Goal: Task Accomplishment & Management: Complete application form

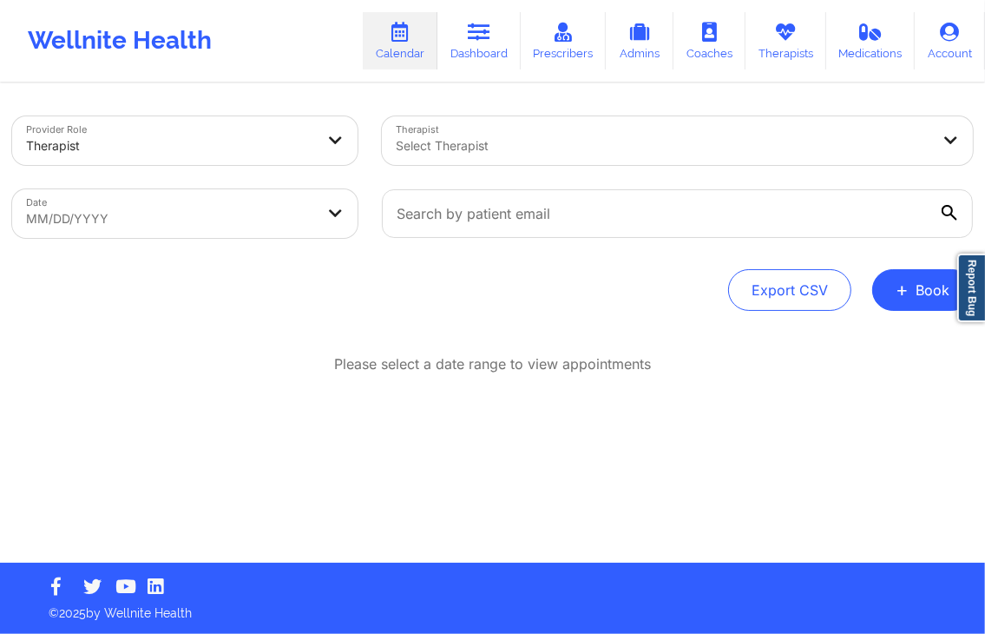
click at [656, 273] on div "Export CSV + Book" at bounding box center [492, 290] width 961 height 42
click at [550, 308] on div "Export CSV + Book" at bounding box center [492, 290] width 961 height 42
select select "2025-7"
select select "2025-8"
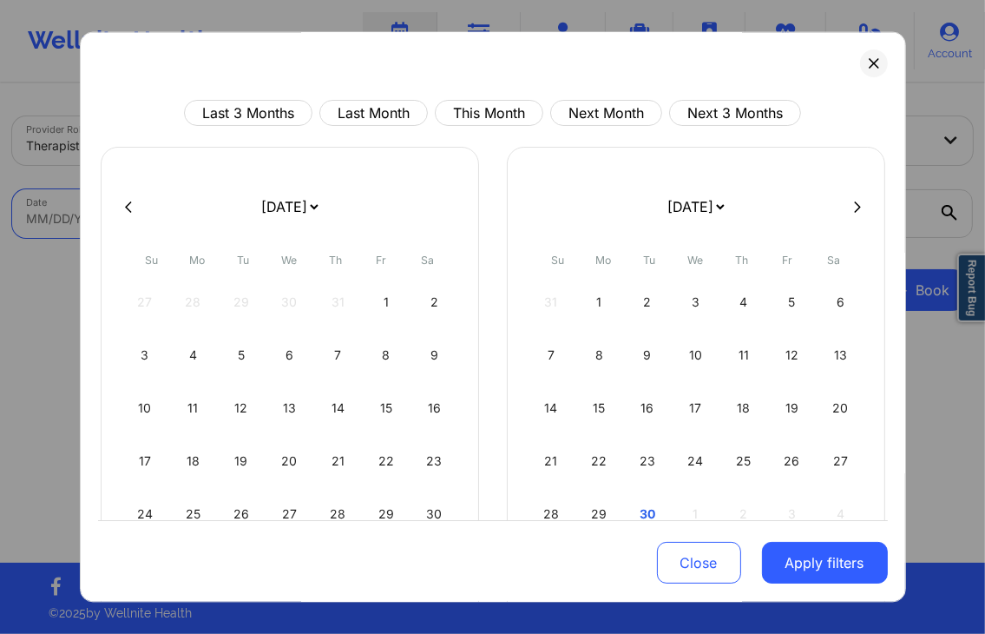
click at [302, 218] on body "Wellnite Health Calendar Dashboard Prescribers Admins Coaches Therapists Medica…" at bounding box center [492, 317] width 985 height 634
click at [462, 121] on button "This Month" at bounding box center [489, 114] width 108 height 26
select select "2025-8"
select select "2025-9"
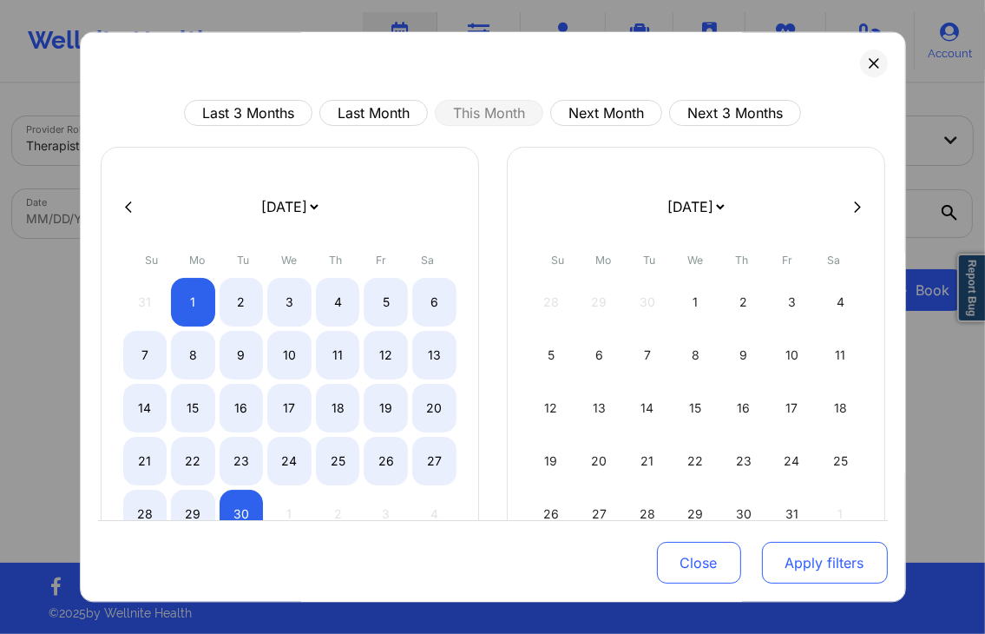
click at [791, 543] on button "Apply filters" at bounding box center [825, 563] width 126 height 42
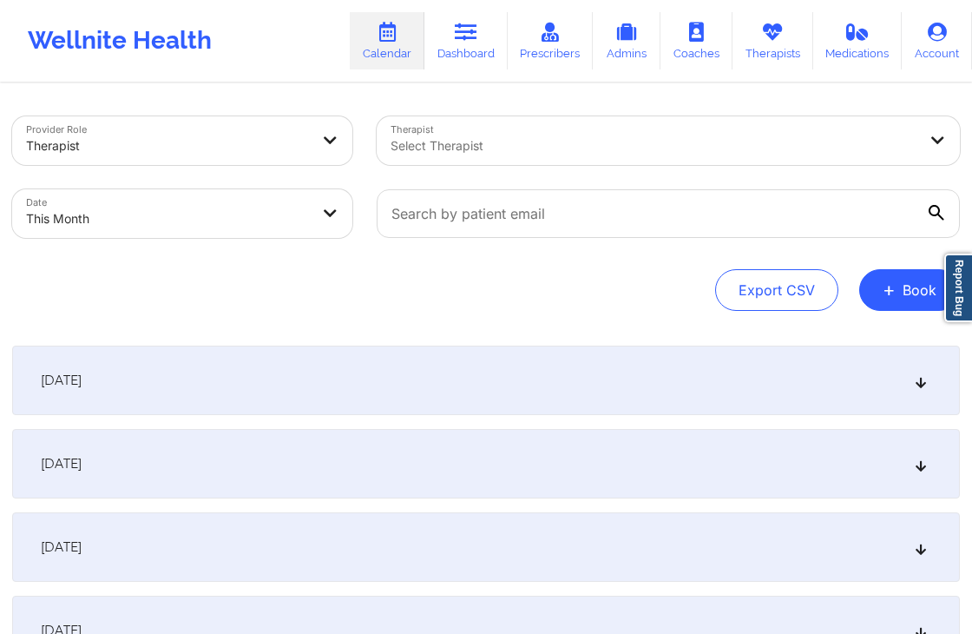
select select "2025-8"
select select "2025-9"
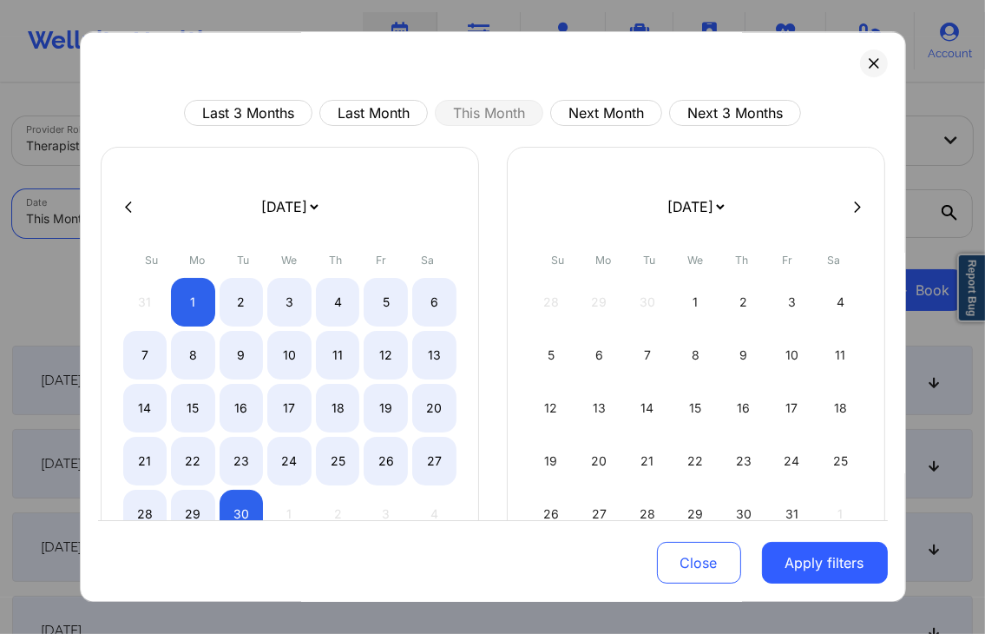
click at [229, 217] on body "Wellnite Health Calendar Dashboard Prescribers Admins Coaches Therapists Medica…" at bounding box center [492, 317] width 985 height 634
click at [617, 115] on button "Next Month" at bounding box center [606, 114] width 112 height 26
select select "2025-9"
select select "2025-10"
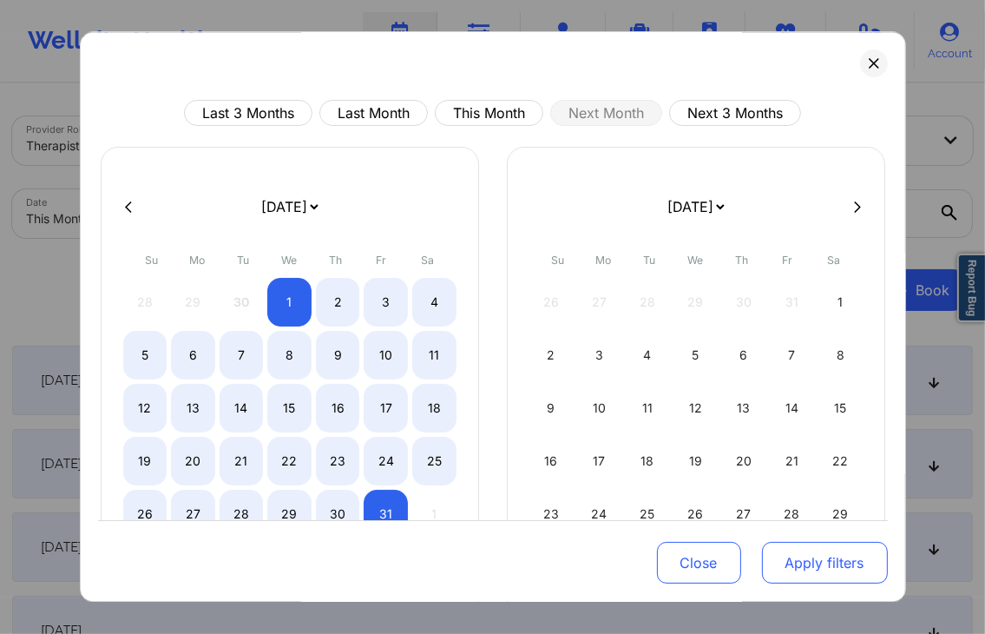
click at [832, 555] on button "Apply filters" at bounding box center [825, 563] width 126 height 42
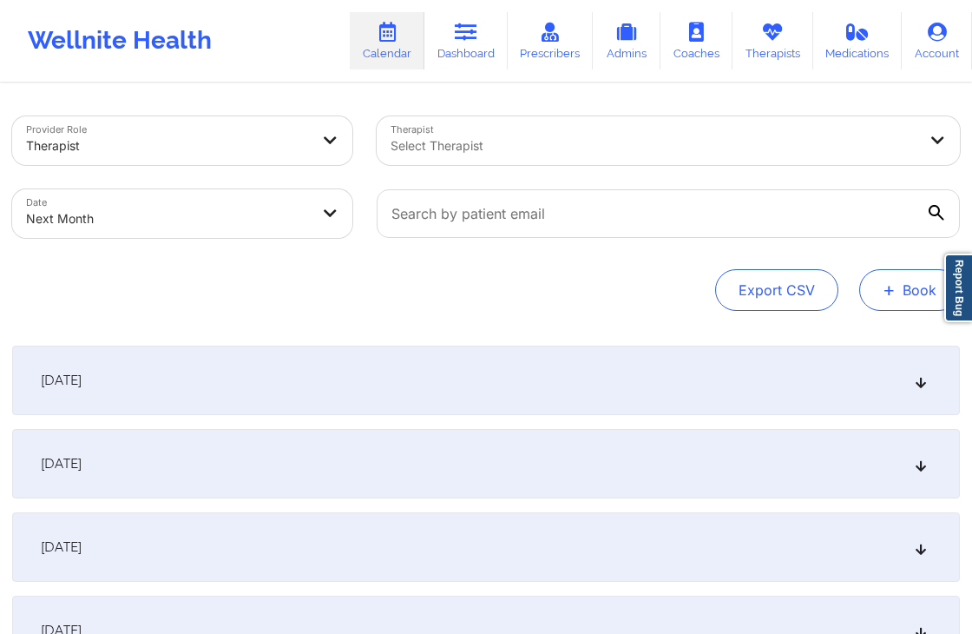
click at [876, 290] on button "+ Book" at bounding box center [909, 290] width 101 height 42
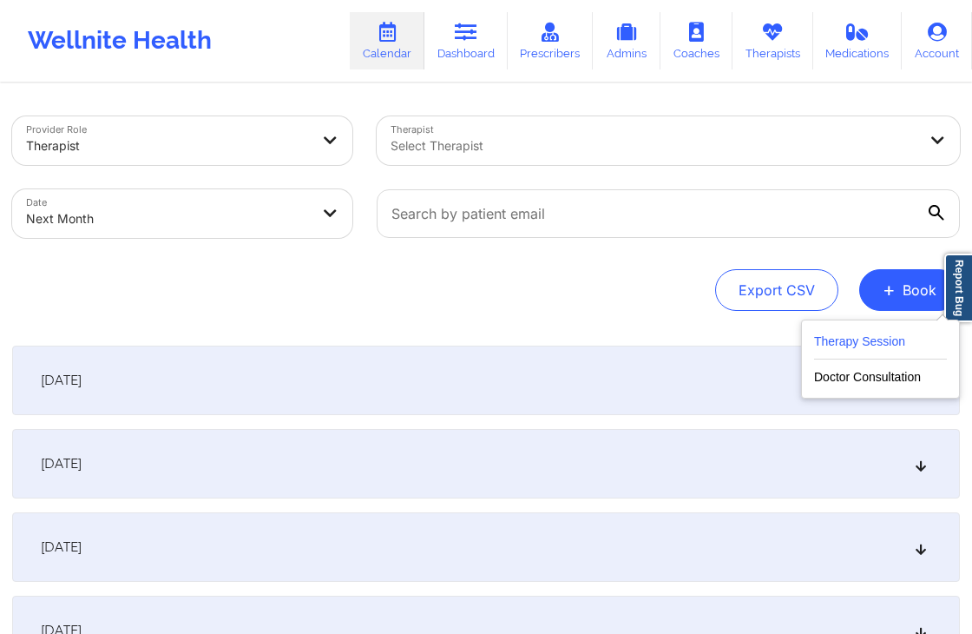
click at [857, 341] on button "Therapy Session" at bounding box center [880, 345] width 133 height 29
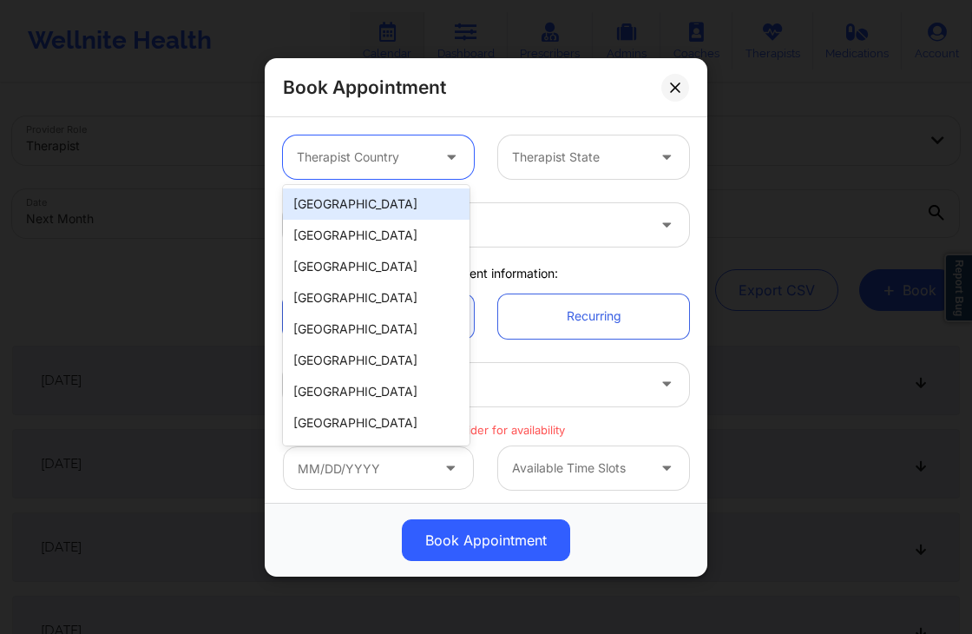
click at [389, 155] on div at bounding box center [364, 157] width 134 height 21
click at [357, 202] on div "[GEOGRAPHIC_DATA]" at bounding box center [376, 203] width 187 height 31
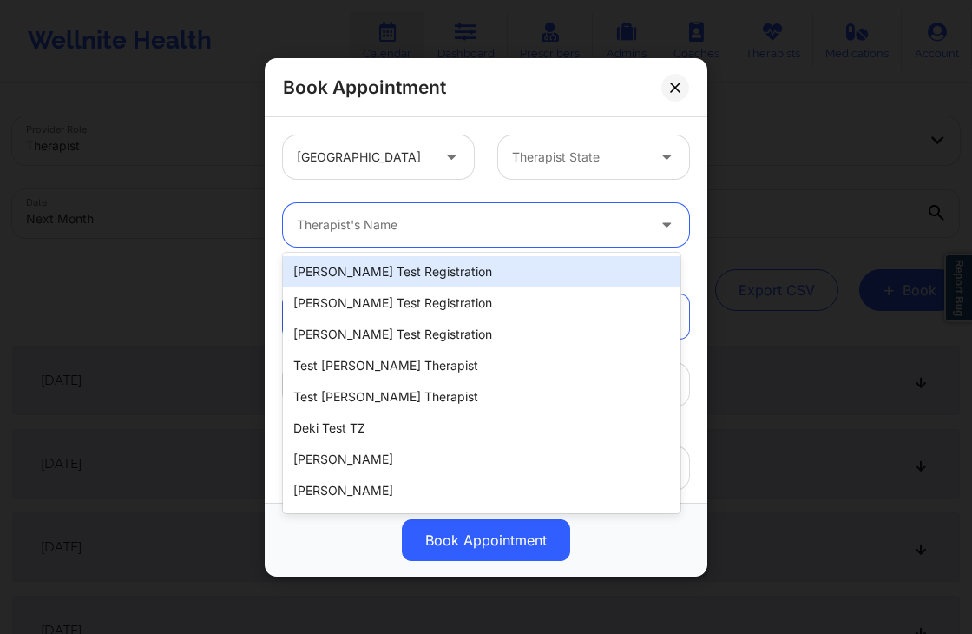
click at [384, 225] on div at bounding box center [471, 224] width 349 height 21
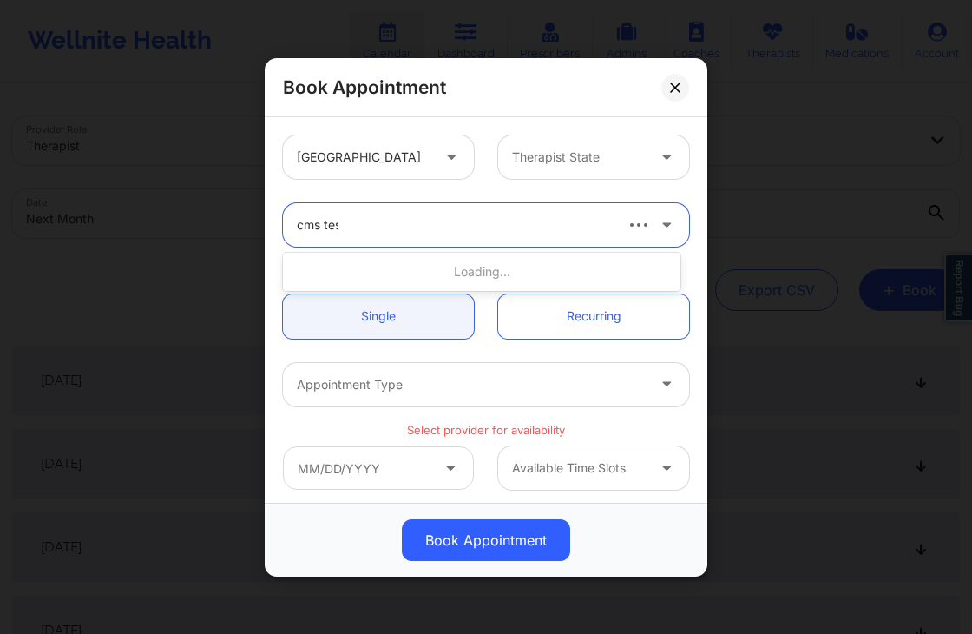
type input "cms test"
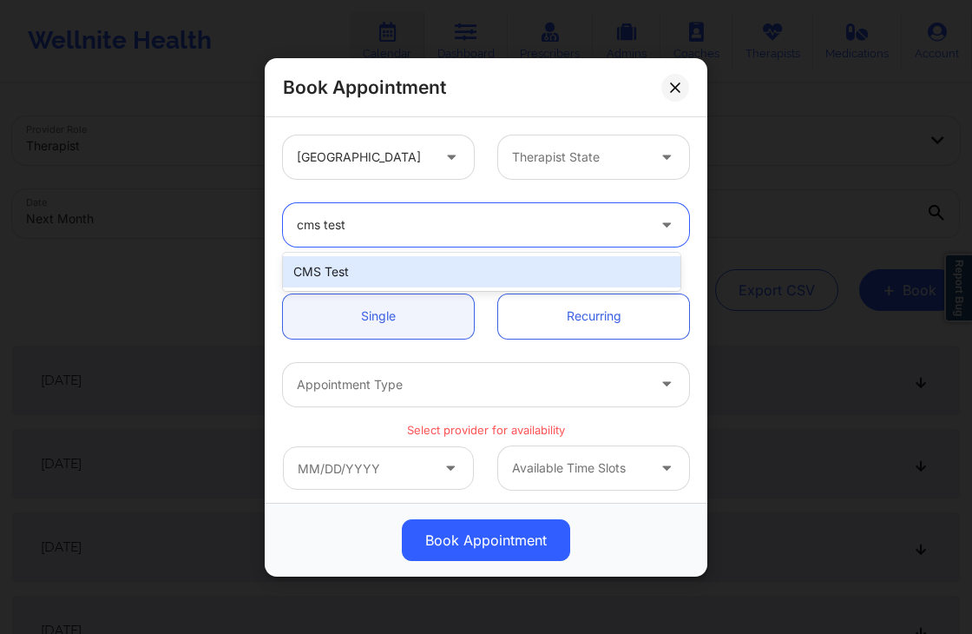
click at [393, 276] on div "CMS Test" at bounding box center [481, 271] width 397 height 31
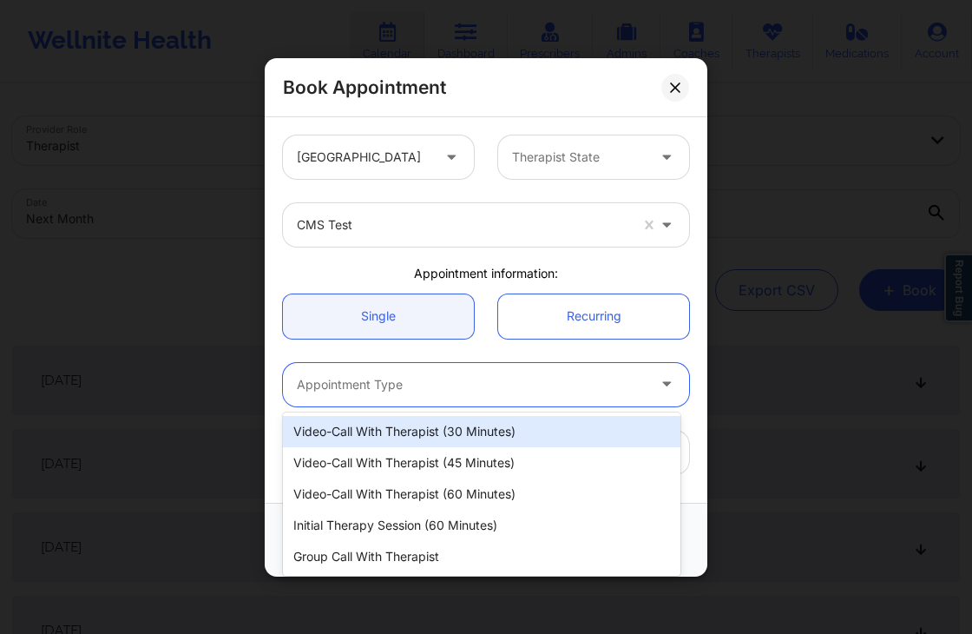
click at [433, 382] on div at bounding box center [471, 383] width 349 height 21
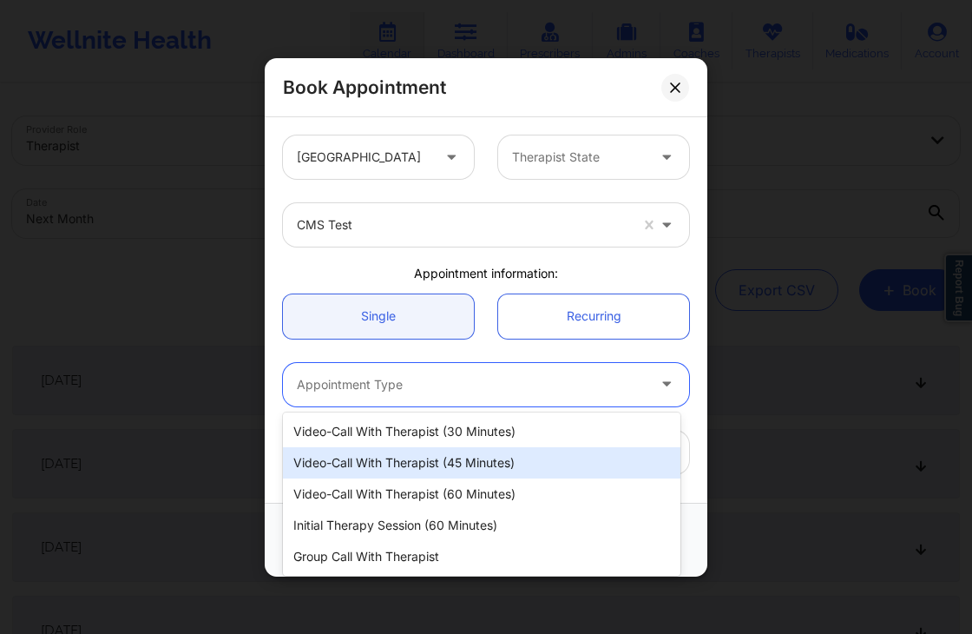
click at [438, 462] on div "Video-Call with Therapist (45 minutes)" at bounding box center [481, 462] width 397 height 31
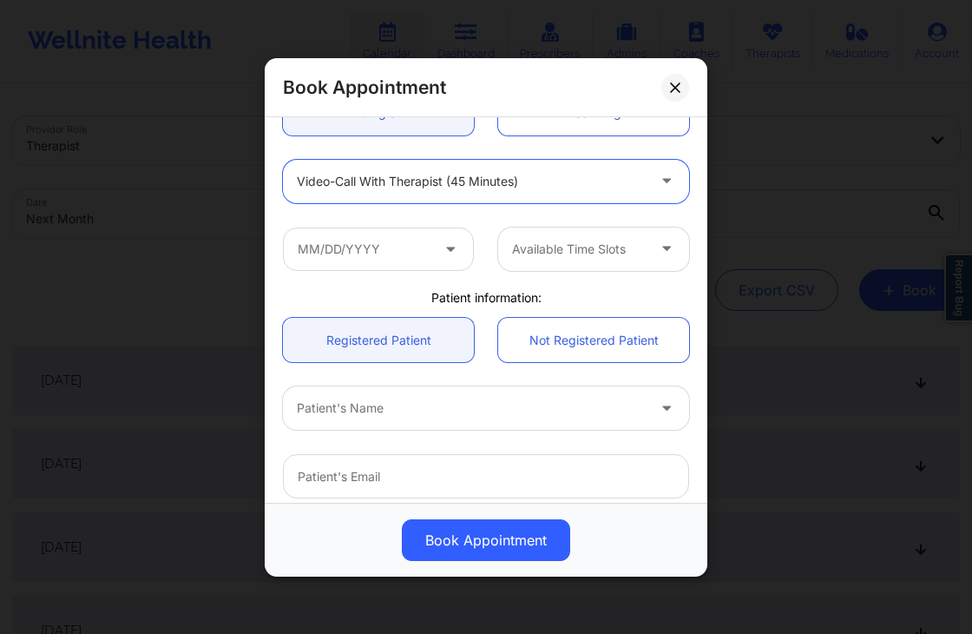
scroll to position [208, 0]
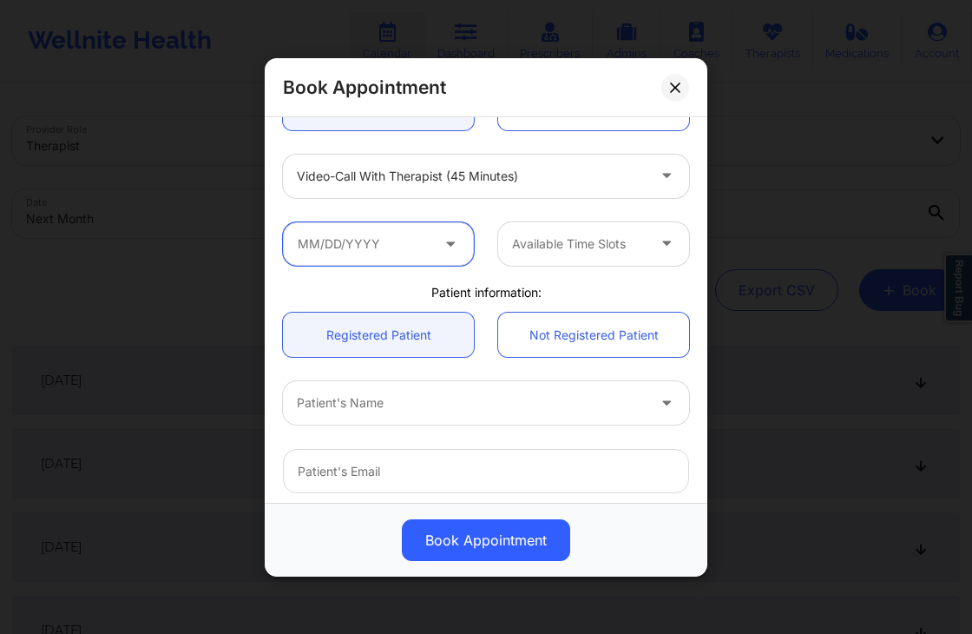
click at [391, 241] on input "text" at bounding box center [378, 242] width 191 height 43
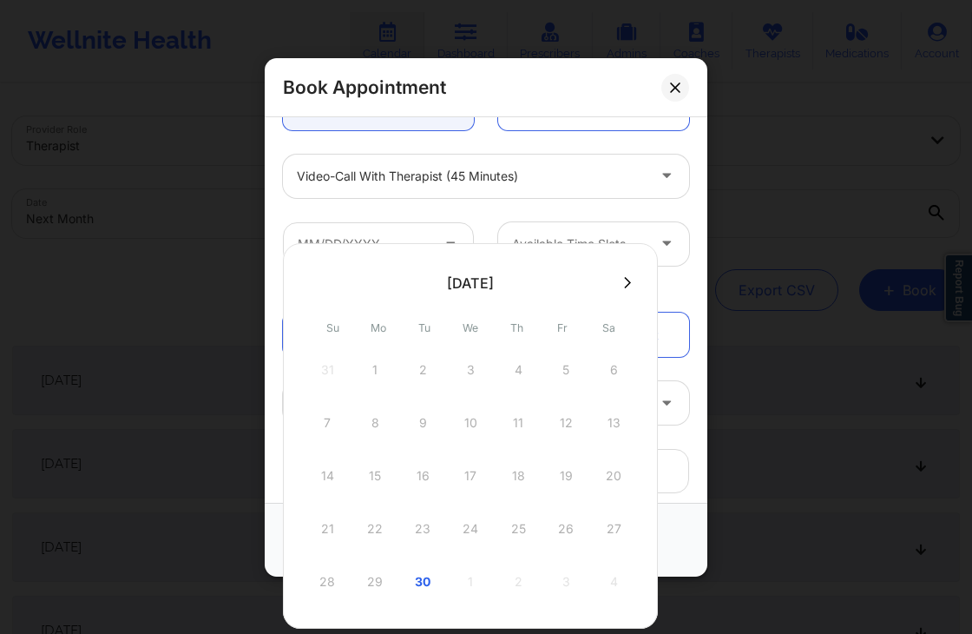
click at [630, 281] on icon at bounding box center [627, 282] width 7 height 13
click at [478, 277] on div at bounding box center [470, 435] width 375 height 385
click at [559, 378] on div "3" at bounding box center [565, 369] width 43 height 49
type input "[DATE]"
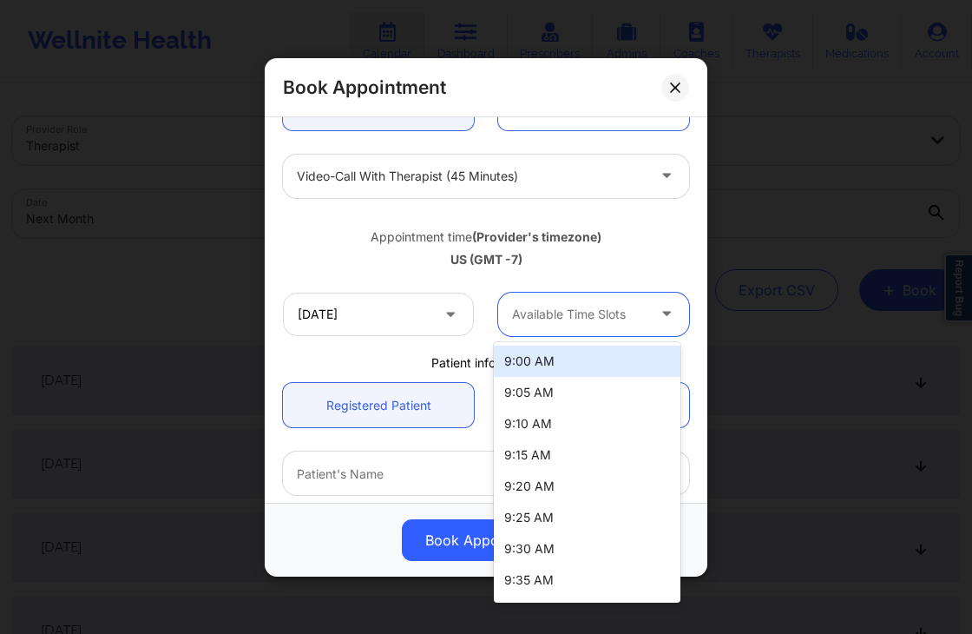
click at [573, 303] on div at bounding box center [579, 313] width 134 height 21
click at [548, 369] on div "9:00 AM" at bounding box center [587, 360] width 187 height 31
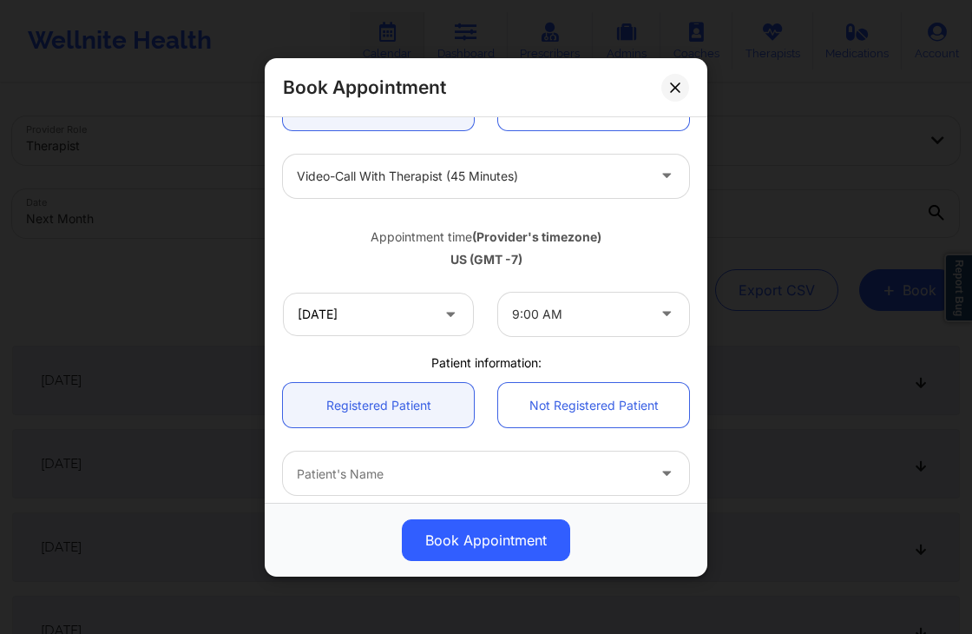
click at [478, 340] on div "[DATE] 9:00 AM" at bounding box center [486, 313] width 430 height 68
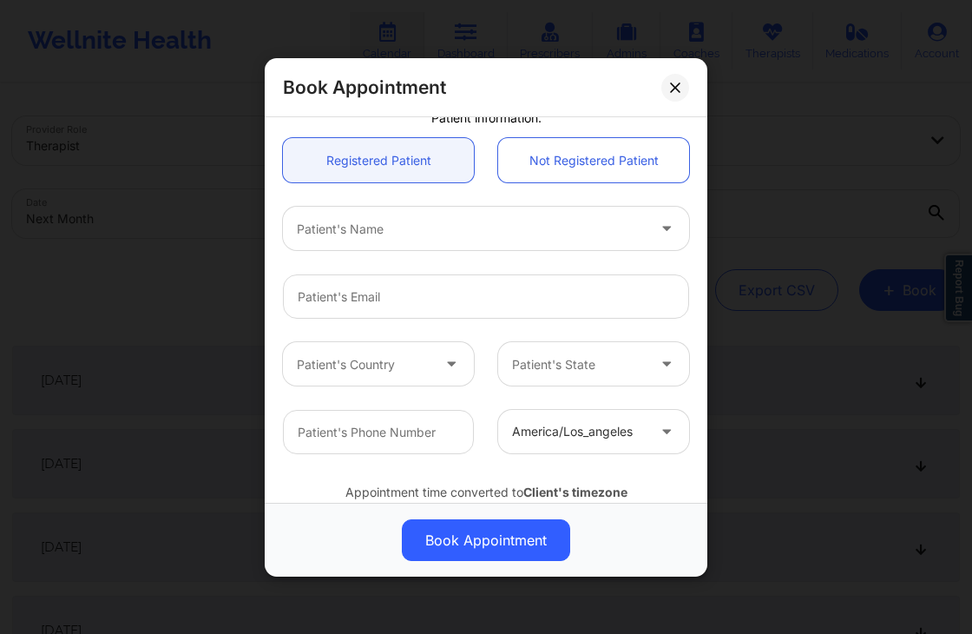
scroll to position [462, 0]
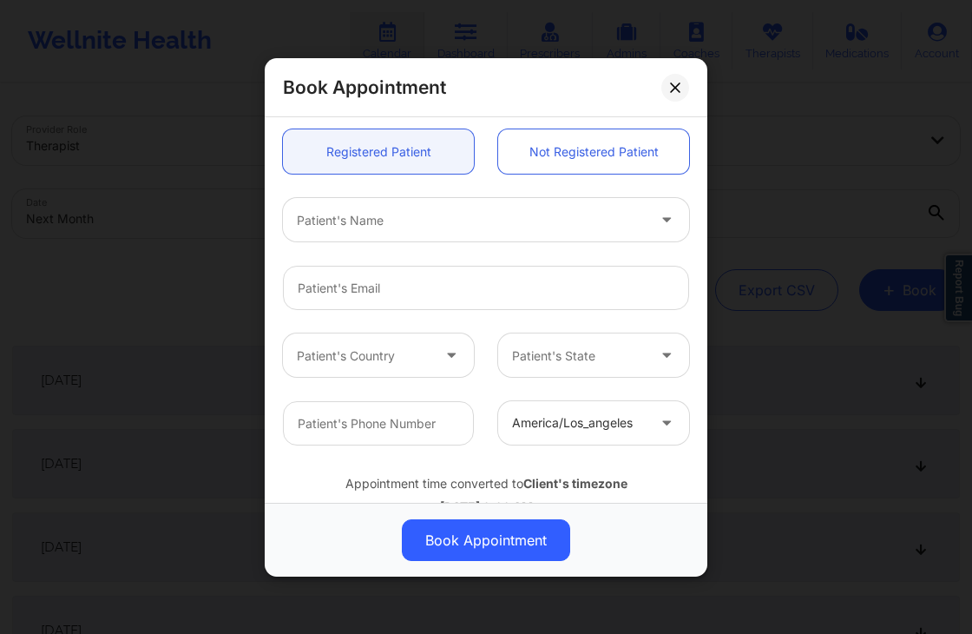
click at [399, 214] on div at bounding box center [471, 219] width 349 height 21
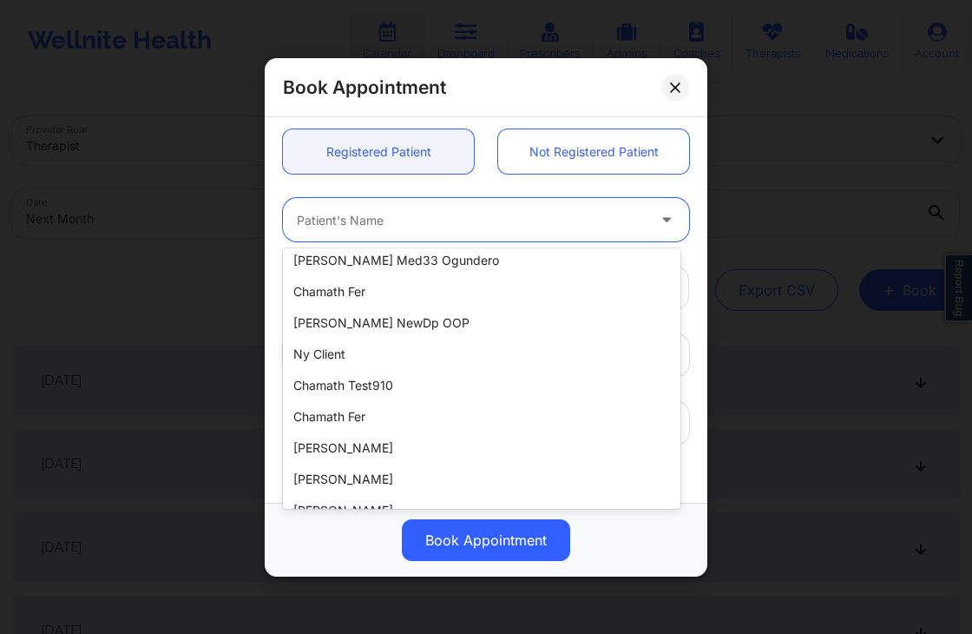
scroll to position [165, 0]
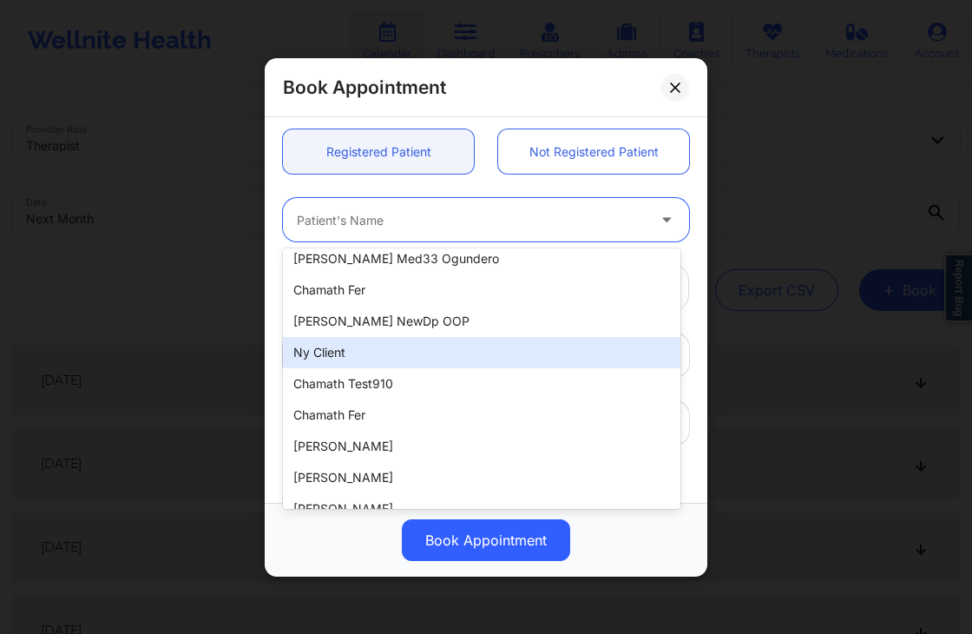
click at [361, 351] on div "ny client" at bounding box center [481, 352] width 397 height 31
type input "[EMAIL_ADDRESS][DOMAIN_NAME]"
type input "[PHONE_NUMBER]"
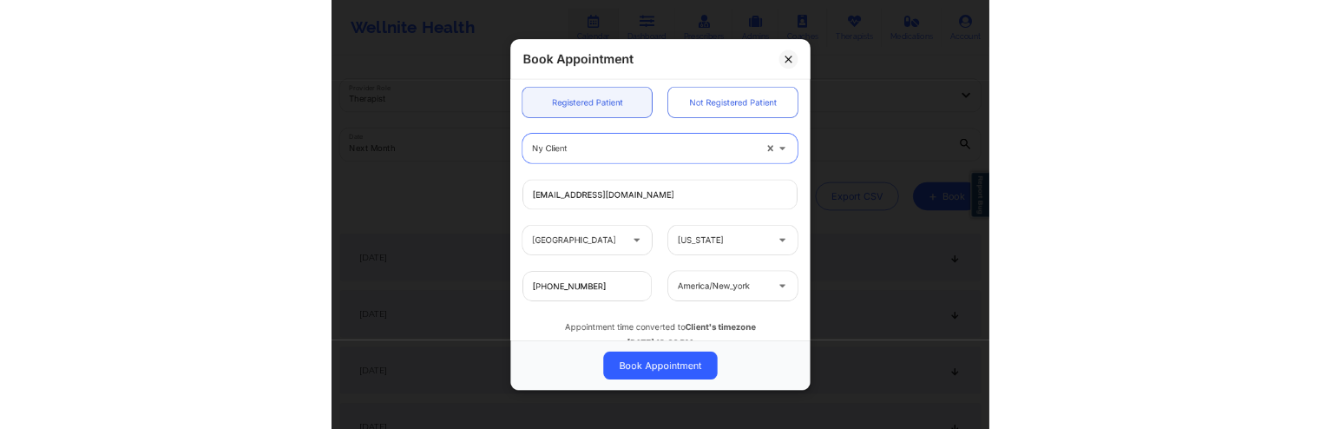
scroll to position [515, 0]
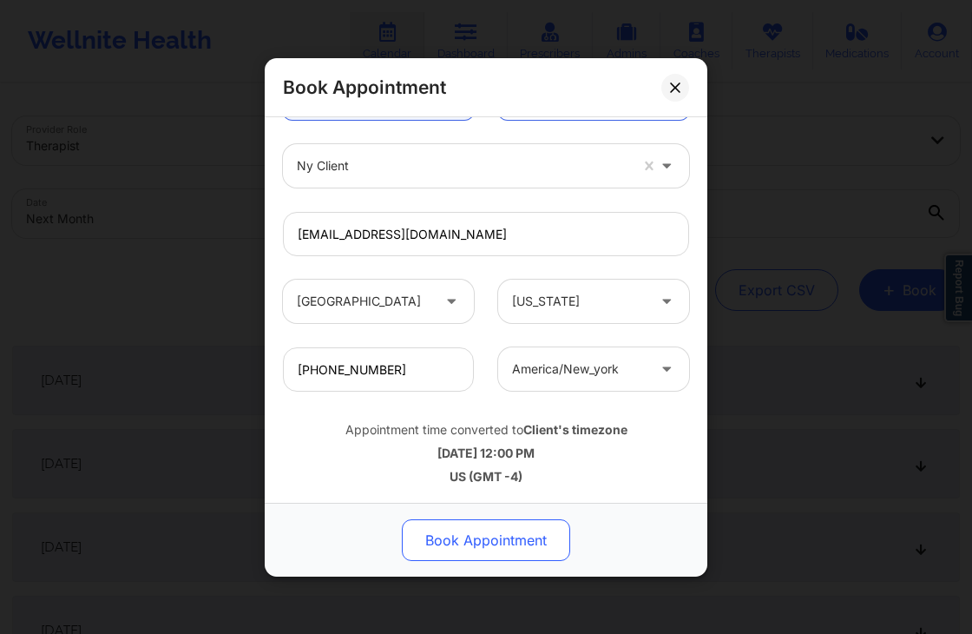
click at [490, 543] on button "Book Appointment" at bounding box center [486, 540] width 168 height 42
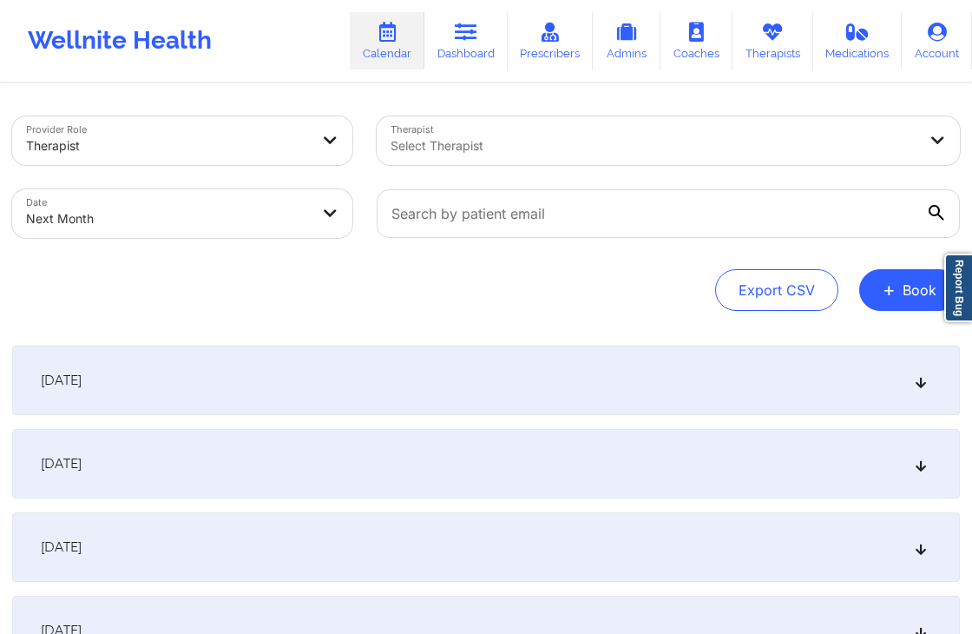
click at [601, 299] on div "Export CSV + Book" at bounding box center [486, 290] width 948 height 42
click at [635, 280] on div "Export CSV + Book" at bounding box center [486, 290] width 948 height 42
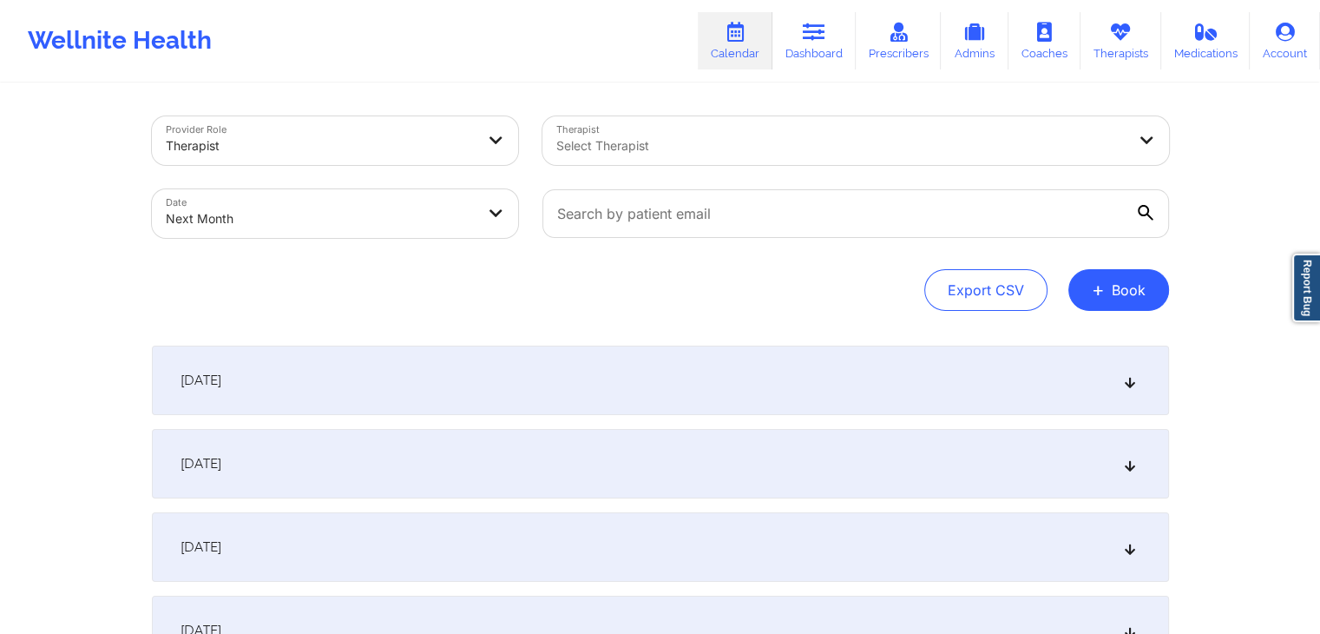
click at [726, 279] on div "Export CSV + Book" at bounding box center [660, 290] width 1017 height 42
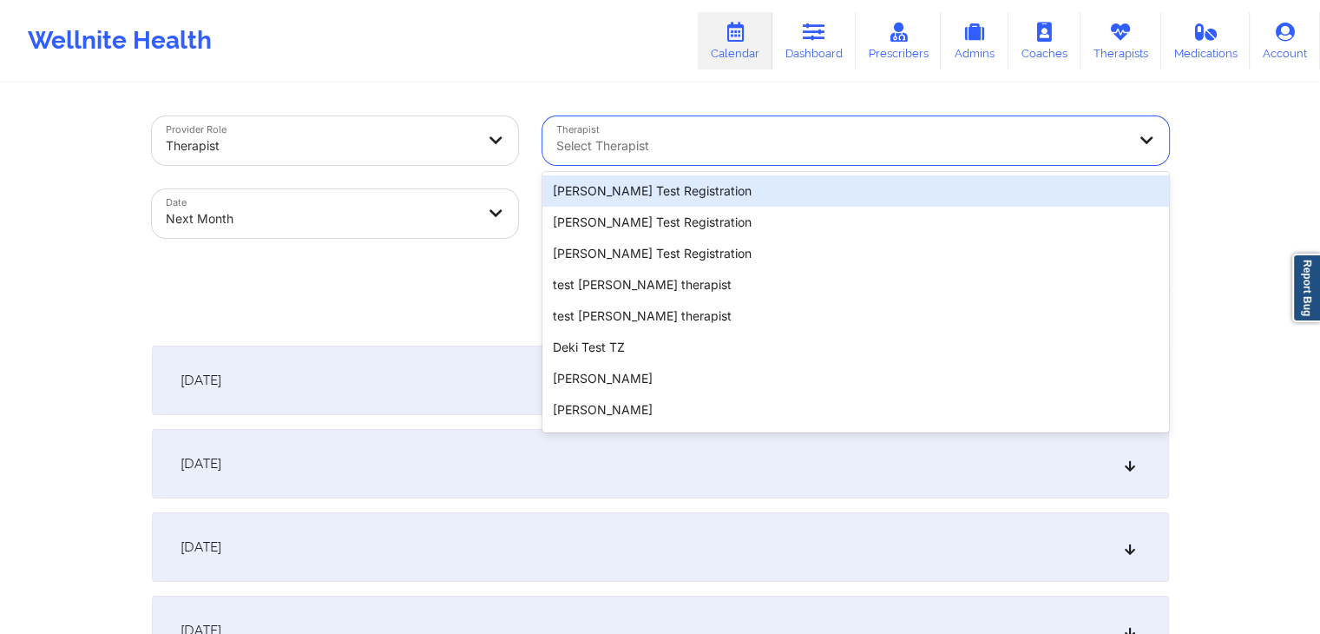
click at [835, 145] on div at bounding box center [840, 145] width 569 height 21
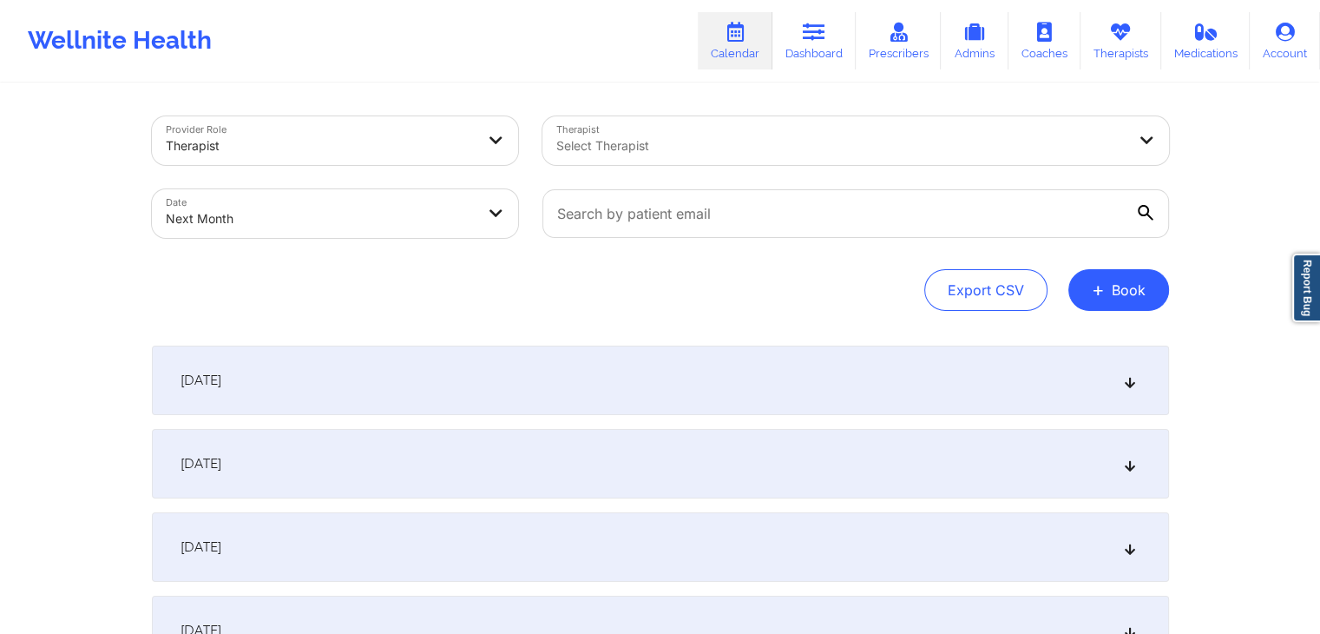
click at [463, 305] on div "Export CSV + Book" at bounding box center [660, 290] width 1017 height 42
select select "2025-9"
select select "2025-10"
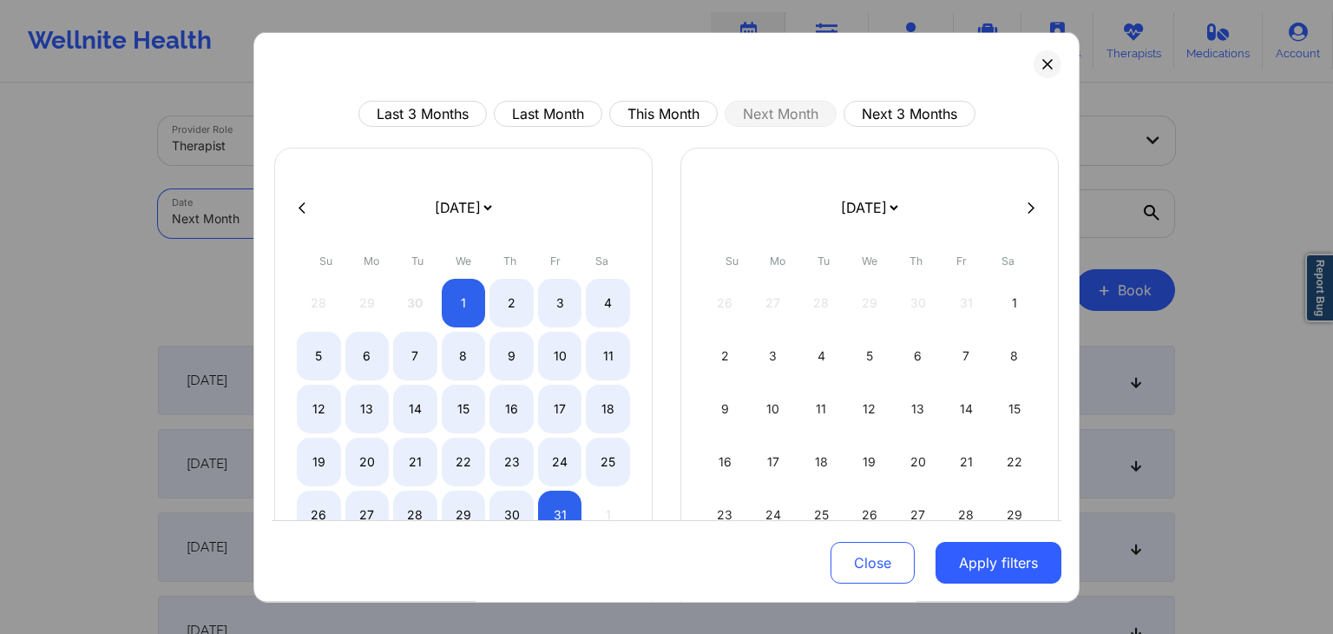
click at [449, 213] on body "Wellnite Health Calendar Dashboard Prescribers Admins Coaches Therapists Medica…" at bounding box center [666, 317] width 1333 height 634
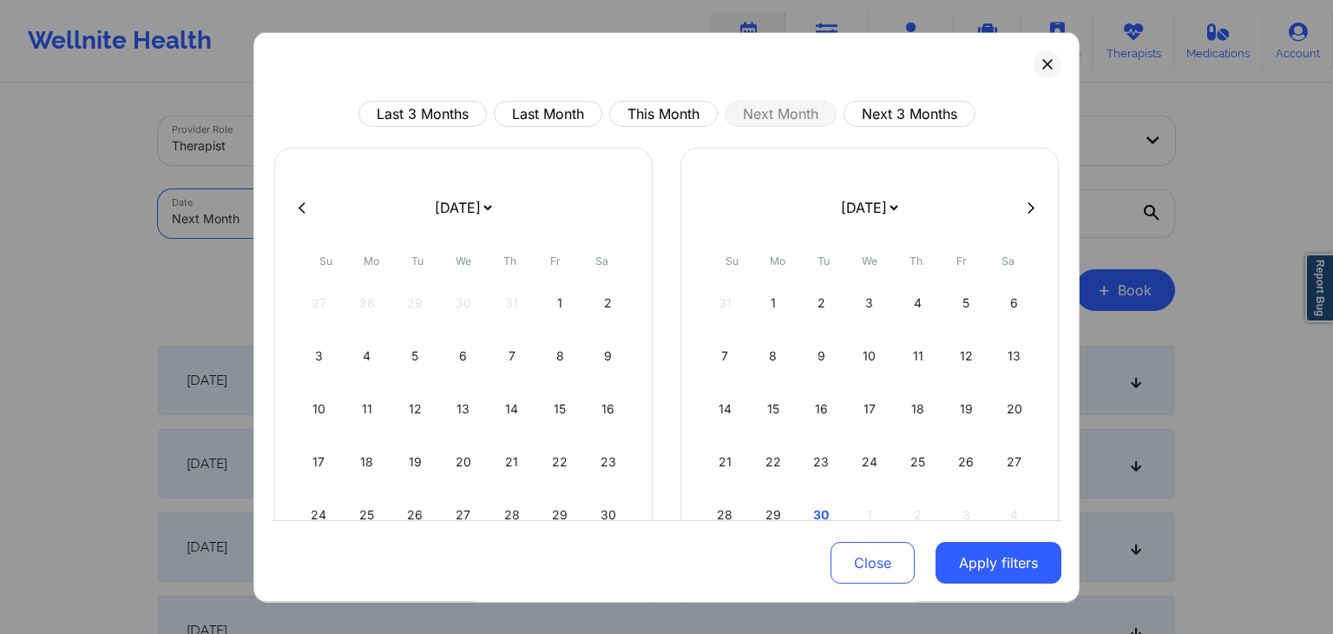
click at [290, 202] on body "Wellnite Health Calendar Dashboard Prescribers Admins Coaches Therapists Medica…" at bounding box center [666, 317] width 1333 height 634
select select "2025-9"
select select "2025-10"
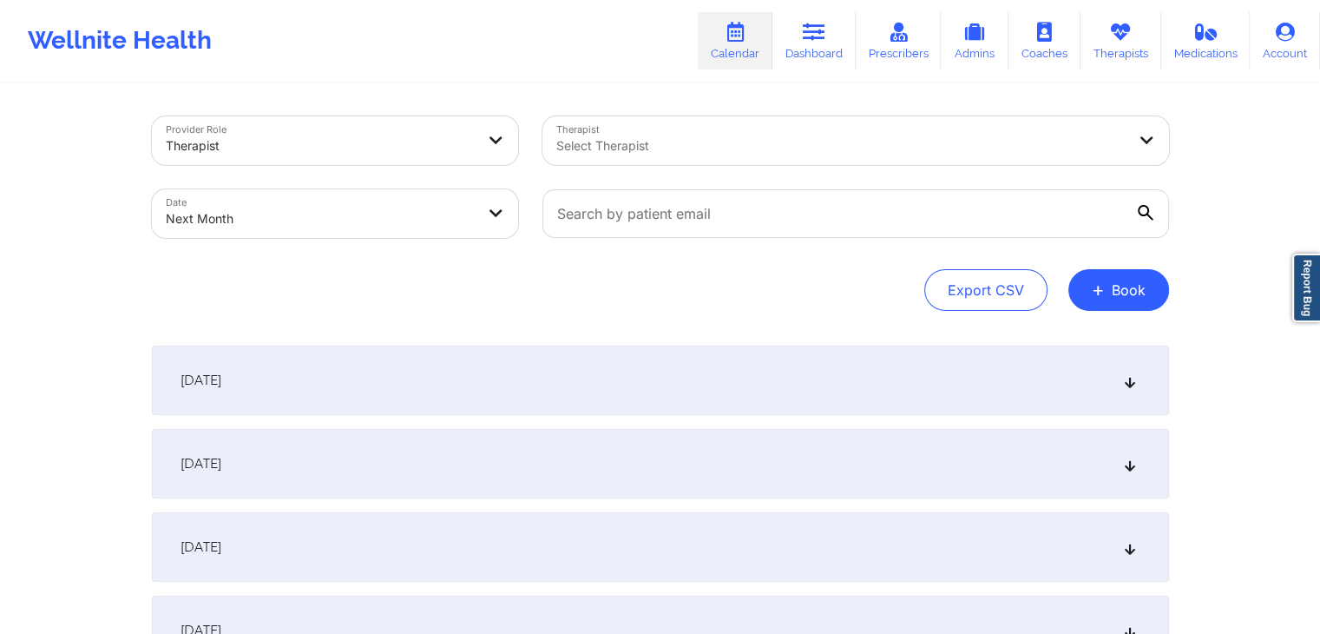
click at [271, 208] on body "Wellnite Health Calendar Dashboard Prescribers Admins Coaches Therapists Medica…" at bounding box center [660, 317] width 1320 height 634
select select "2025-9"
select select "2025-10"
click at [263, 224] on body "Wellnite Health Calendar Dashboard Prescribers Admins Coaches Therapists Medica…" at bounding box center [666, 317] width 1333 height 634
select select "2025-9"
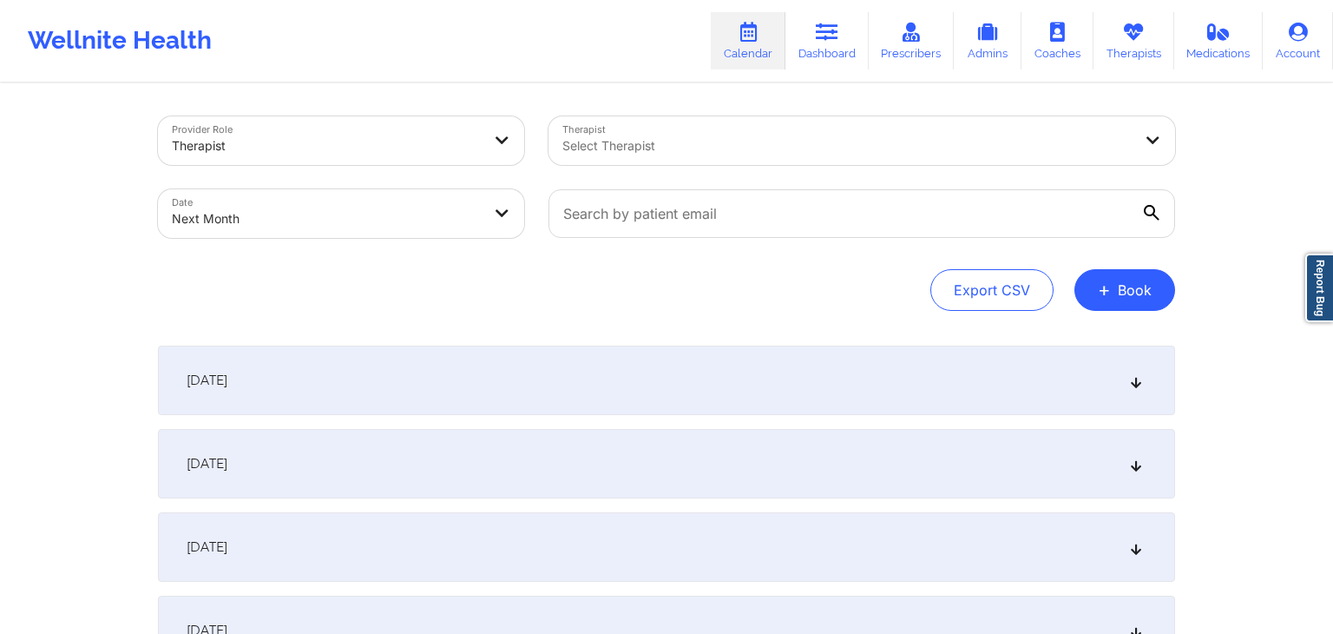
select select "2025-10"
select select "2025-9"
select select "2025-10"
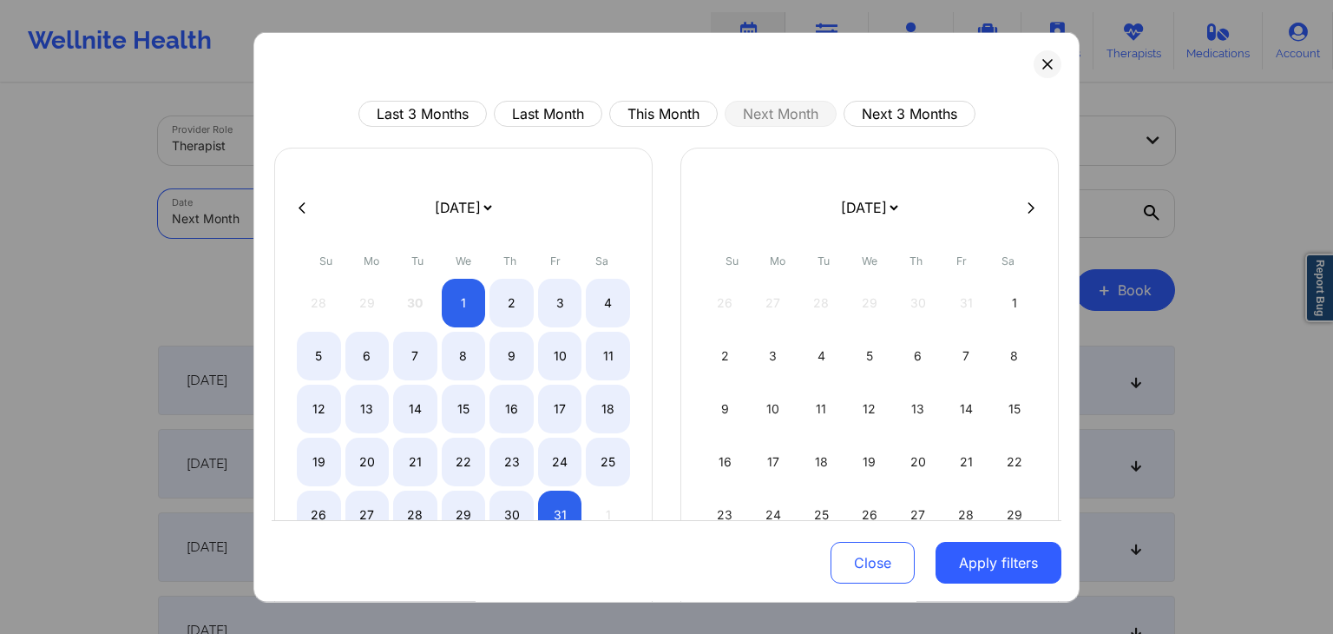
click at [156, 209] on body "Wellnite Health Calendar Dashboard Prescribers Admins Coaches Therapists Medica…" at bounding box center [666, 317] width 1333 height 634
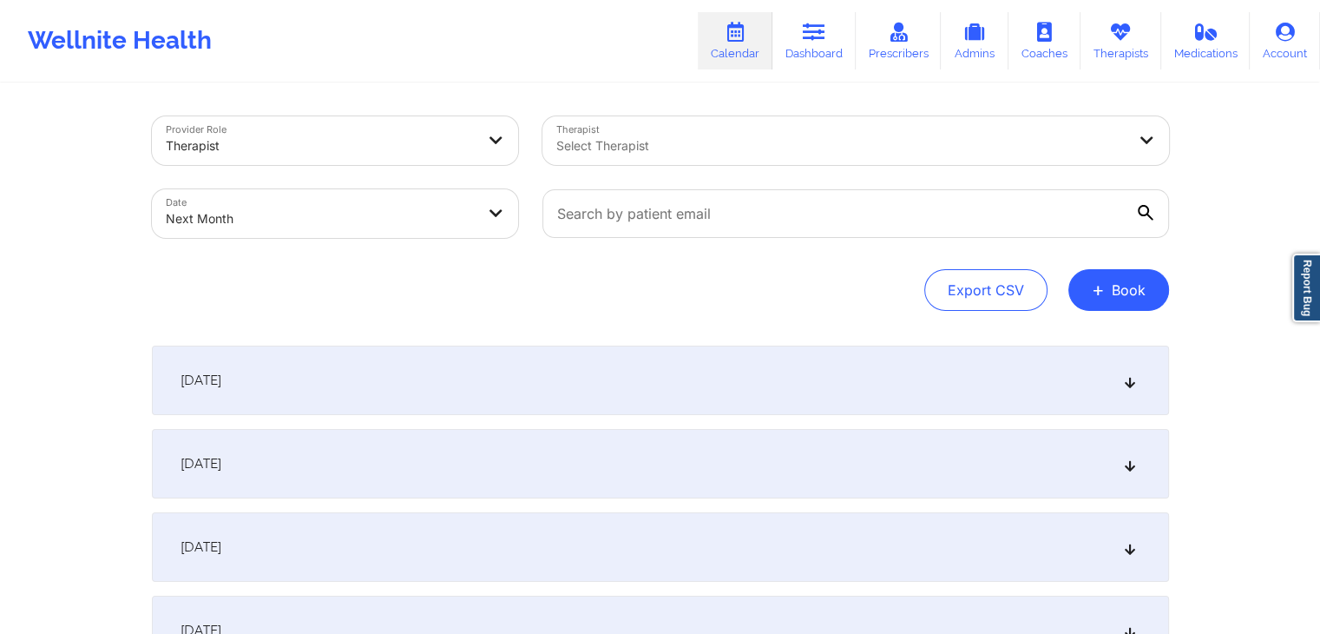
click at [368, 303] on div "Export CSV + Book" at bounding box center [660, 290] width 1017 height 42
click at [346, 205] on body "Wellnite Health Calendar Dashboard Prescribers Admins Coaches Therapists Medica…" at bounding box center [666, 317] width 1333 height 634
select select "2025-9"
select select "2025-10"
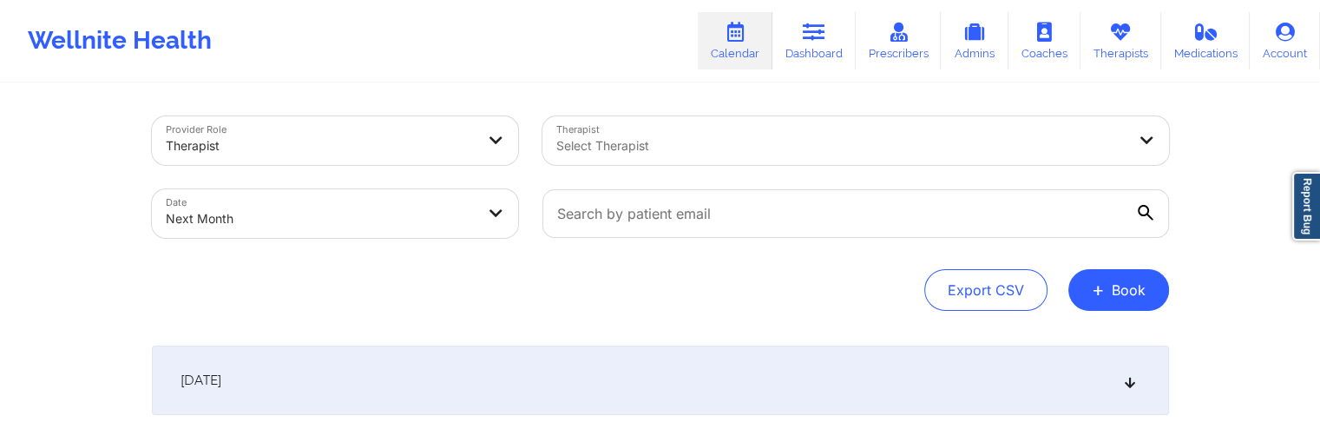
select select "2025-9"
select select "2025-10"
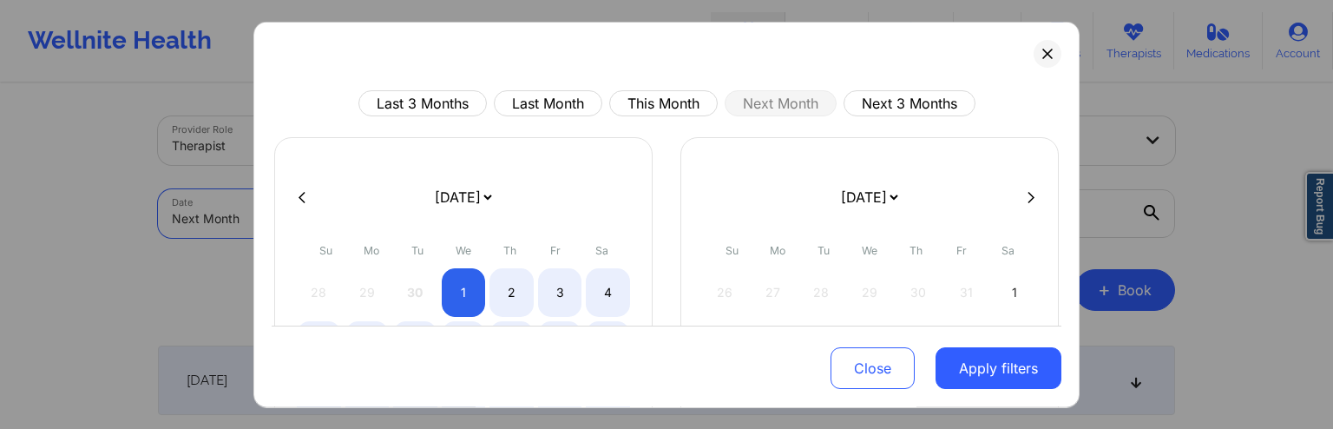
click at [441, 224] on body "Wellnite Health Calendar Dashboard Prescribers Admins Coaches Therapists Medica…" at bounding box center [666, 214] width 1333 height 429
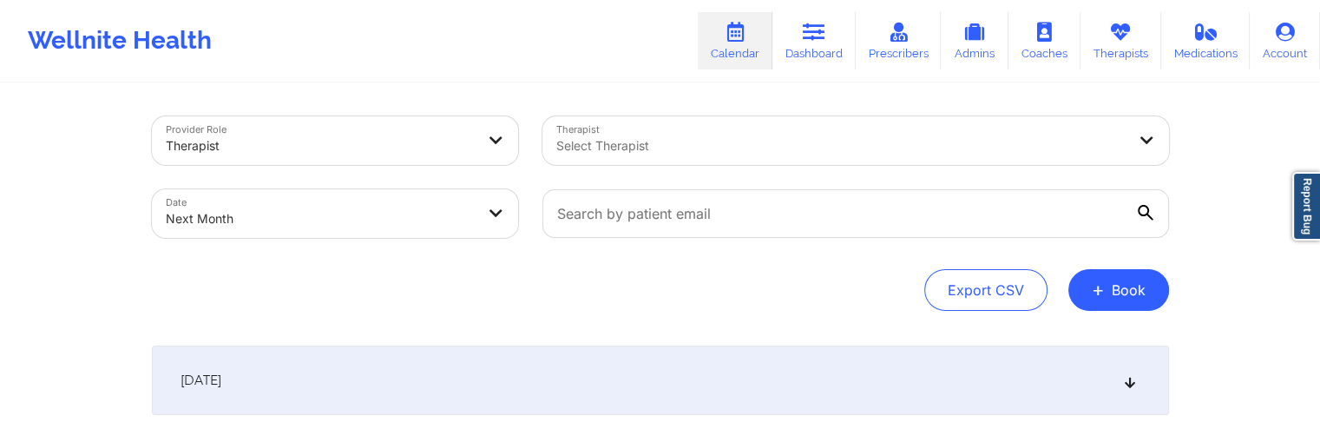
click at [233, 207] on body "Wellnite Health Calendar Dashboard Prescribers Admins Coaches Therapists Medica…" at bounding box center [660, 214] width 1320 height 429
select select "2025-9"
select select "2025-10"
select select "2025-9"
select select "2025-10"
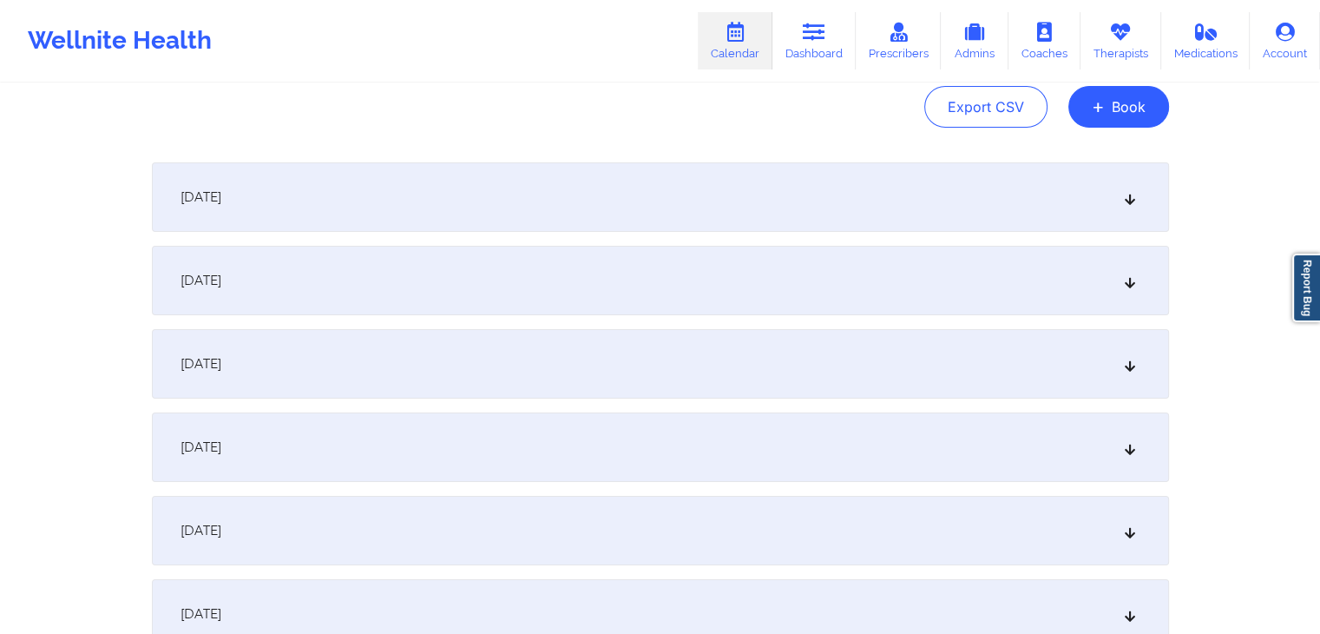
scroll to position [178, 0]
click at [613, 453] on div "[DATE]" at bounding box center [660, 451] width 1017 height 69
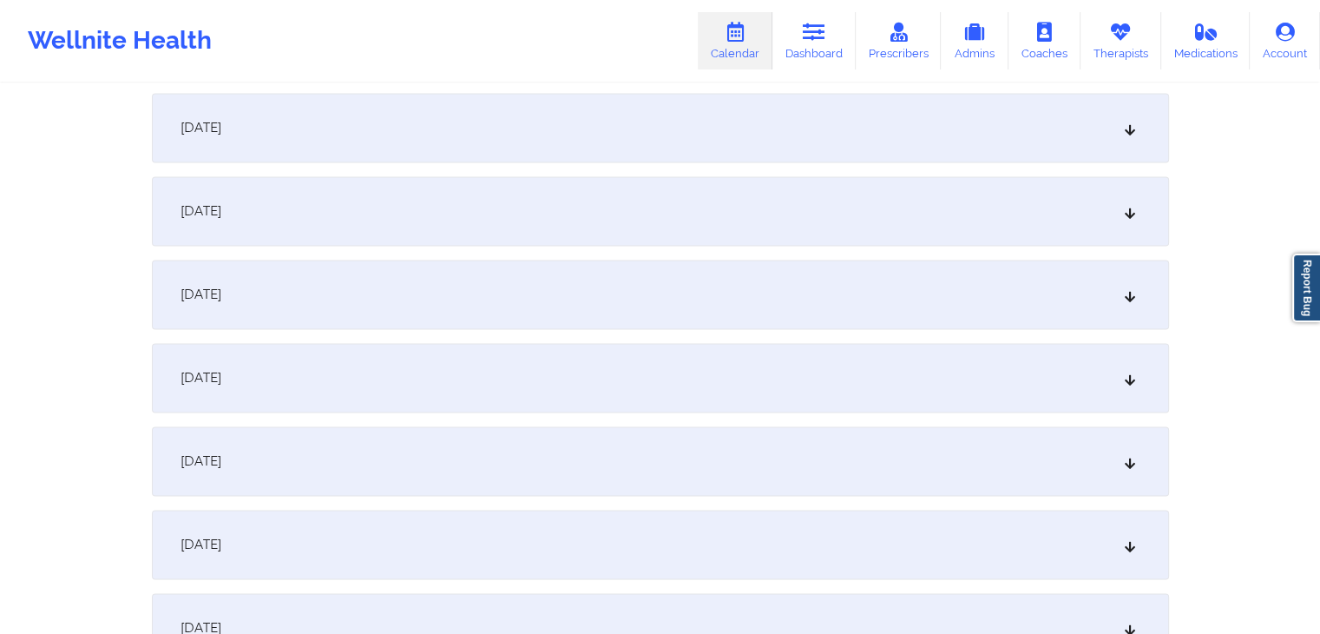
scroll to position [2484, 0]
click at [613, 453] on div "[DATE]" at bounding box center [660, 453] width 1017 height 69
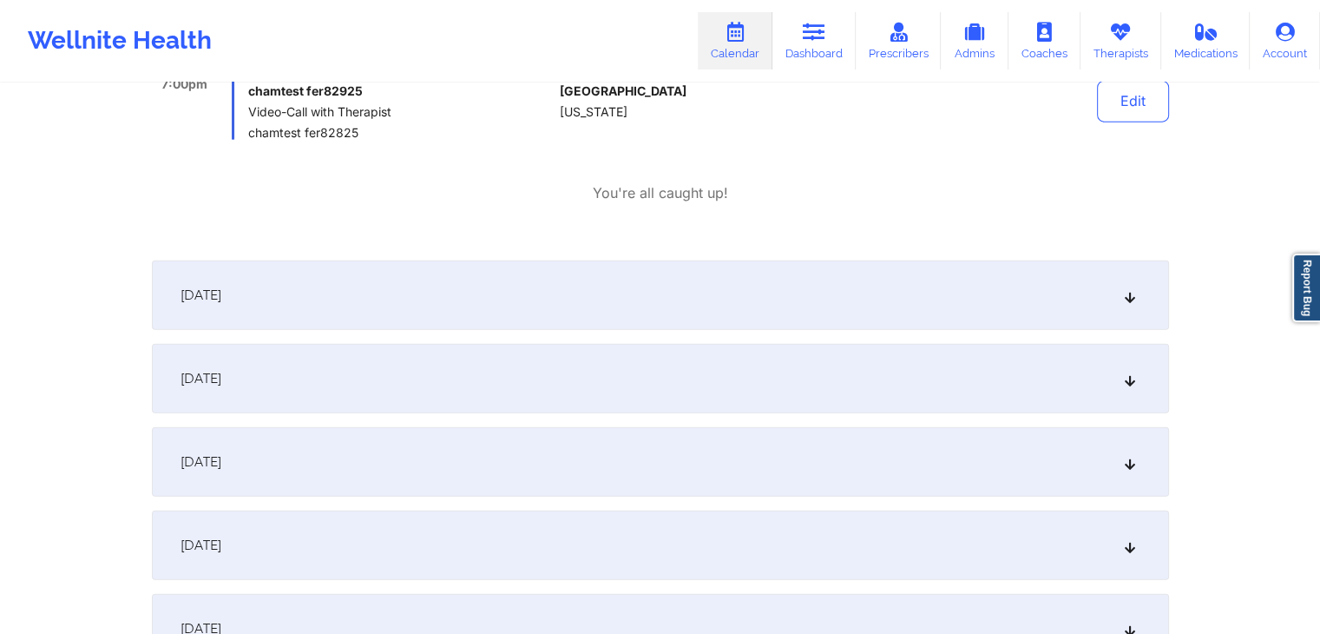
scroll to position [4317, 0]
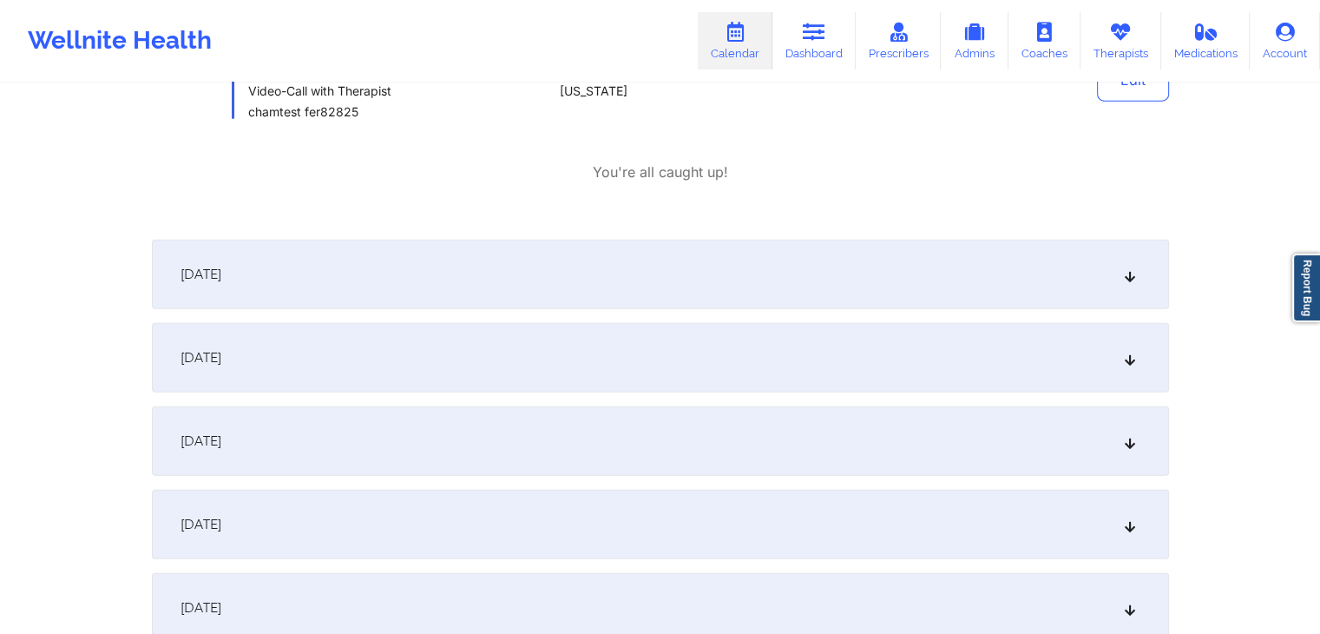
click at [712, 423] on div "[DATE]" at bounding box center [660, 440] width 1017 height 69
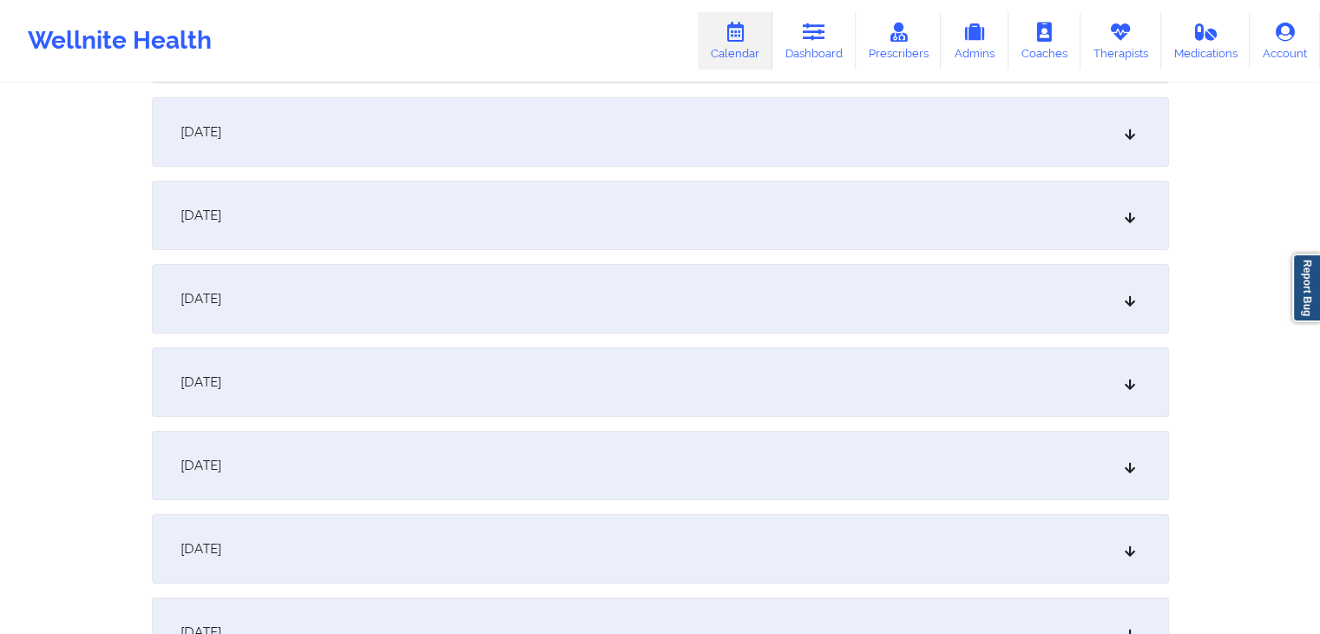
scroll to position [6168, 0]
click at [801, 424] on div "[DATE]" at bounding box center [660, 458] width 1017 height 69
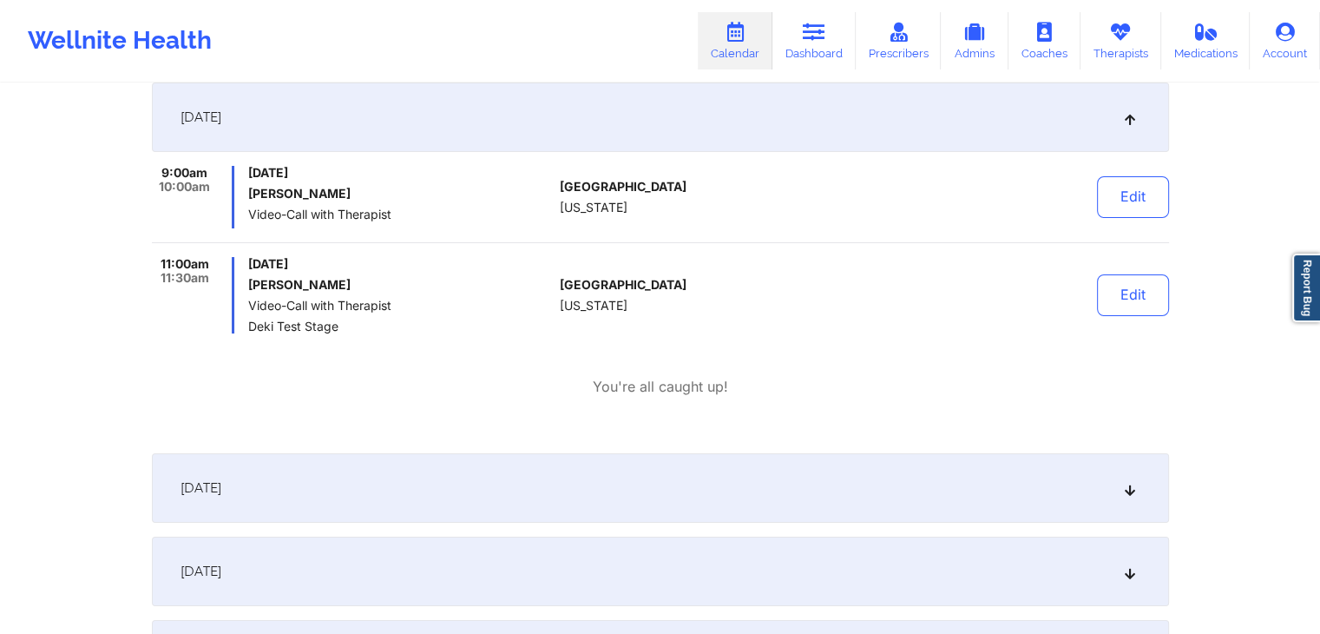
scroll to position [6865, 0]
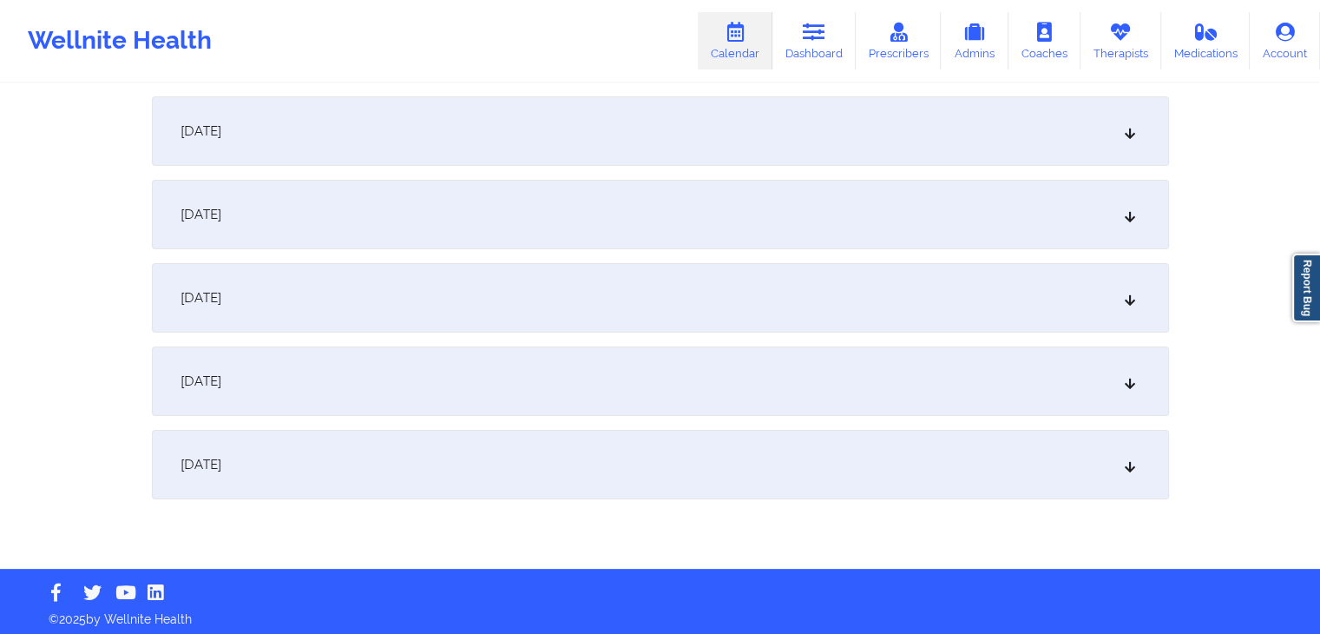
click at [732, 459] on div "[DATE]" at bounding box center [660, 464] width 1017 height 69
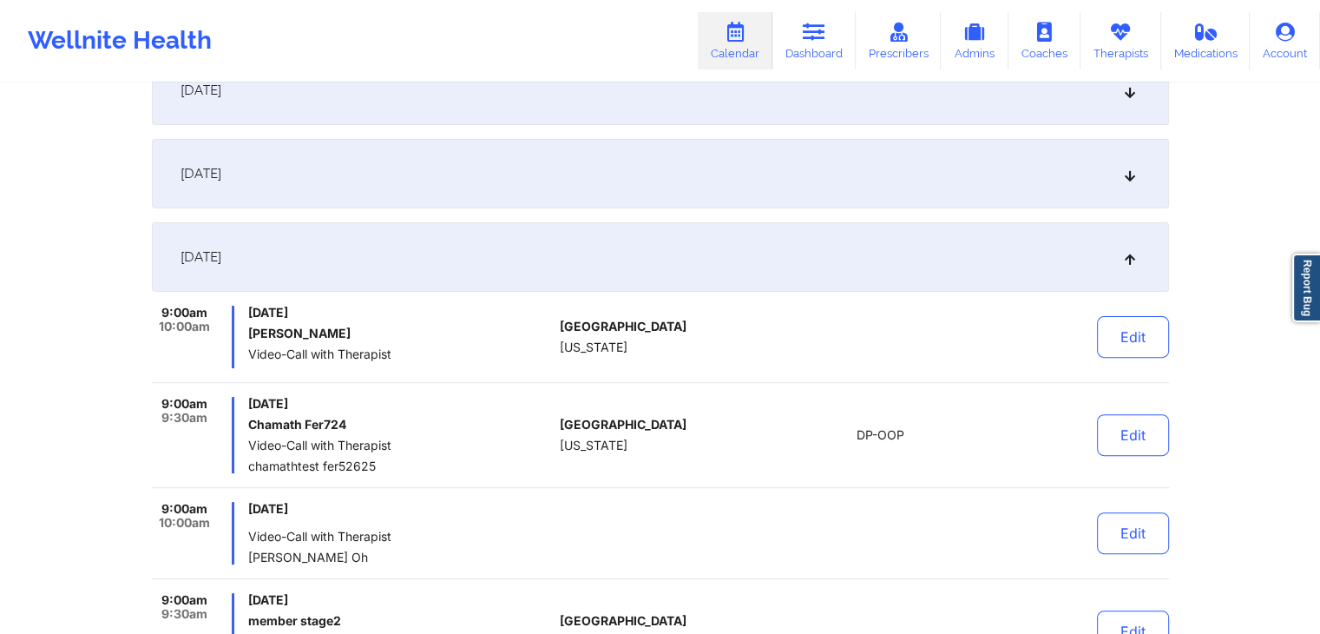
scroll to position [7071, 0]
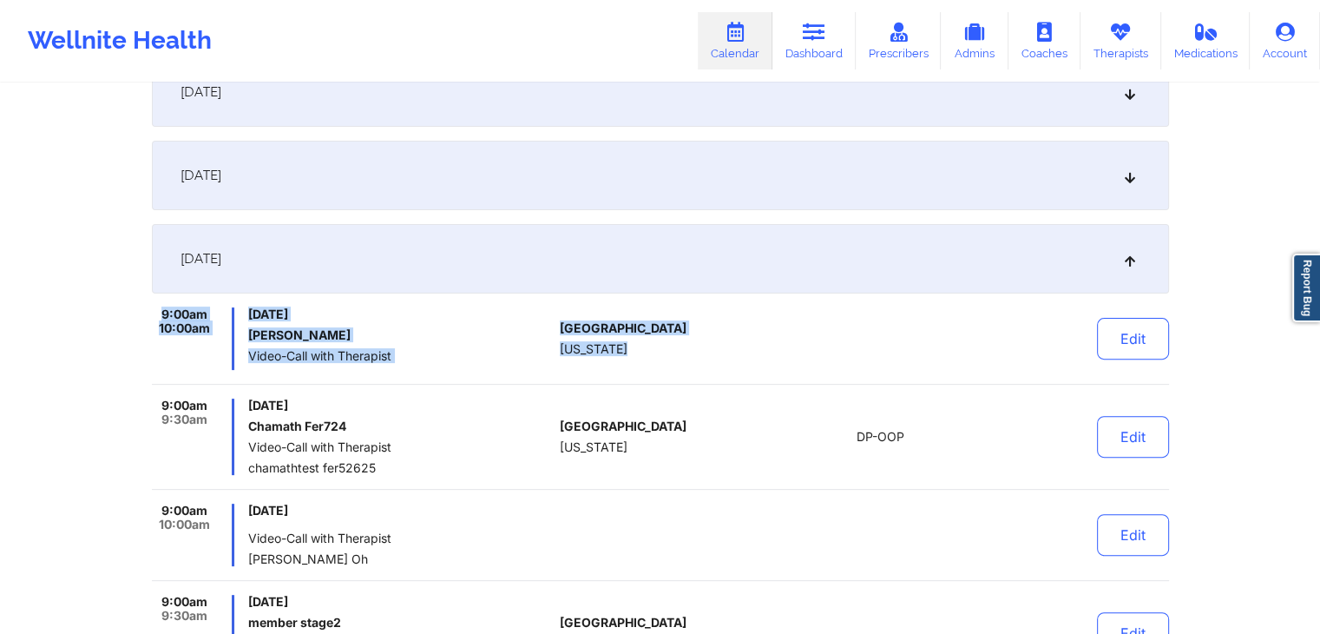
drag, startPoint x: 774, startPoint y: 287, endPoint x: 800, endPoint y: 266, distance: 33.9
click at [800, 266] on div "[DATE]" at bounding box center [660, 258] width 1017 height 69
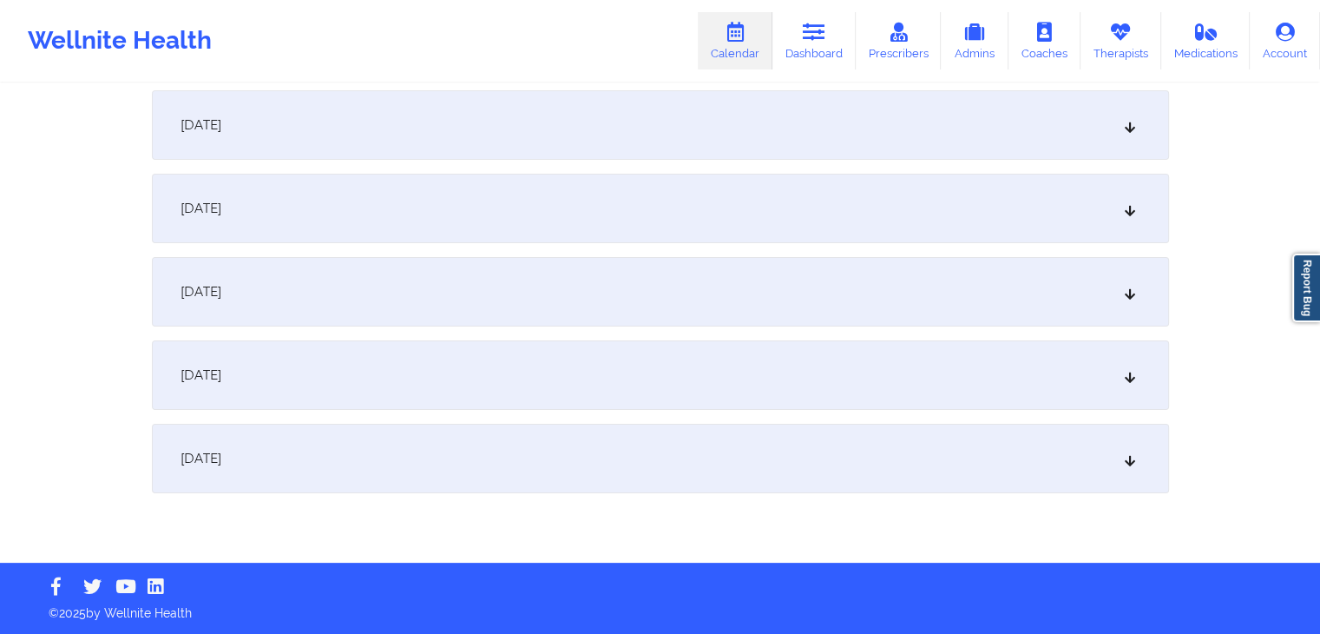
scroll to position [6865, 0]
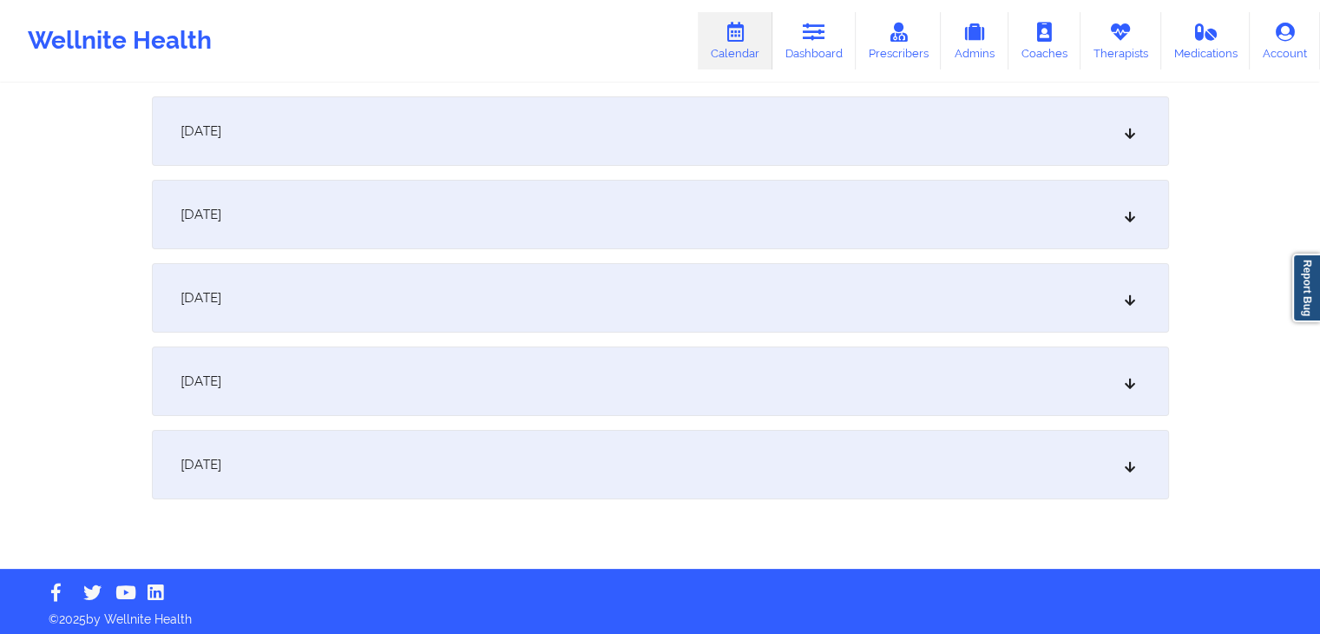
click at [807, 372] on div "[DATE]" at bounding box center [660, 380] width 1017 height 69
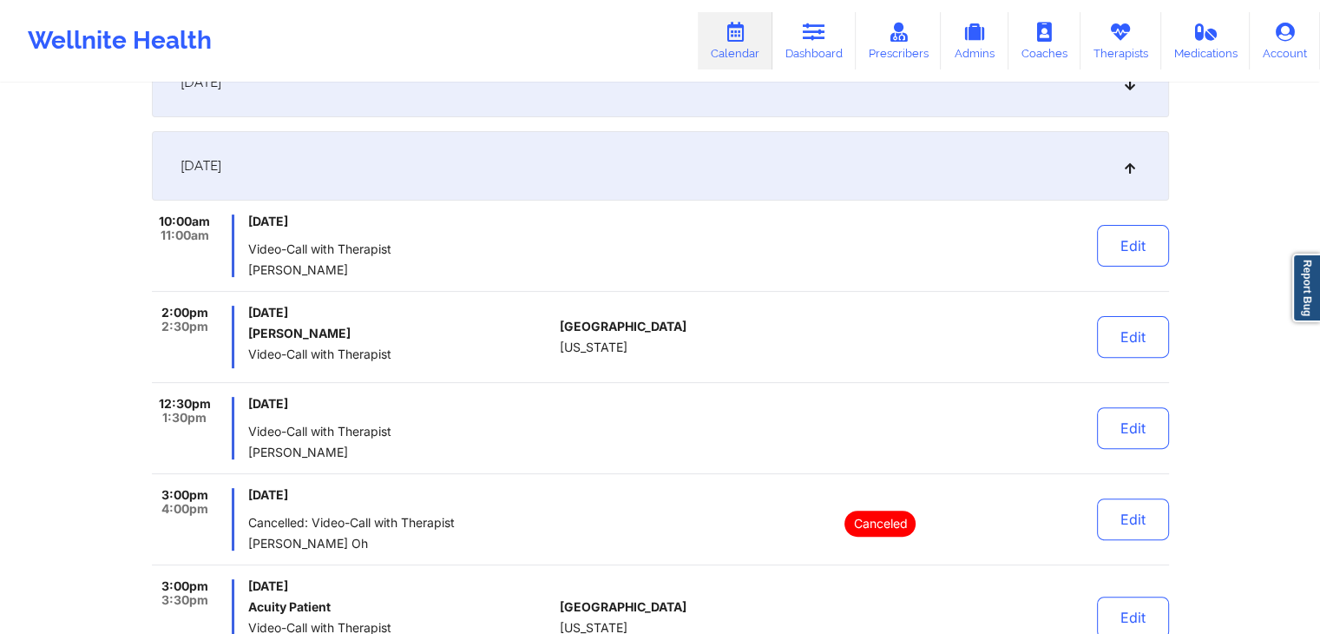
scroll to position [7050, 0]
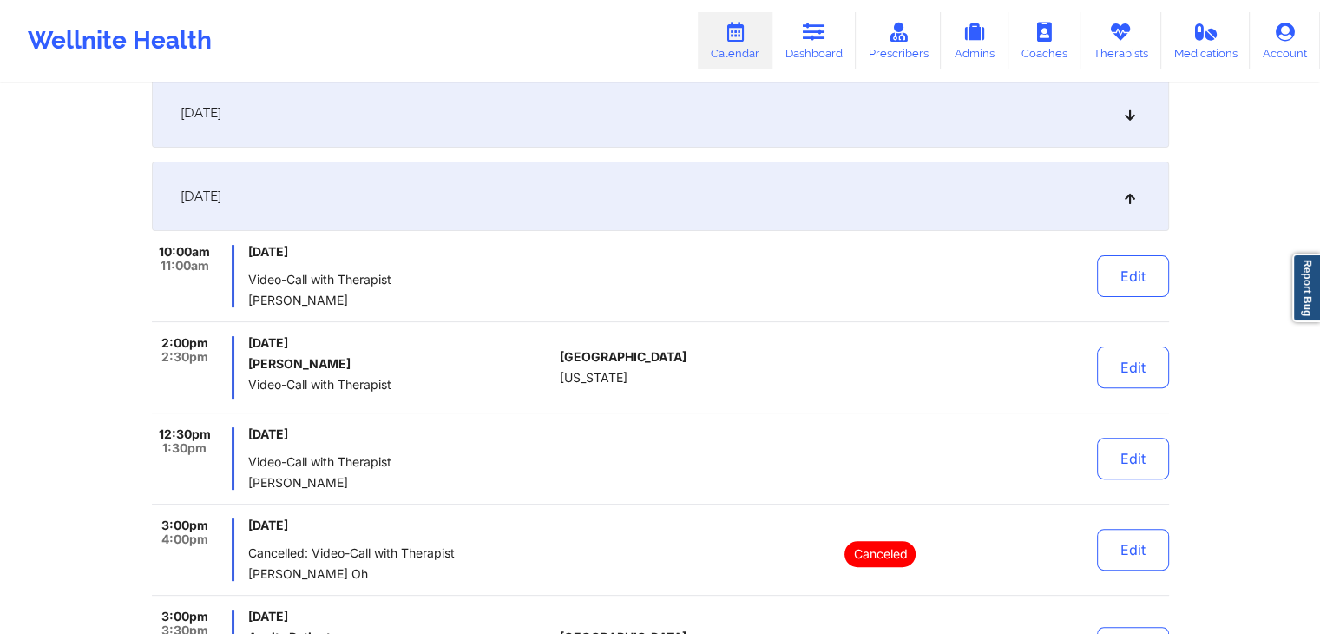
click at [866, 207] on div "[DATE]" at bounding box center [660, 195] width 1017 height 69
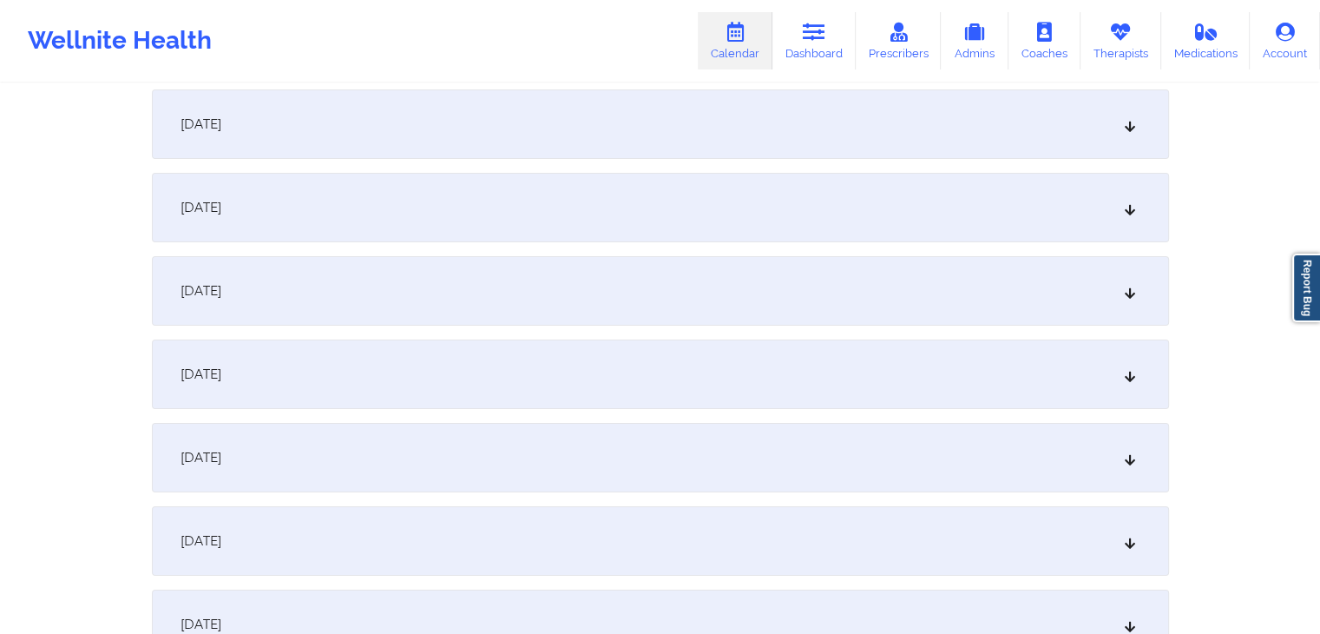
scroll to position [5723, 0]
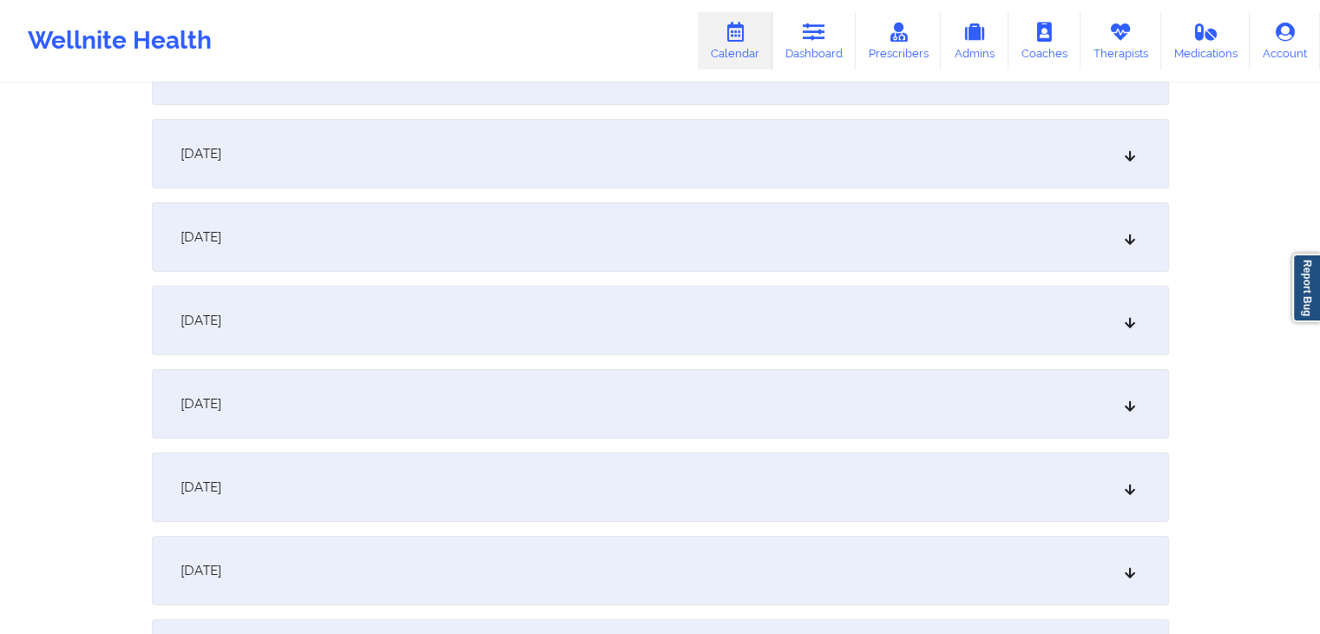
click at [791, 233] on div "[DATE]" at bounding box center [660, 236] width 1017 height 69
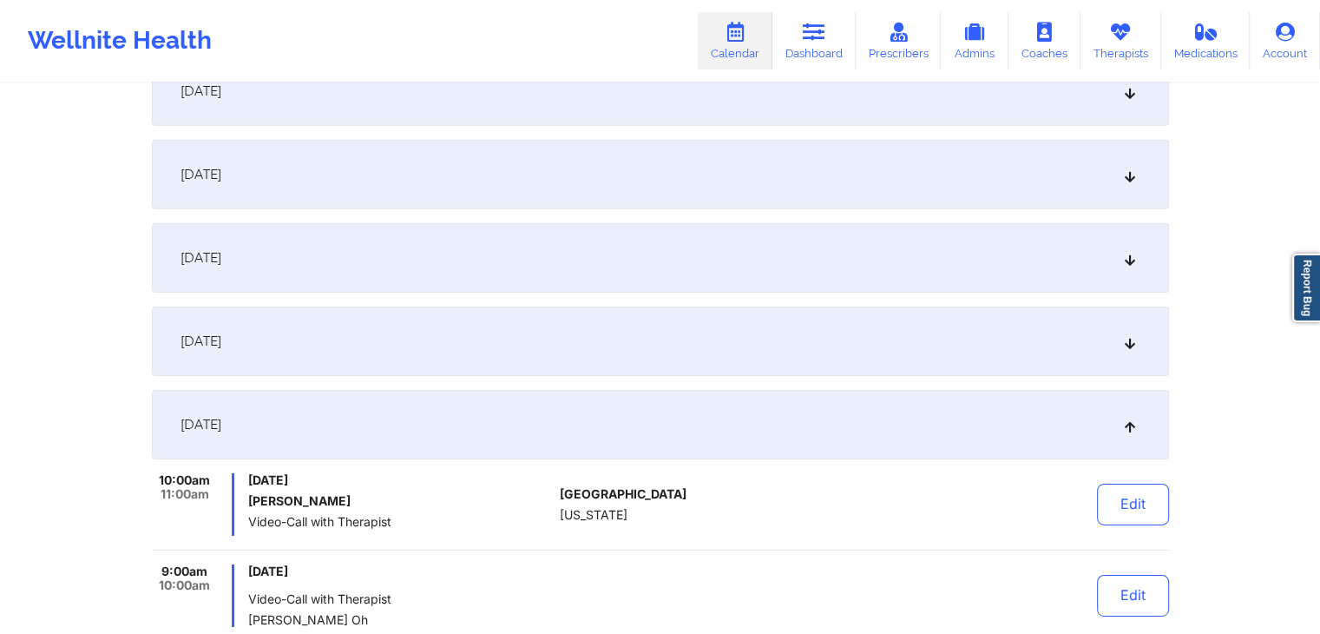
scroll to position [5537, 0]
click at [781, 416] on div "[DATE]" at bounding box center [660, 422] width 1017 height 69
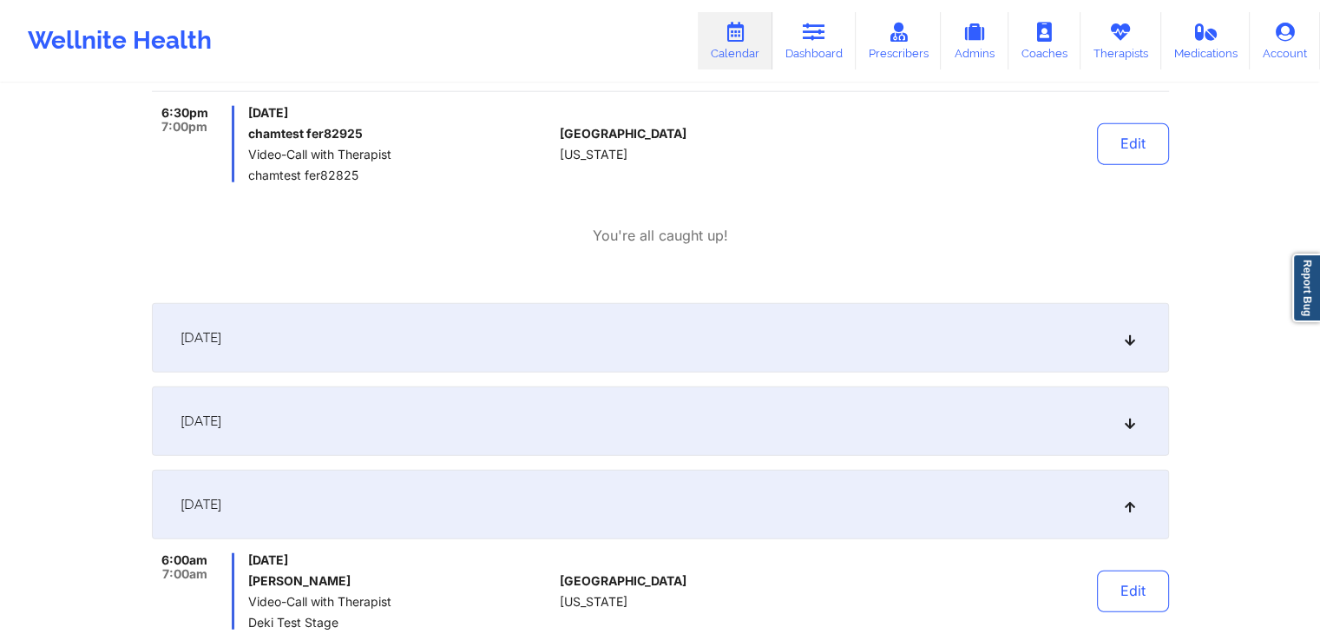
scroll to position [4202, 0]
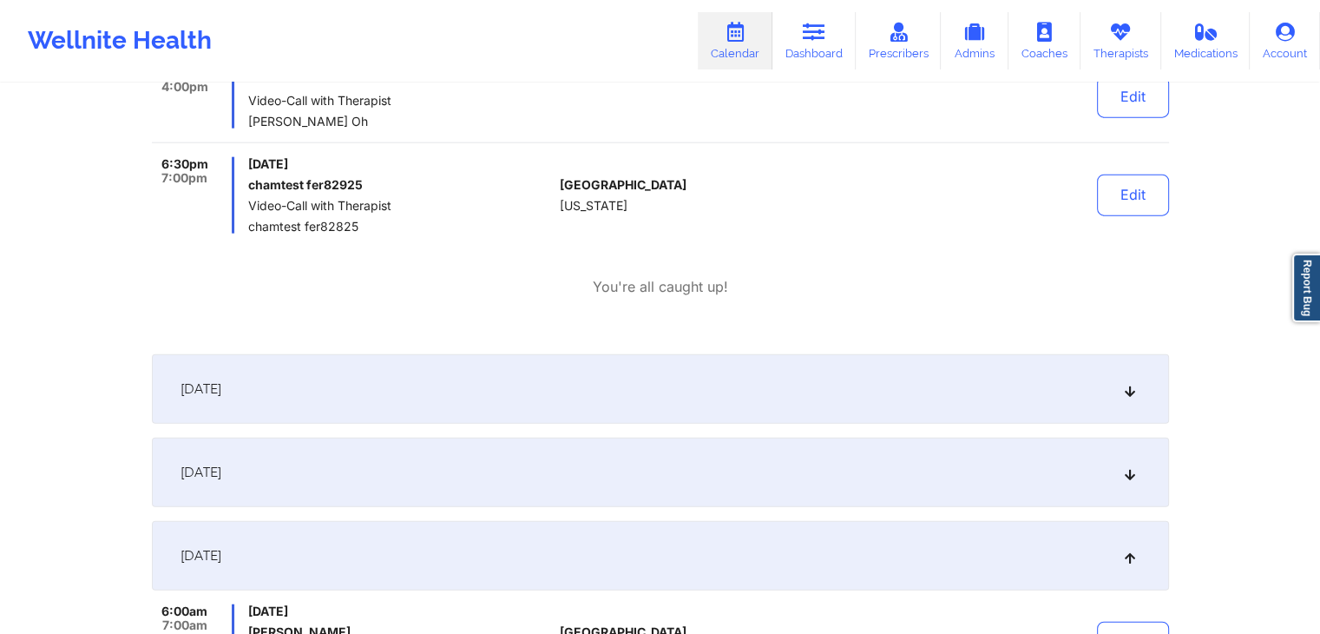
click at [821, 549] on div "[DATE]" at bounding box center [660, 555] width 1017 height 69
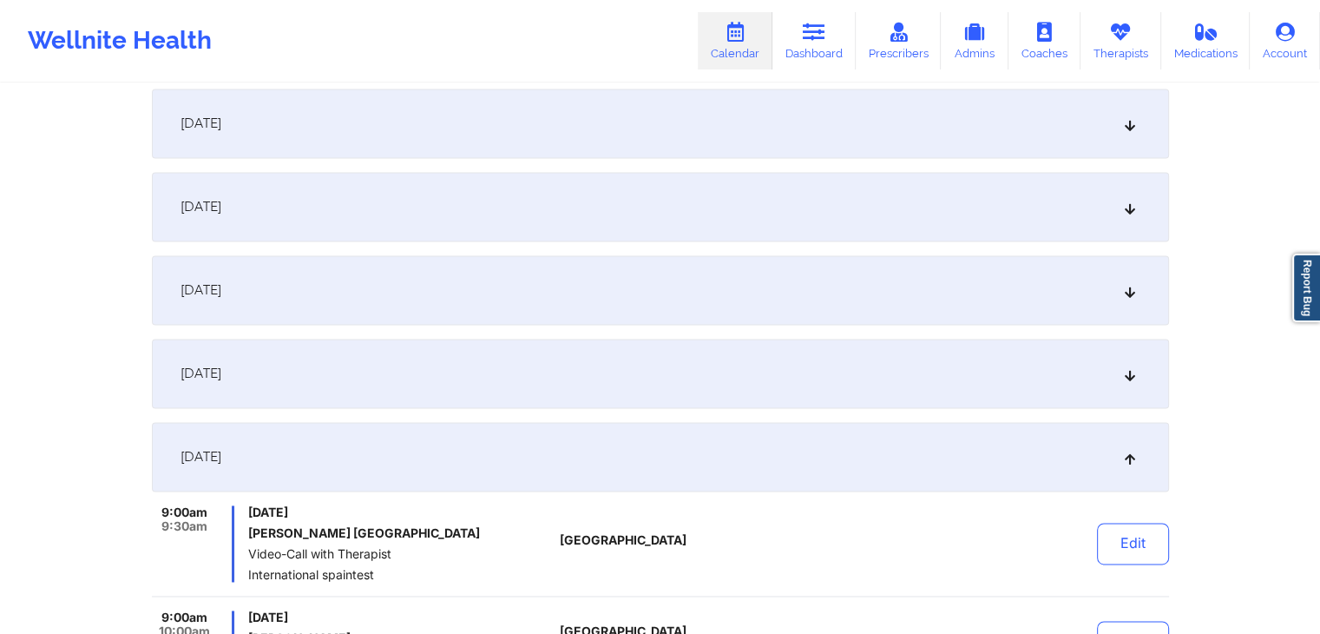
scroll to position [2480, 0]
click at [939, 446] on div "[DATE]" at bounding box center [660, 457] width 1017 height 69
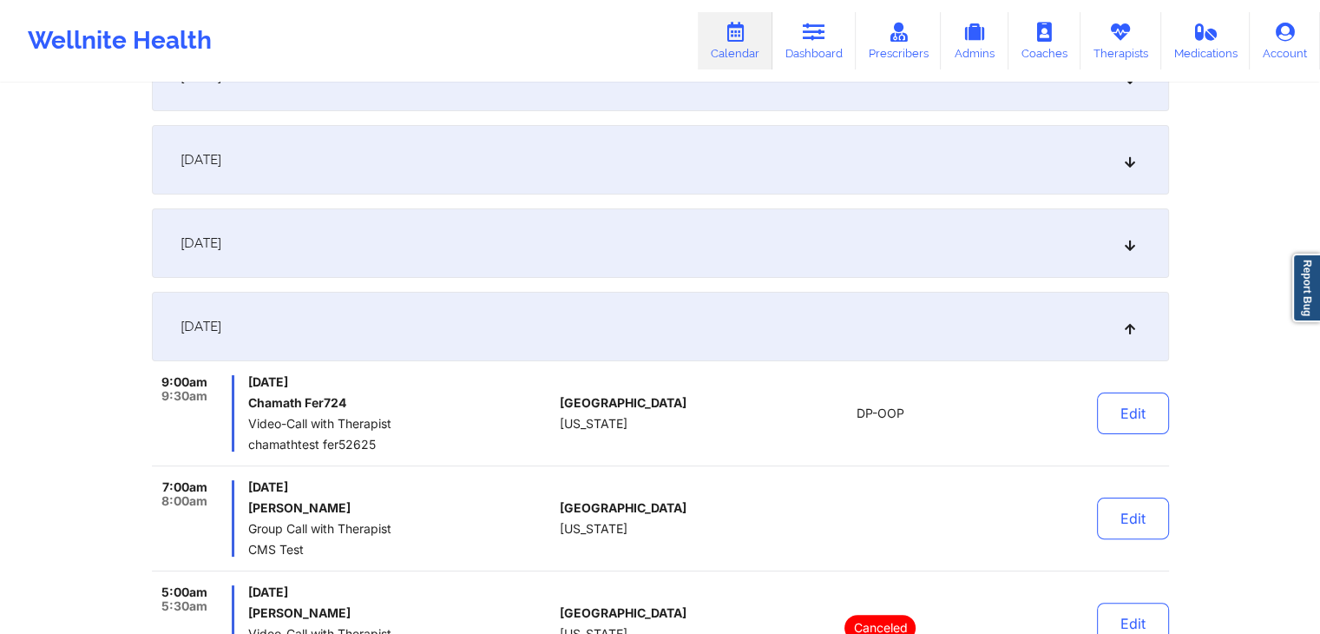
scroll to position [283, 0]
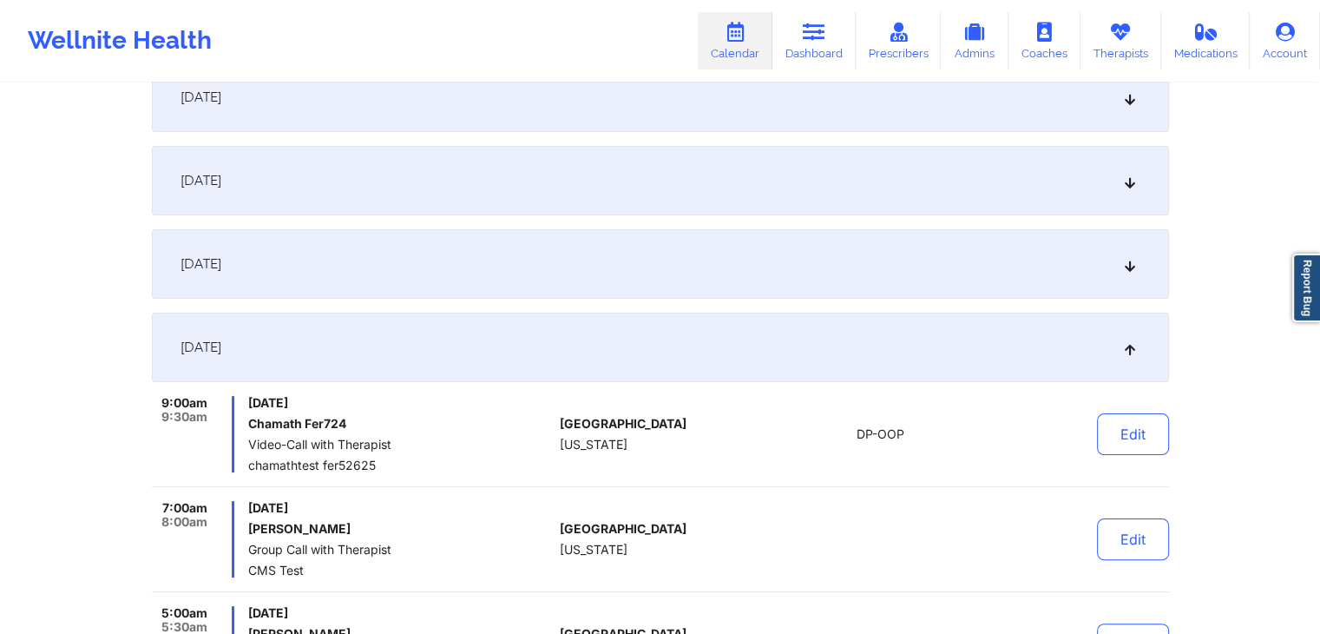
click at [837, 345] on div "[DATE]" at bounding box center [660, 346] width 1017 height 69
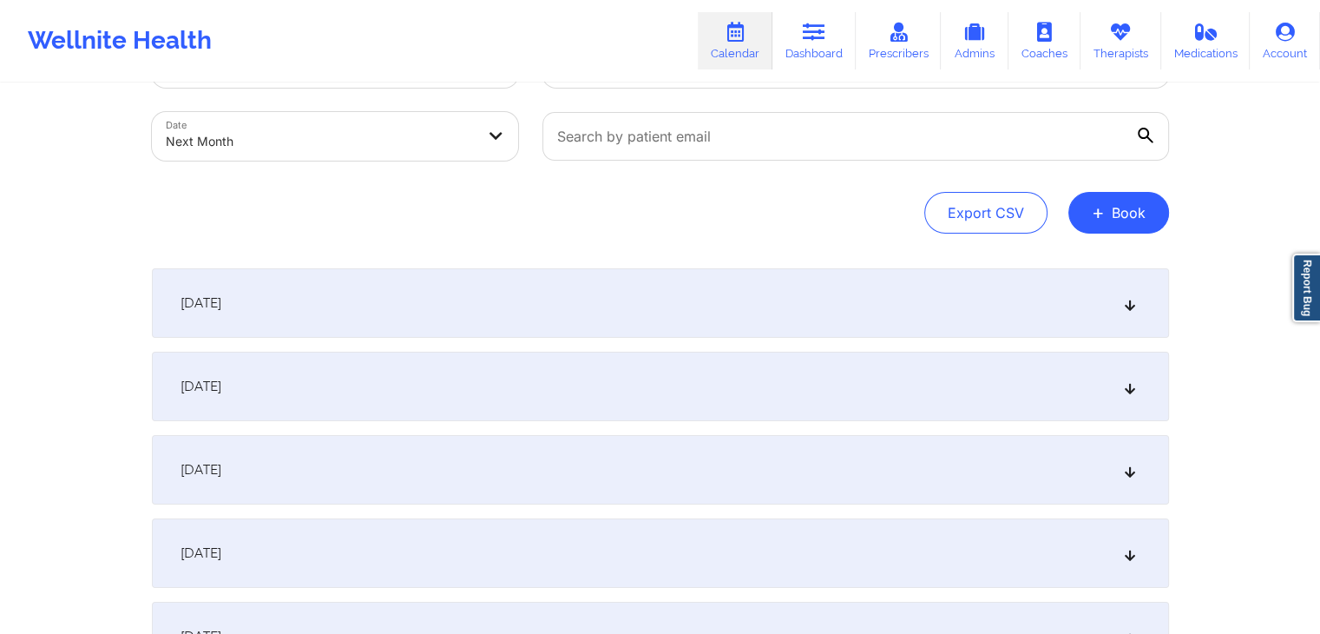
scroll to position [0, 0]
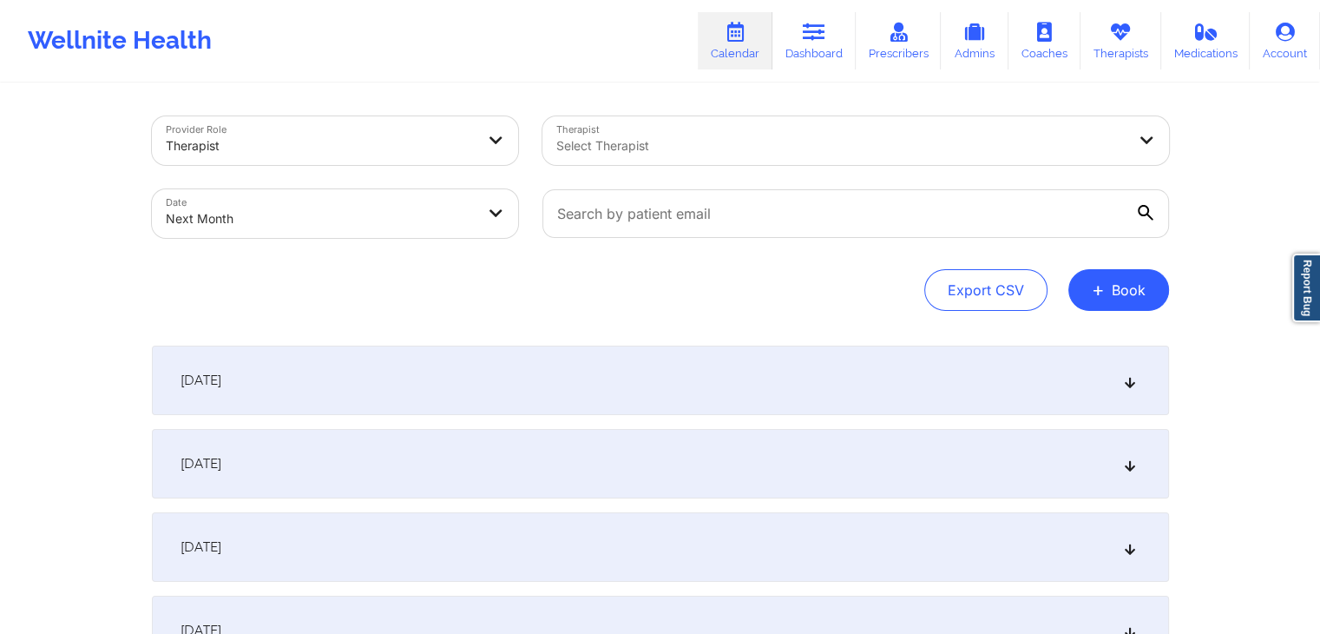
click at [372, 209] on body "Wellnite Health Calendar Dashboard Prescribers Admins Coaches Therapists Medica…" at bounding box center [660, 317] width 1320 height 634
select select "2025-9"
select select "2025-10"
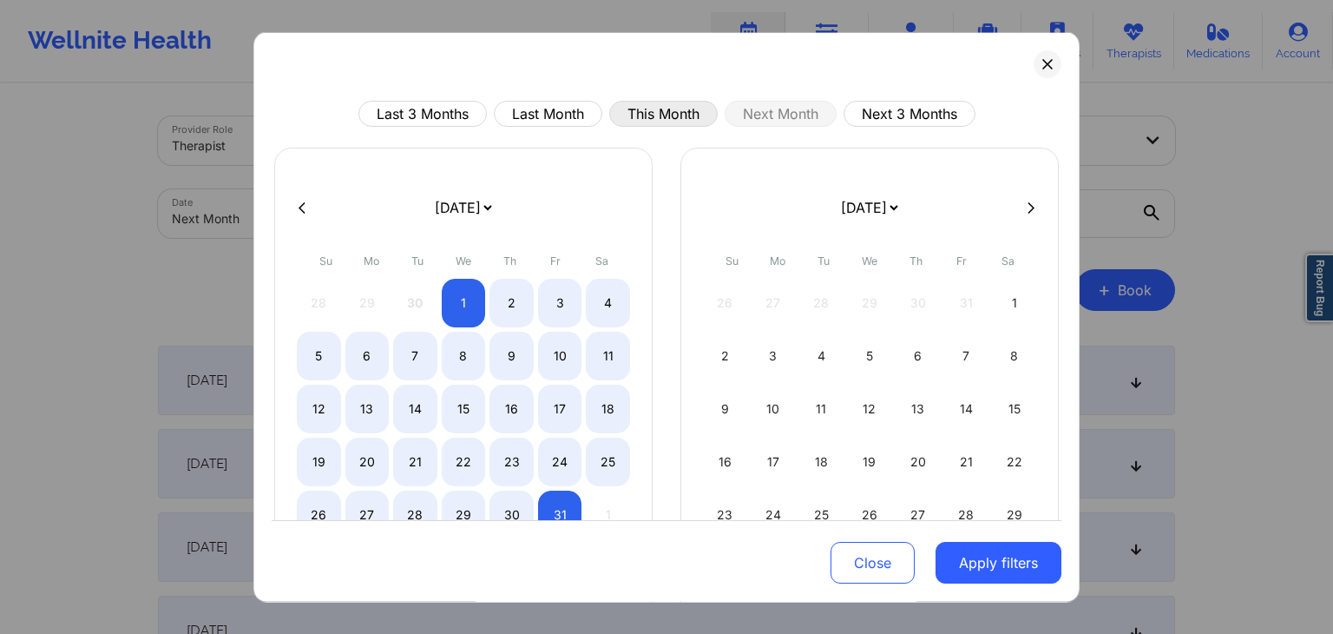
click at [665, 101] on button "This Month" at bounding box center [663, 114] width 108 height 26
select select "2025-8"
select select "2025-9"
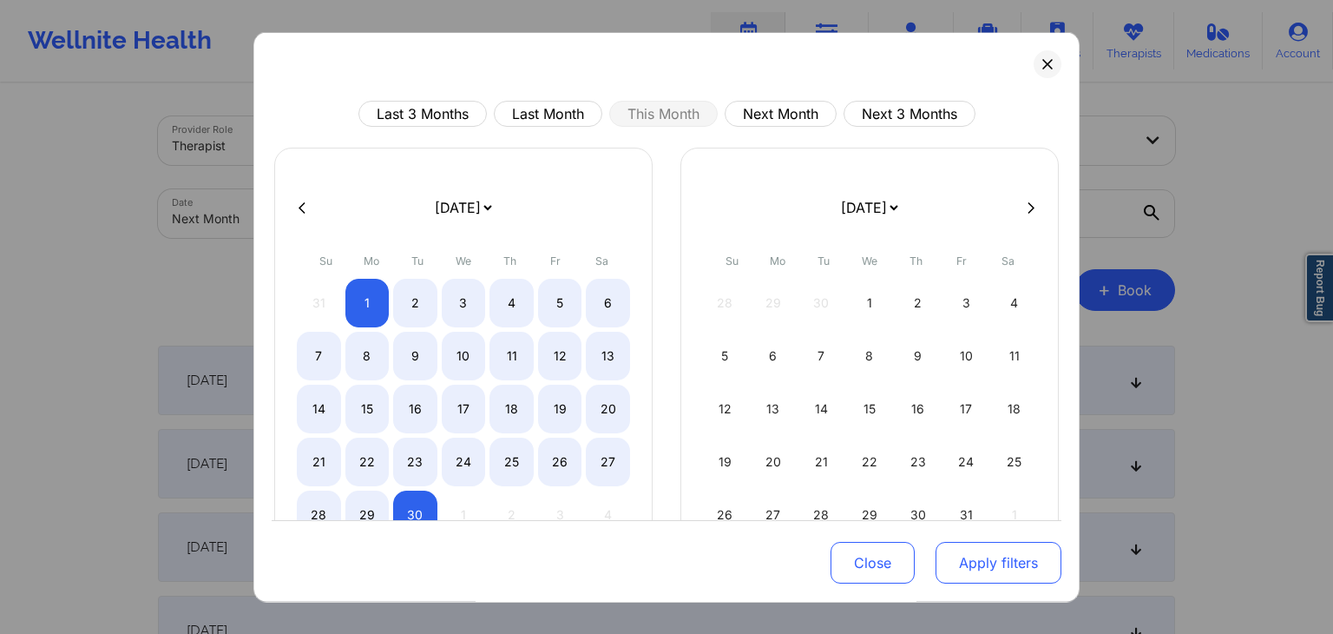
click at [986, 561] on button "Apply filters" at bounding box center [999, 563] width 126 height 42
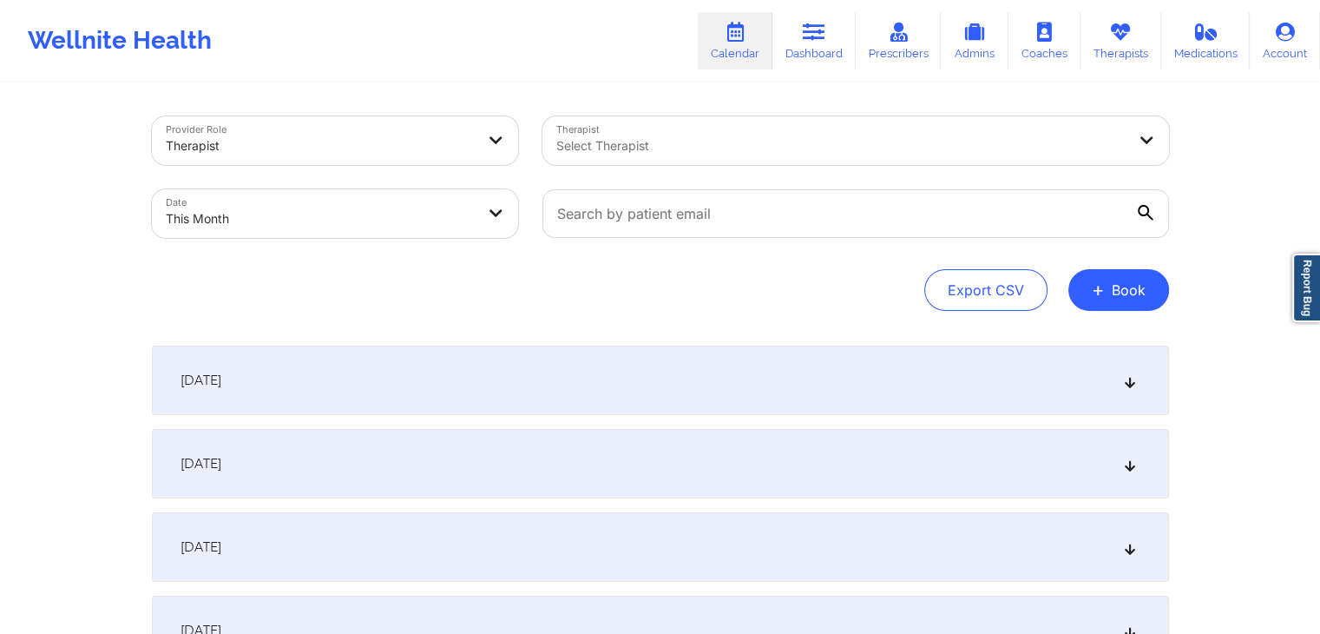
click at [666, 442] on div "[DATE]" at bounding box center [660, 463] width 1017 height 69
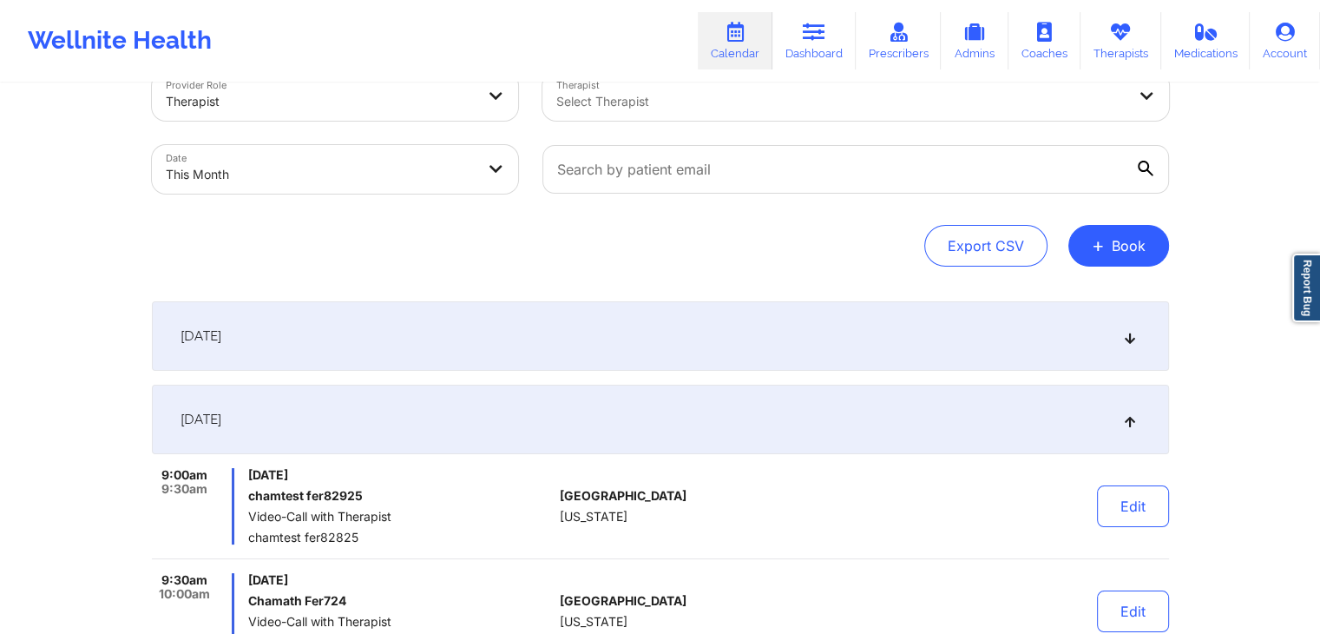
scroll to position [37, 0]
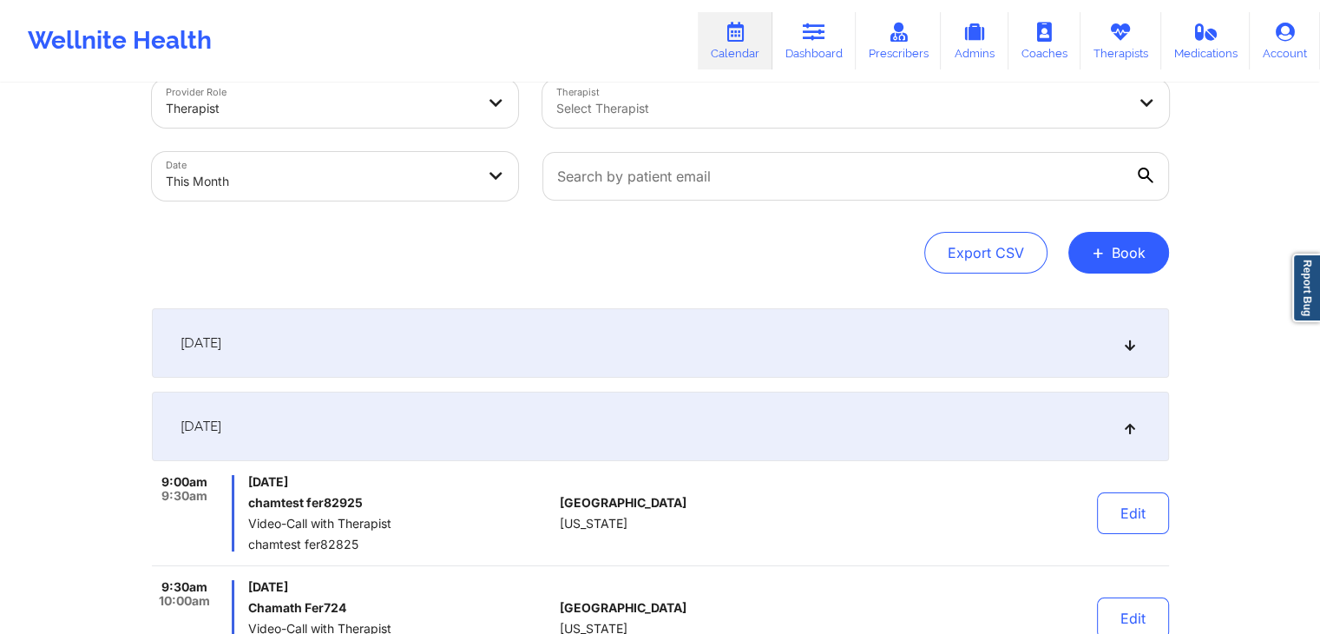
click at [756, 423] on div "[DATE]" at bounding box center [660, 425] width 1017 height 69
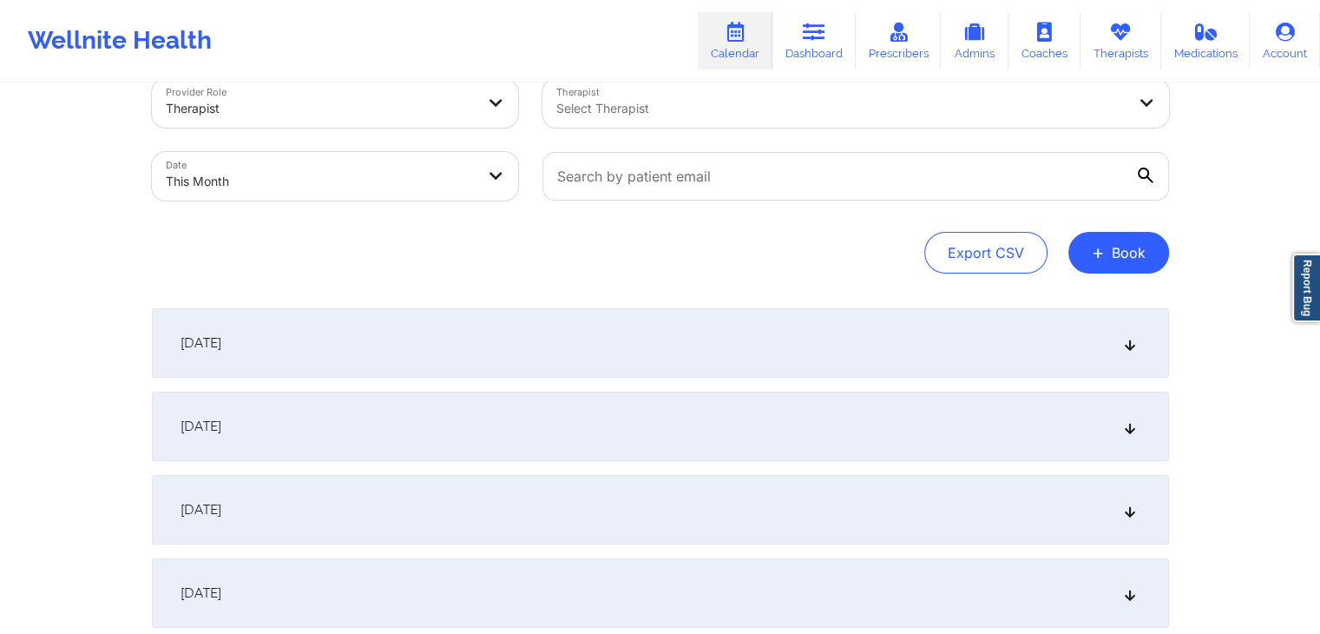
click at [621, 265] on div "Export CSV + Book" at bounding box center [660, 253] width 1017 height 42
click at [1132, 237] on button "+ Book" at bounding box center [1118, 253] width 101 height 42
click at [1115, 299] on button "Therapy Session" at bounding box center [1088, 307] width 133 height 29
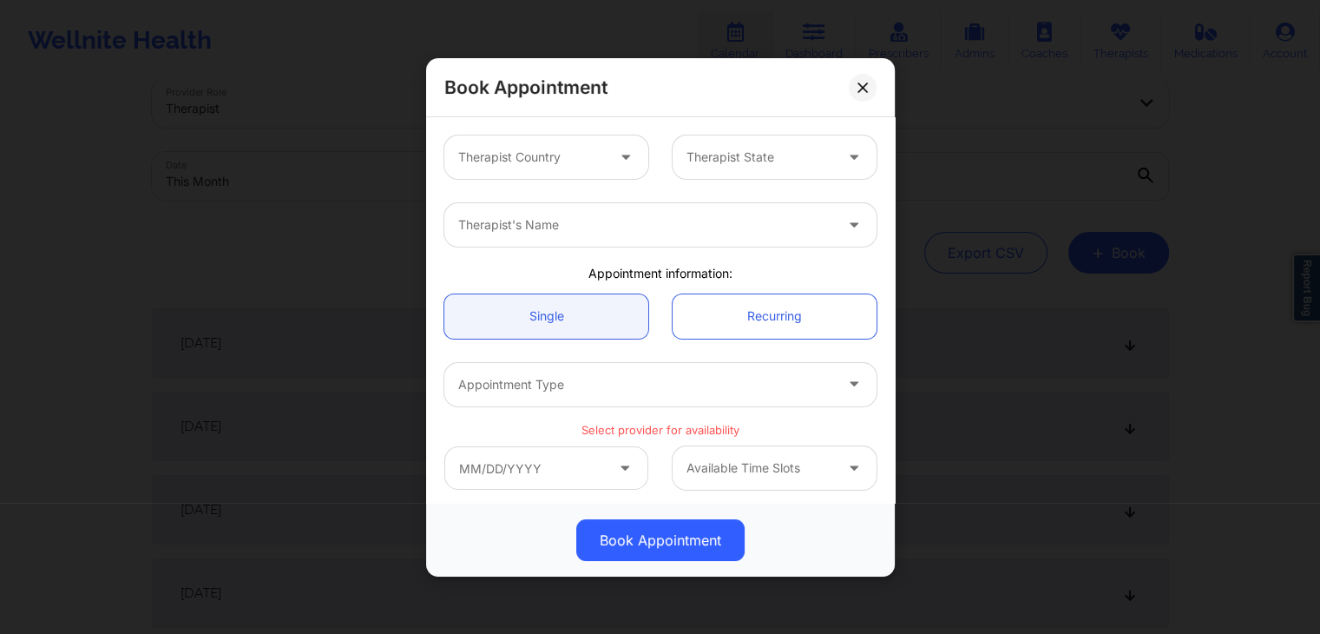
click at [668, 259] on div "Therapist Country Therapist State Therapist's Name Appointment information: Sin…" at bounding box center [660, 493] width 456 height 741
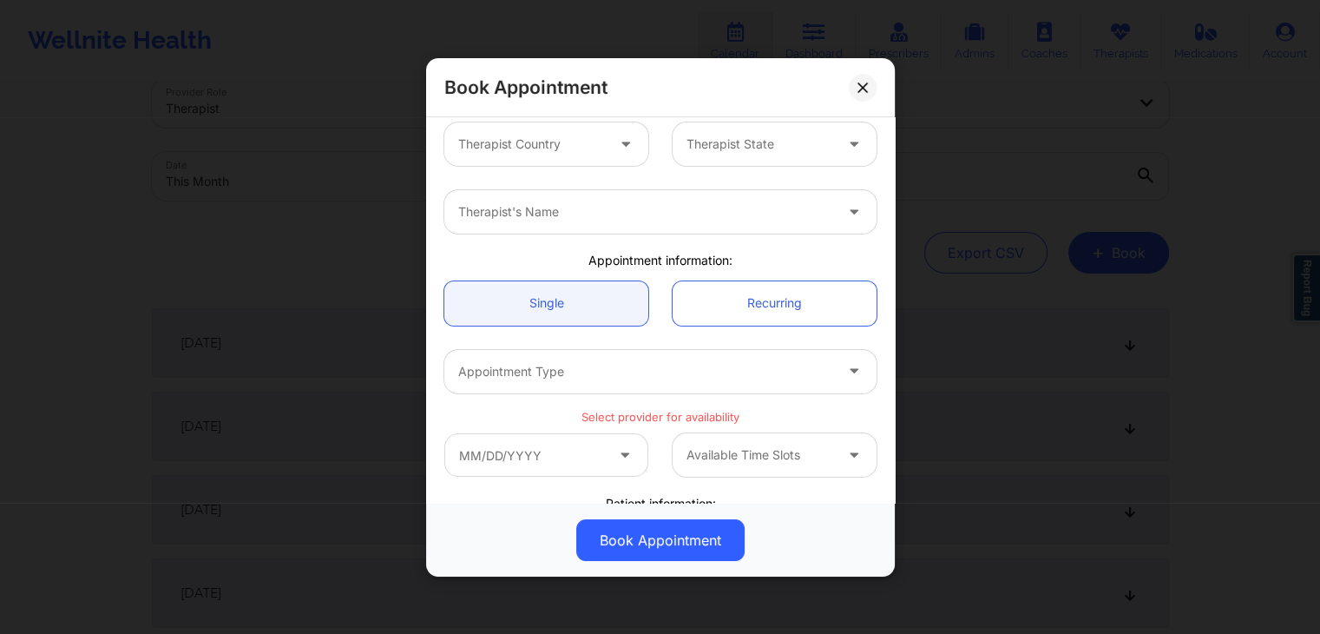
scroll to position [0, 0]
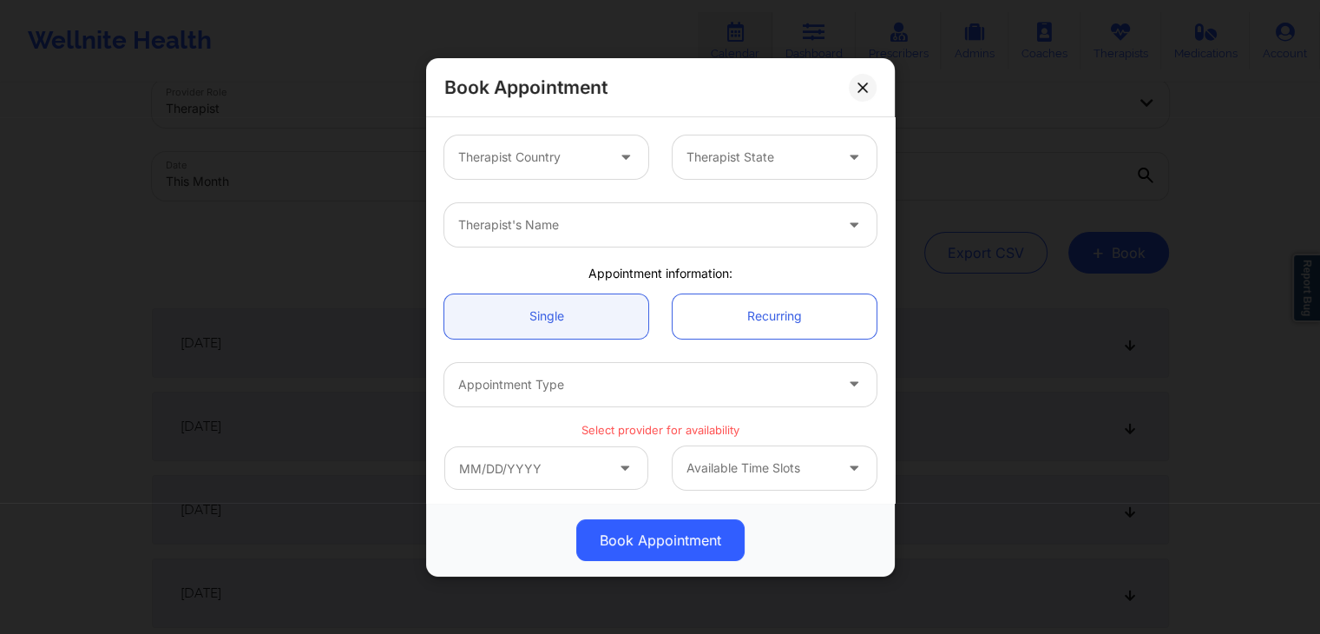
click at [644, 275] on div "Appointment information:" at bounding box center [660, 273] width 456 height 17
click at [656, 128] on div "Therapist Country Therapist State" at bounding box center [660, 157] width 456 height 68
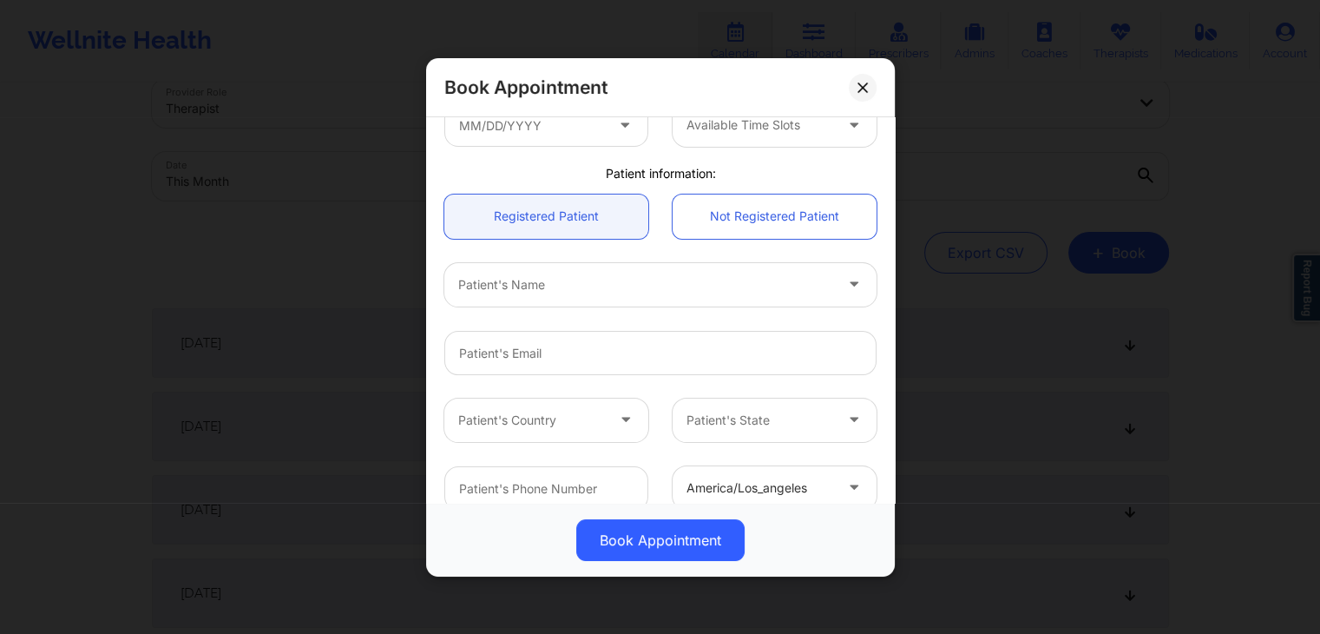
scroll to position [368, 0]
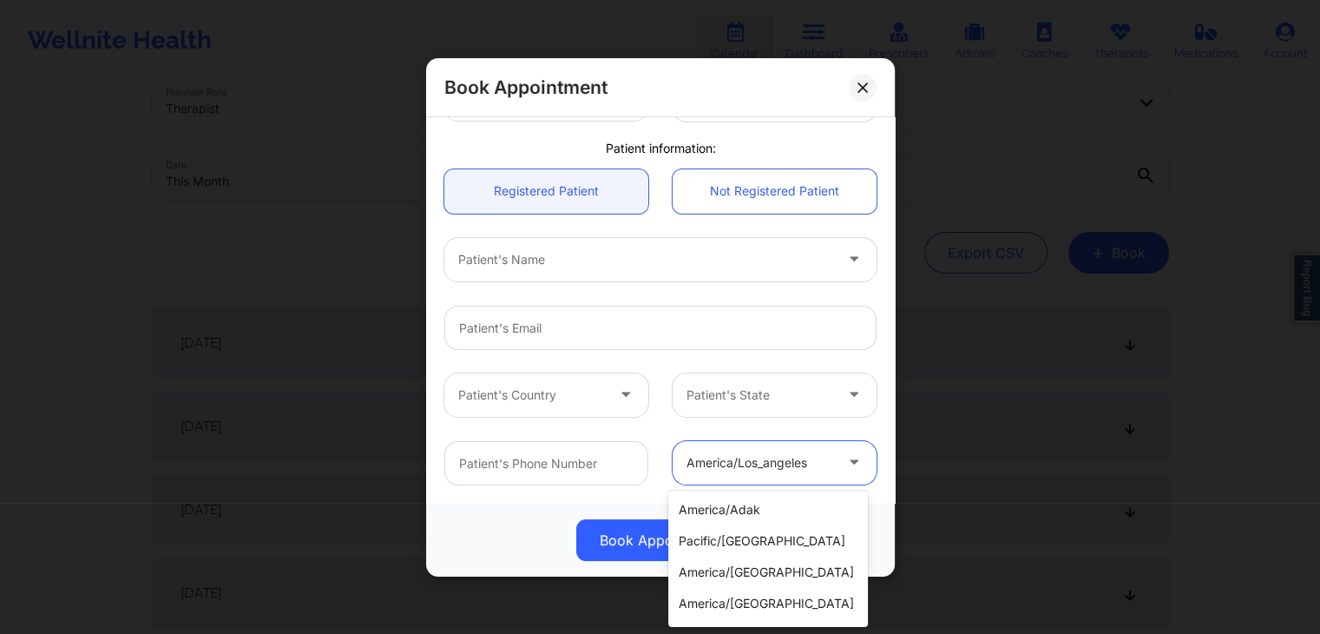
click at [723, 463] on div at bounding box center [759, 461] width 147 height 21
click at [662, 424] on div "Patient's Country Patient's State" at bounding box center [660, 394] width 456 height 68
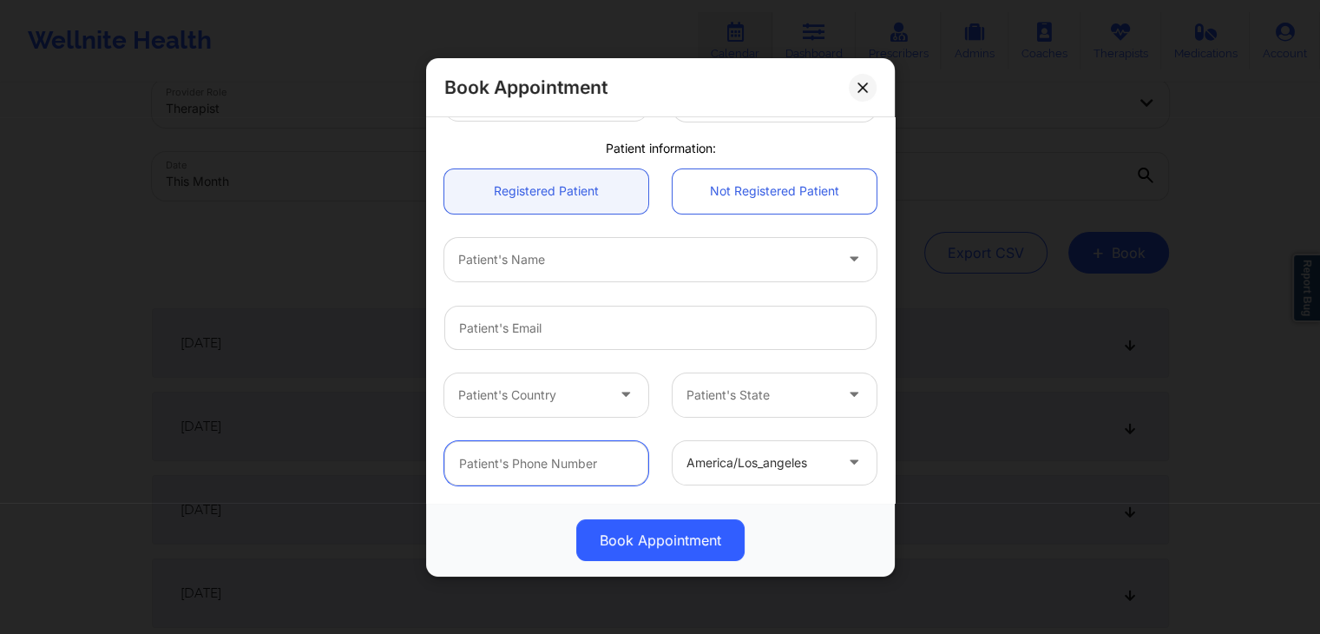
click at [595, 463] on input "text" at bounding box center [546, 462] width 204 height 44
click at [649, 425] on div "Patient's Country Patient's State" at bounding box center [660, 394] width 456 height 68
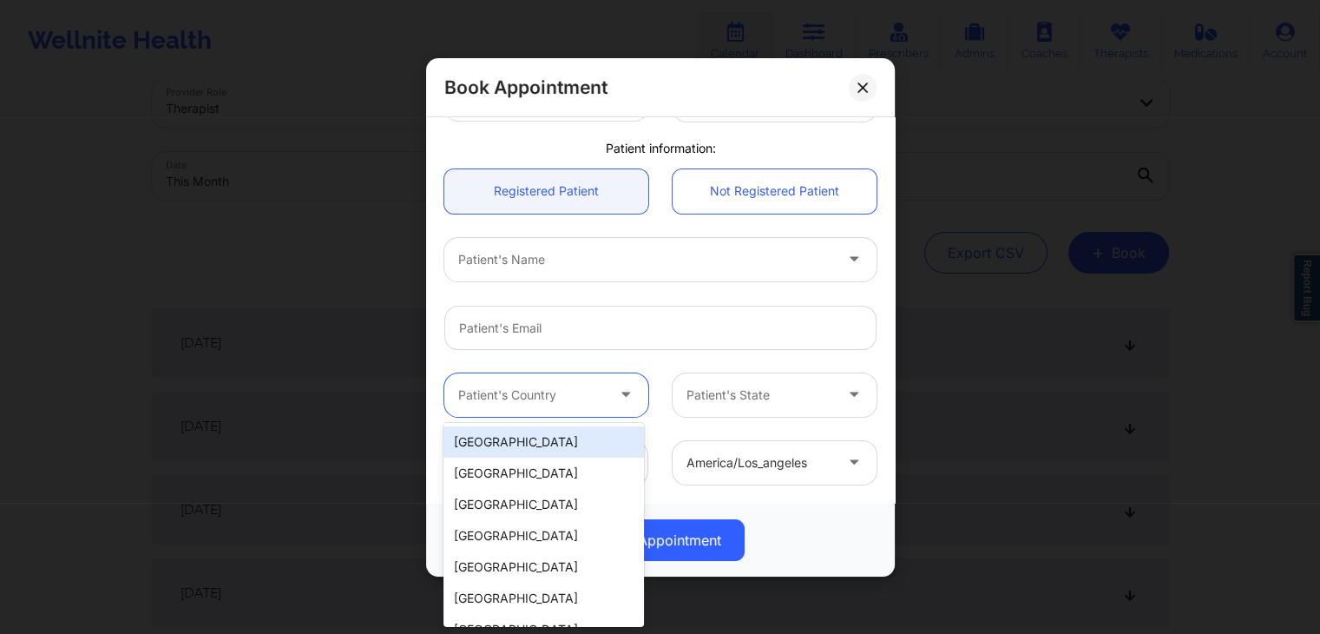
click at [597, 397] on div at bounding box center [531, 394] width 147 height 21
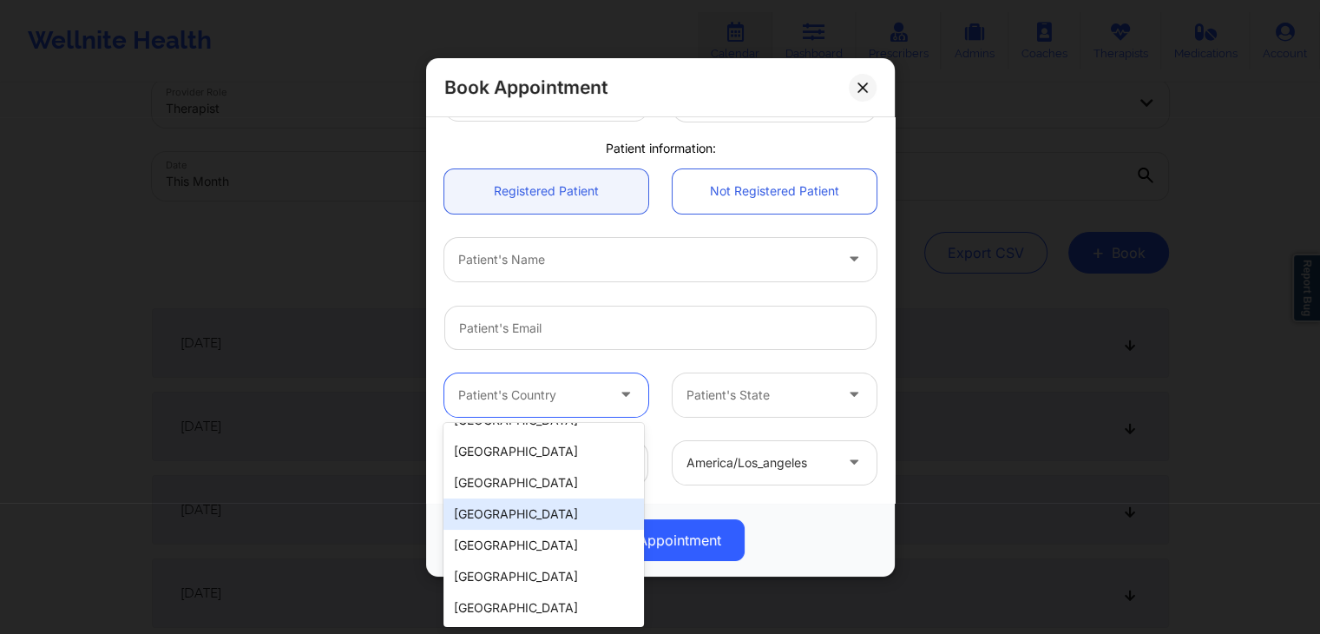
scroll to position [0, 0]
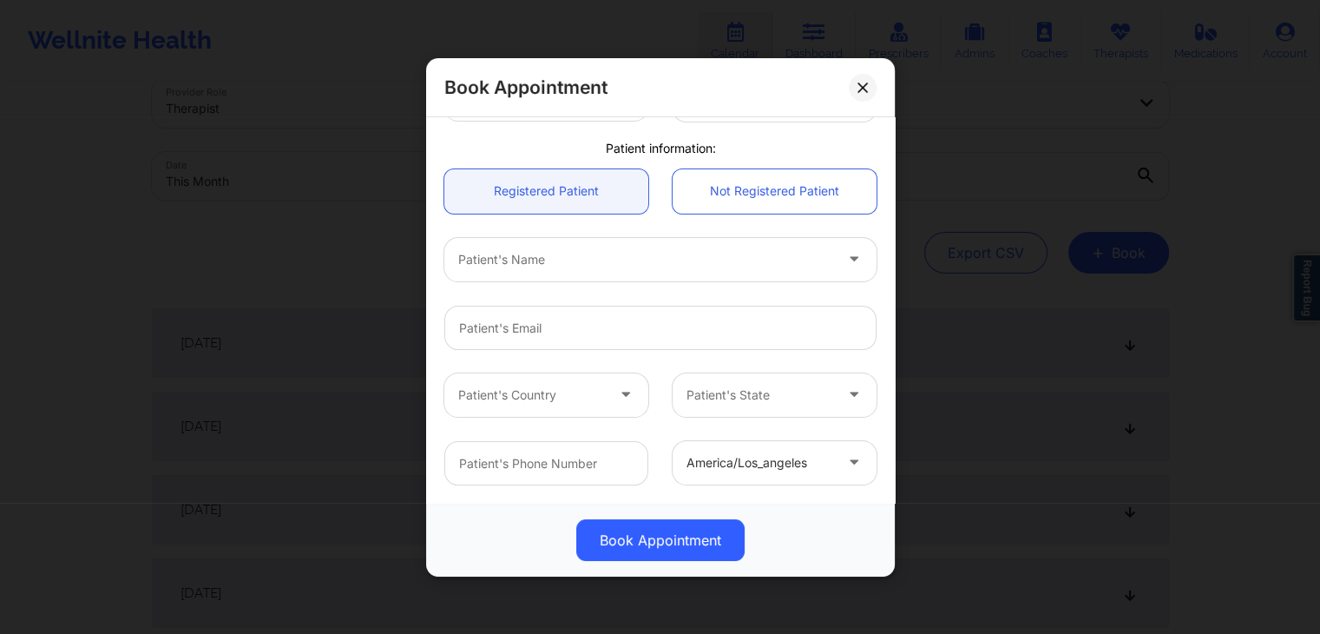
click at [664, 384] on div "Patient's State" at bounding box center [774, 393] width 228 height 43
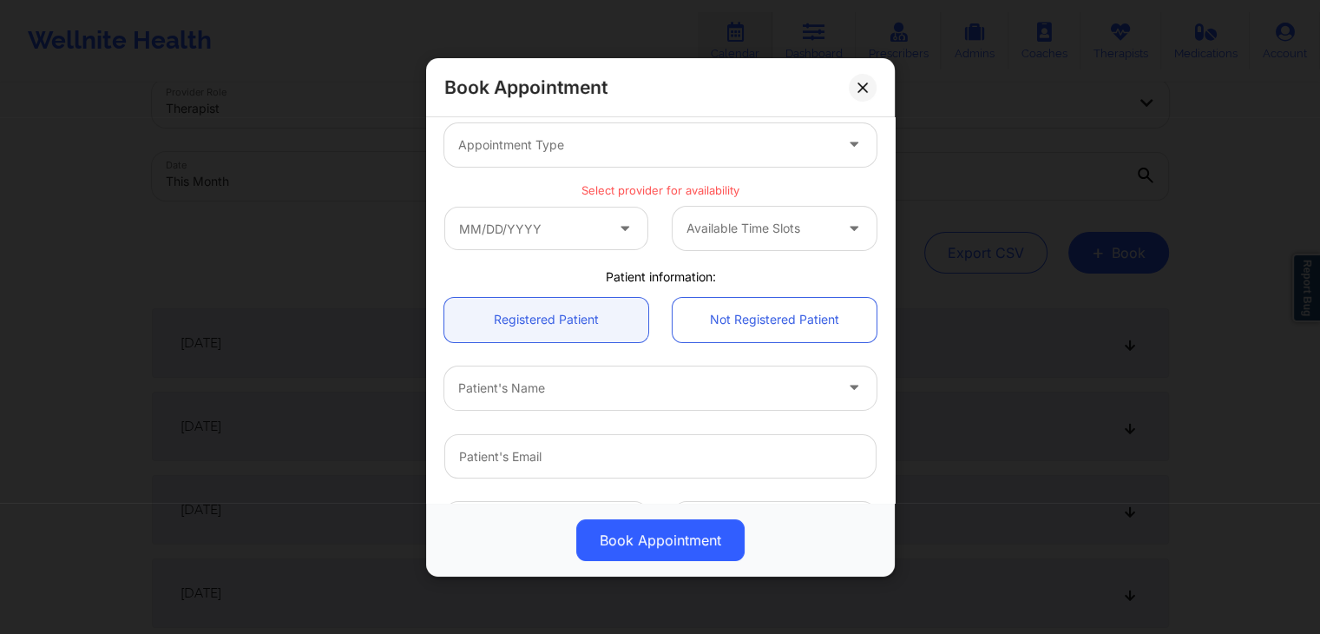
scroll to position [368, 0]
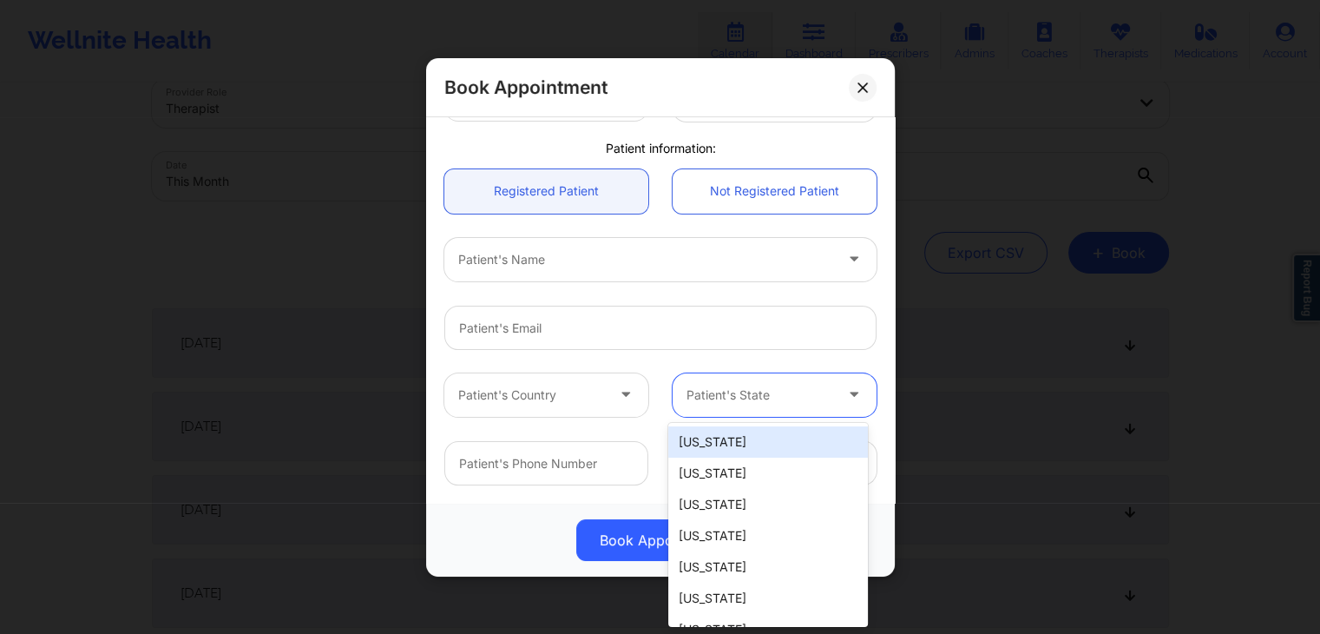
click at [729, 411] on div "Patient's State" at bounding box center [754, 393] width 162 height 43
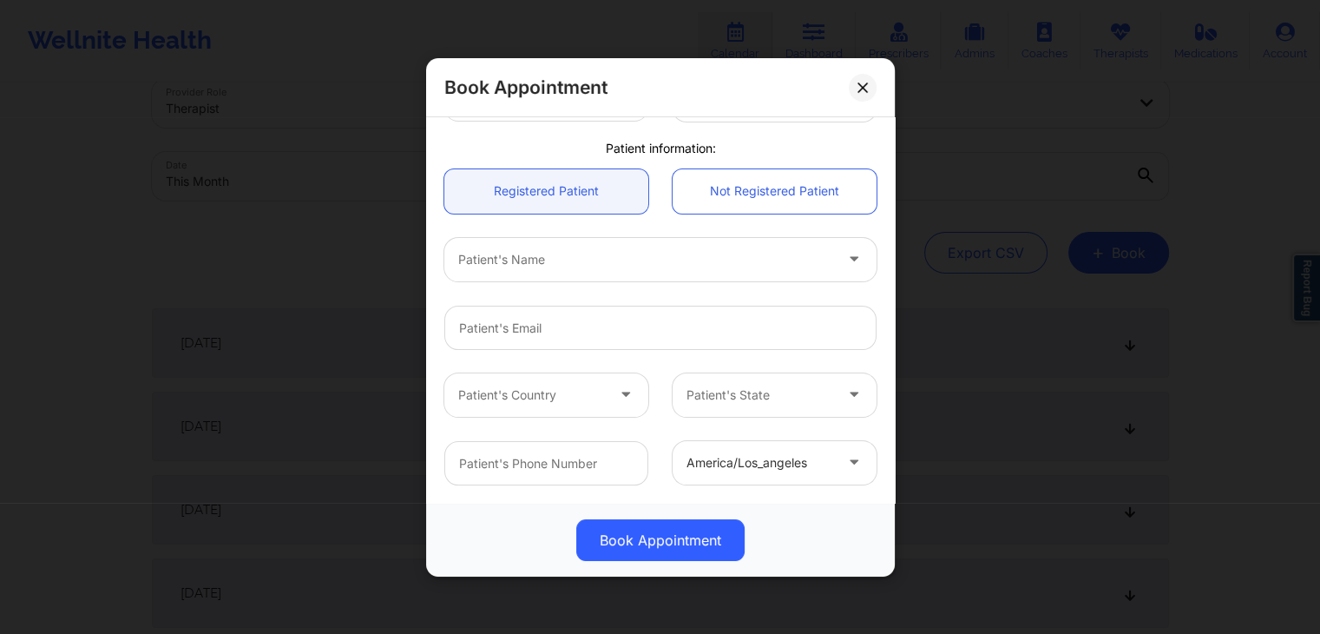
click at [645, 377] on div "Patient's Country" at bounding box center [546, 393] width 228 height 43
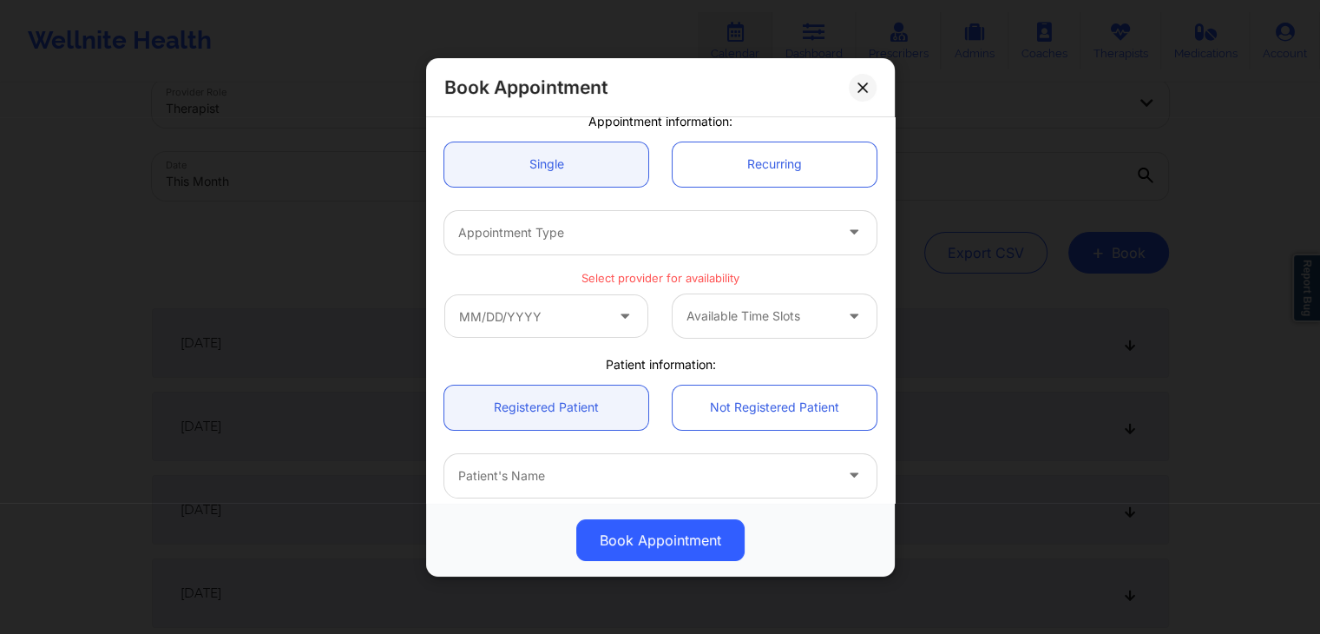
scroll to position [141, 0]
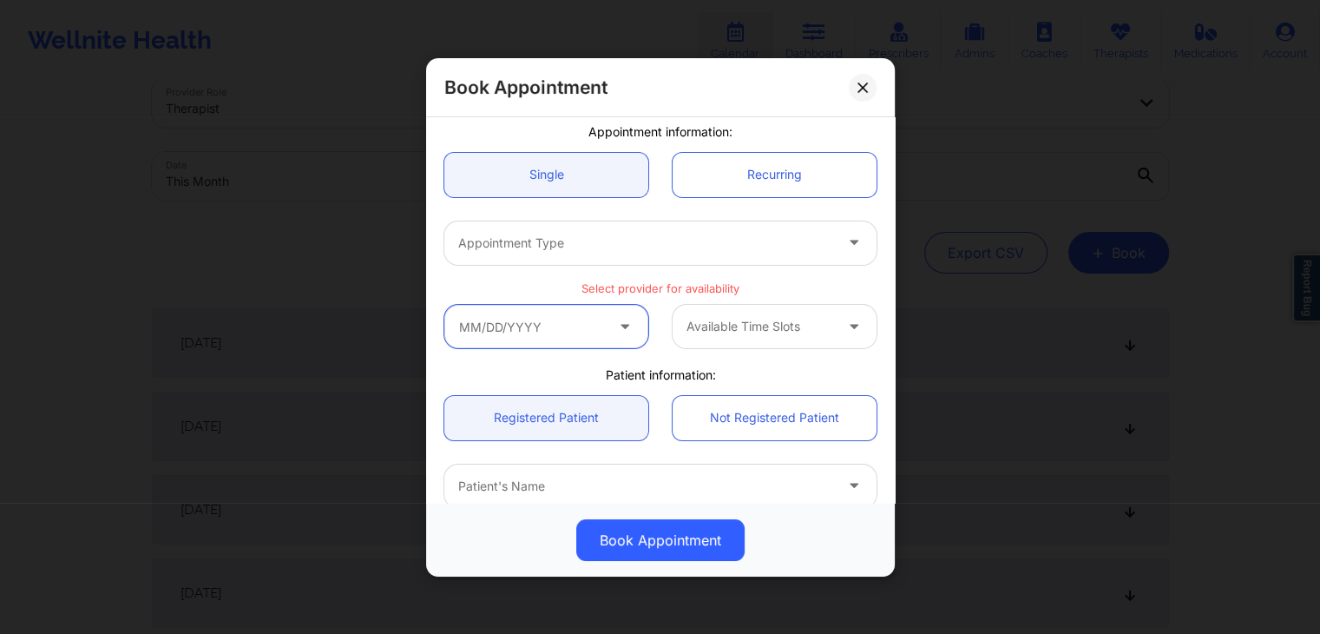
click at [580, 320] on input "text" at bounding box center [546, 326] width 204 height 43
click at [841, 281] on p "Select provider for availability" at bounding box center [660, 287] width 432 height 16
click at [524, 347] on div "Available Time Slots" at bounding box center [660, 326] width 456 height 68
click at [539, 332] on input "text" at bounding box center [546, 326] width 204 height 43
click at [869, 269] on div "Appointment Type" at bounding box center [660, 242] width 456 height 68
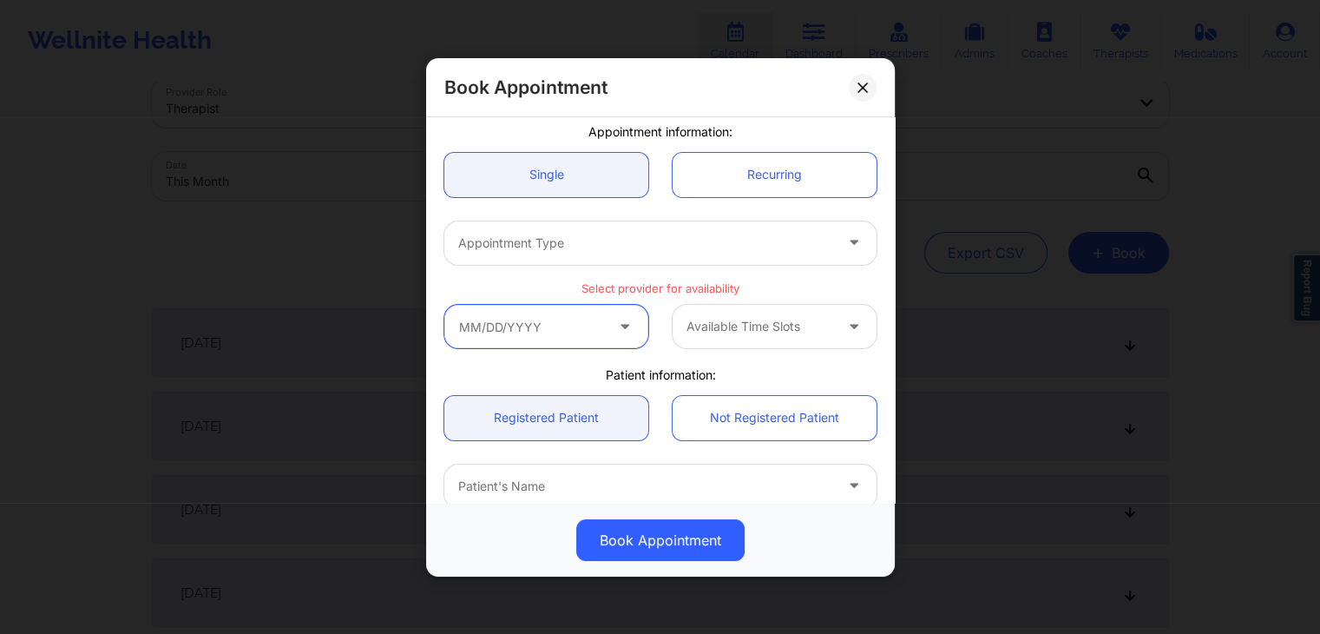
click at [528, 326] on input "text" at bounding box center [546, 326] width 204 height 43
click at [864, 279] on p "Select provider for availability" at bounding box center [660, 287] width 432 height 16
click at [623, 324] on icon at bounding box center [624, 322] width 17 height 15
click at [616, 324] on icon at bounding box center [624, 322] width 17 height 15
click at [594, 324] on input "text" at bounding box center [546, 326] width 204 height 43
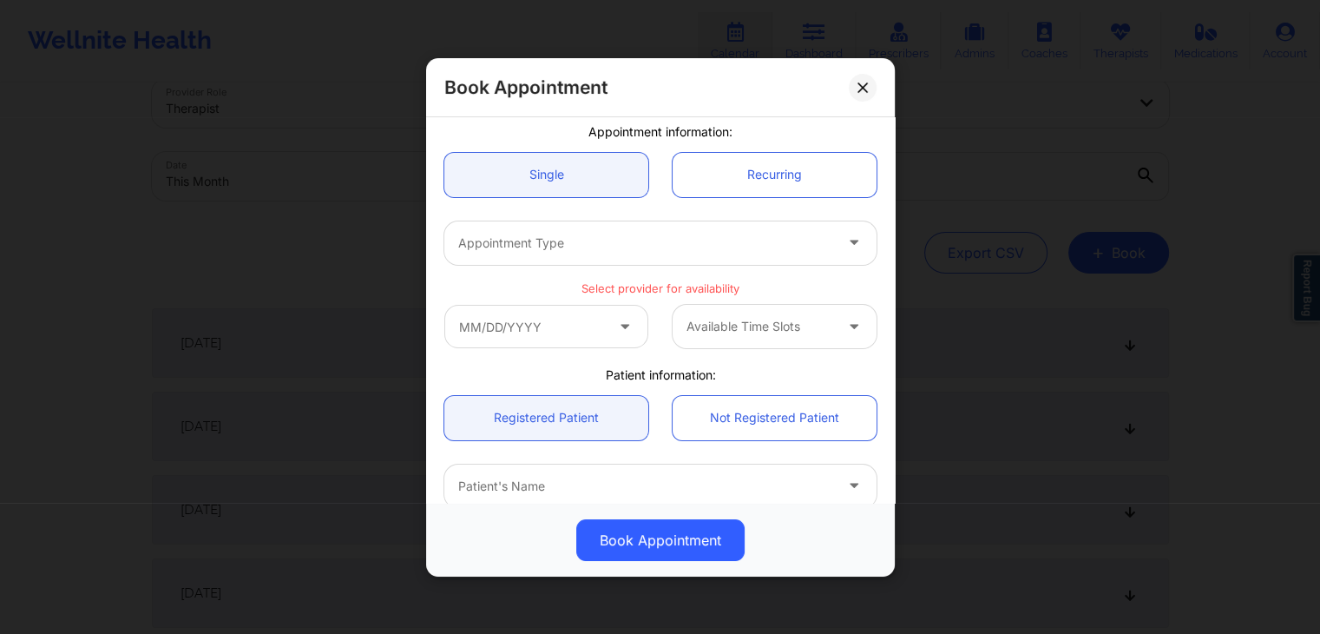
click at [859, 278] on div "Select provider for availability" at bounding box center [660, 284] width 456 height 16
click at [752, 325] on div at bounding box center [759, 326] width 147 height 21
click at [853, 296] on div "Available Time Slots" at bounding box center [660, 326] width 456 height 68
click at [846, 325] on icon at bounding box center [853, 322] width 17 height 15
click at [827, 282] on p "Select provider for availability" at bounding box center [660, 287] width 432 height 16
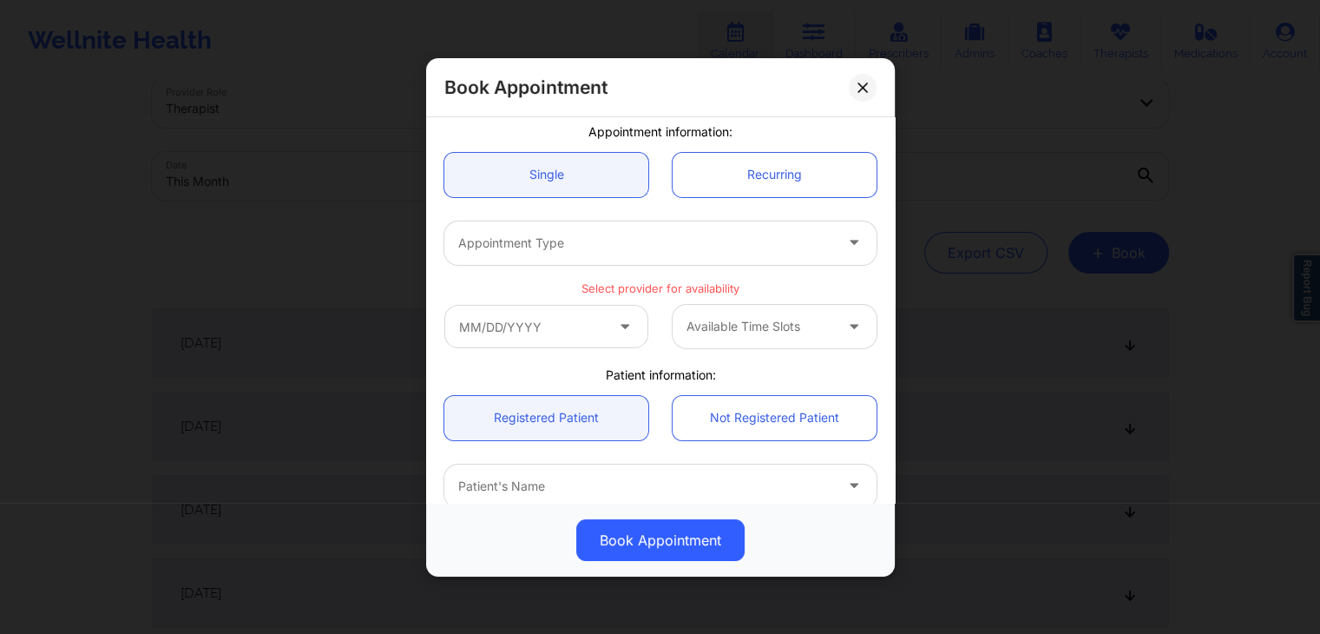
click at [621, 326] on icon at bounding box center [624, 322] width 17 height 15
click at [560, 327] on input "text" at bounding box center [546, 326] width 204 height 43
click at [862, 273] on div "Appointment Type" at bounding box center [660, 242] width 456 height 68
click at [654, 286] on p "Select provider for availability" at bounding box center [660, 287] width 432 height 16
click at [660, 331] on div "Available Time Slots" at bounding box center [774, 326] width 228 height 43
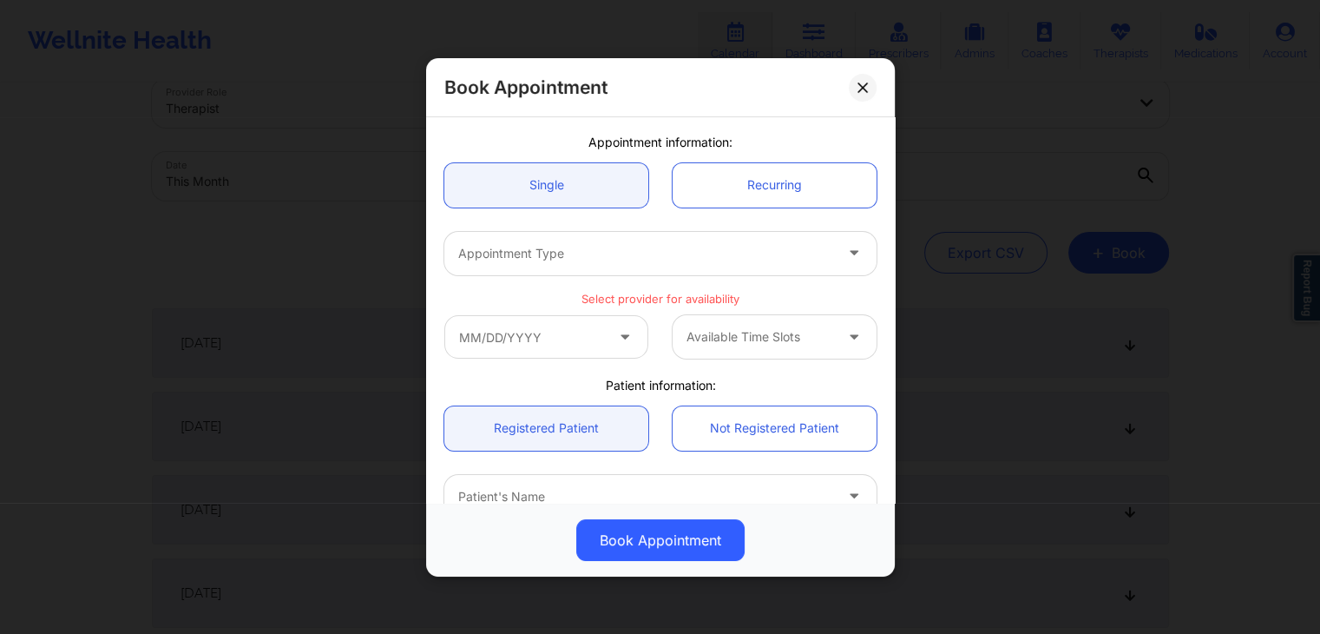
scroll to position [135, 0]
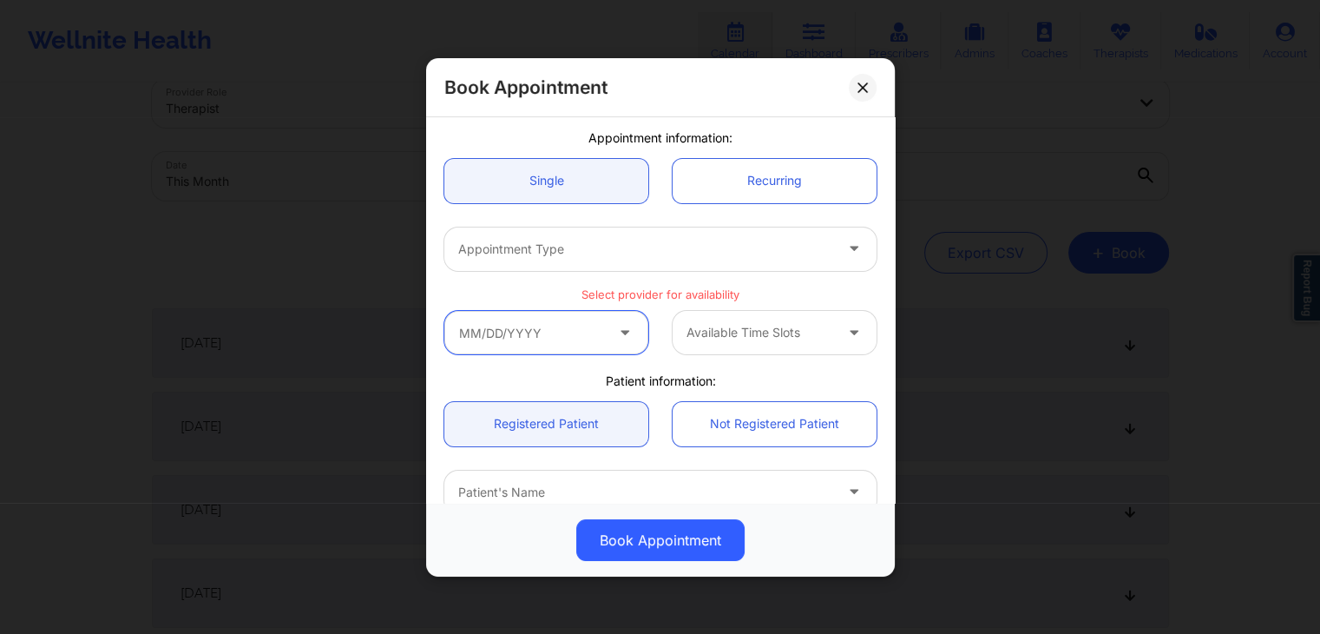
click at [544, 332] on input "text" at bounding box center [546, 332] width 204 height 43
click at [842, 299] on div "Available Time Slots" at bounding box center [660, 333] width 456 height 68
click at [489, 338] on input "text" at bounding box center [546, 332] width 204 height 43
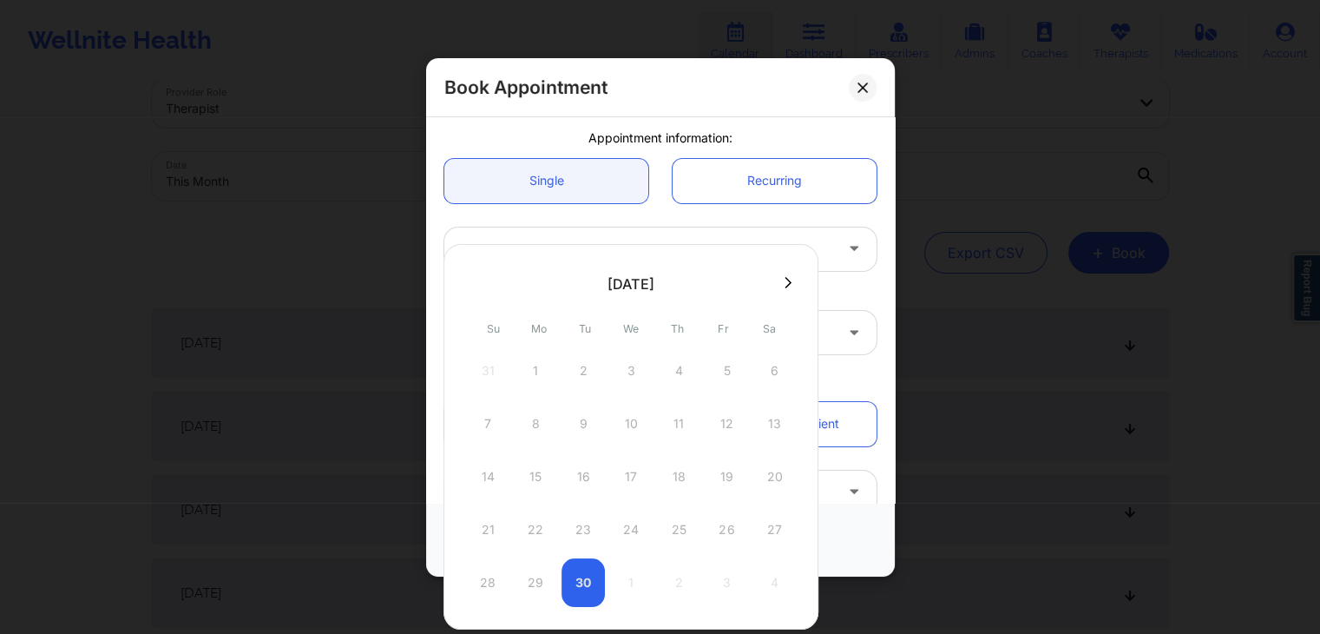
click at [791, 279] on button at bounding box center [787, 282] width 17 height 15
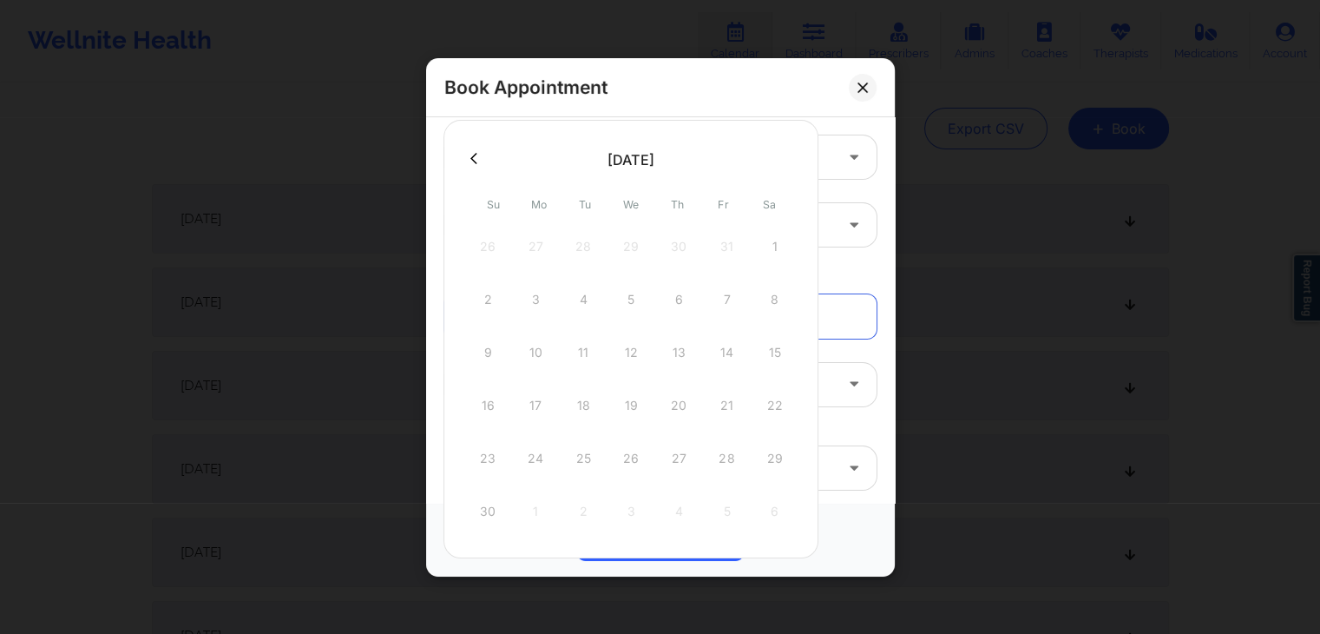
scroll to position [160, 0]
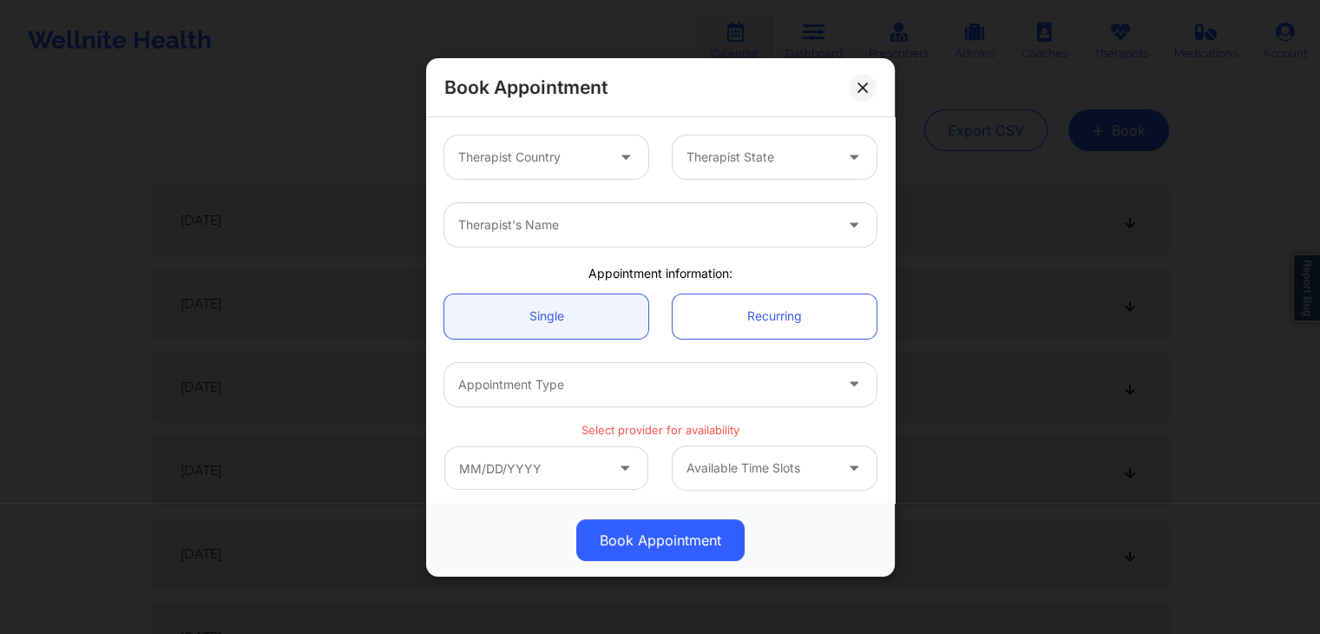
click at [854, 273] on div "Appointment information:" at bounding box center [660, 273] width 456 height 17
click at [652, 350] on div "Appointment Type" at bounding box center [660, 384] width 456 height 68
click at [723, 321] on link "Recurring" at bounding box center [775, 315] width 204 height 44
drag, startPoint x: 614, startPoint y: 318, endPoint x: 666, endPoint y: 297, distance: 56.4
click at [666, 297] on div "Single Recurring" at bounding box center [660, 315] width 456 height 69
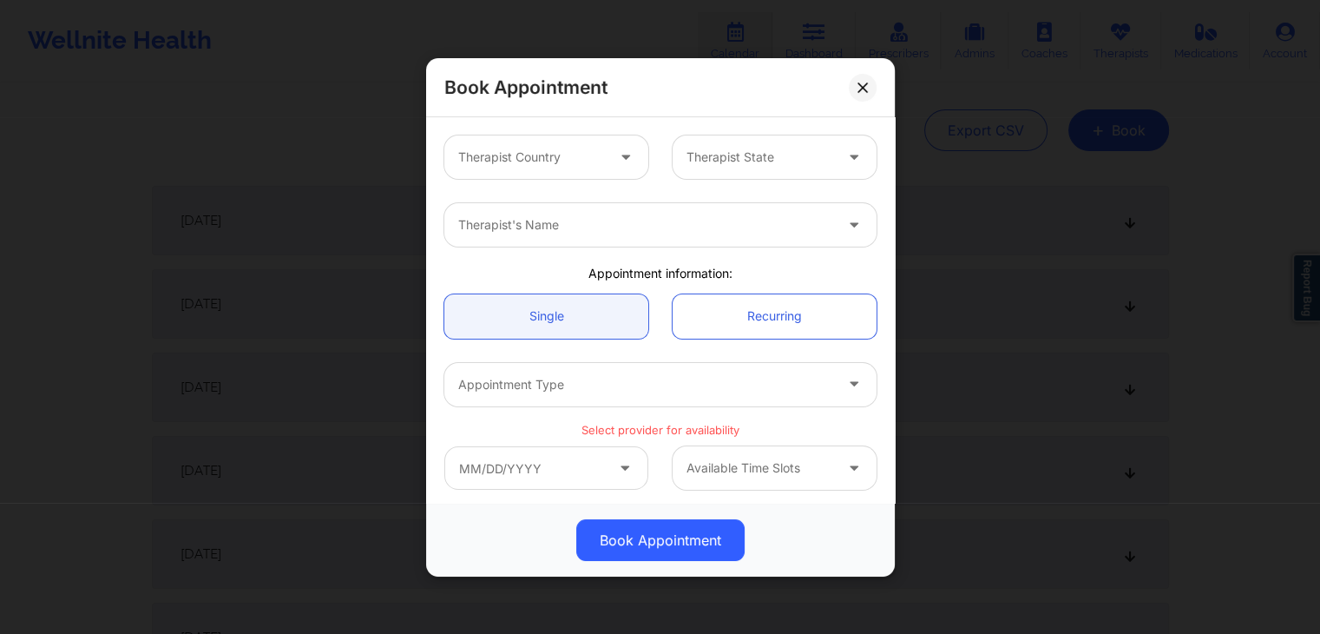
click at [653, 286] on div "Single Recurring" at bounding box center [660, 315] width 456 height 69
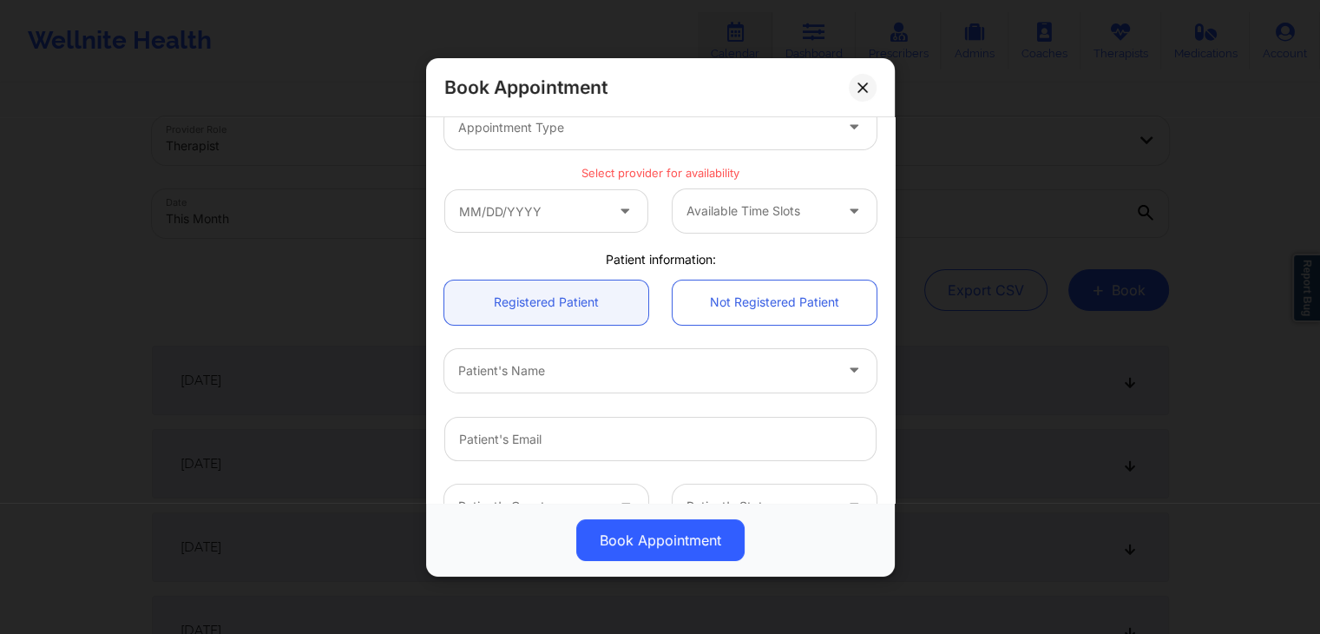
scroll to position [368, 0]
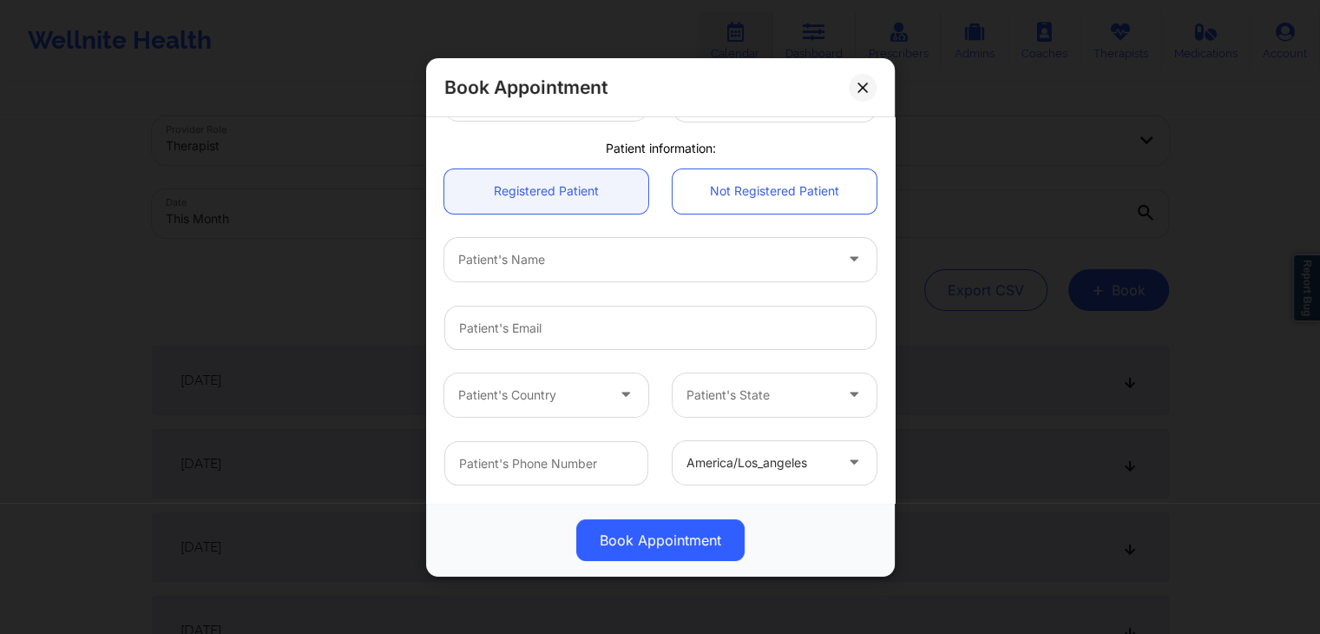
click at [653, 286] on div "Patient's Name" at bounding box center [660, 259] width 456 height 68
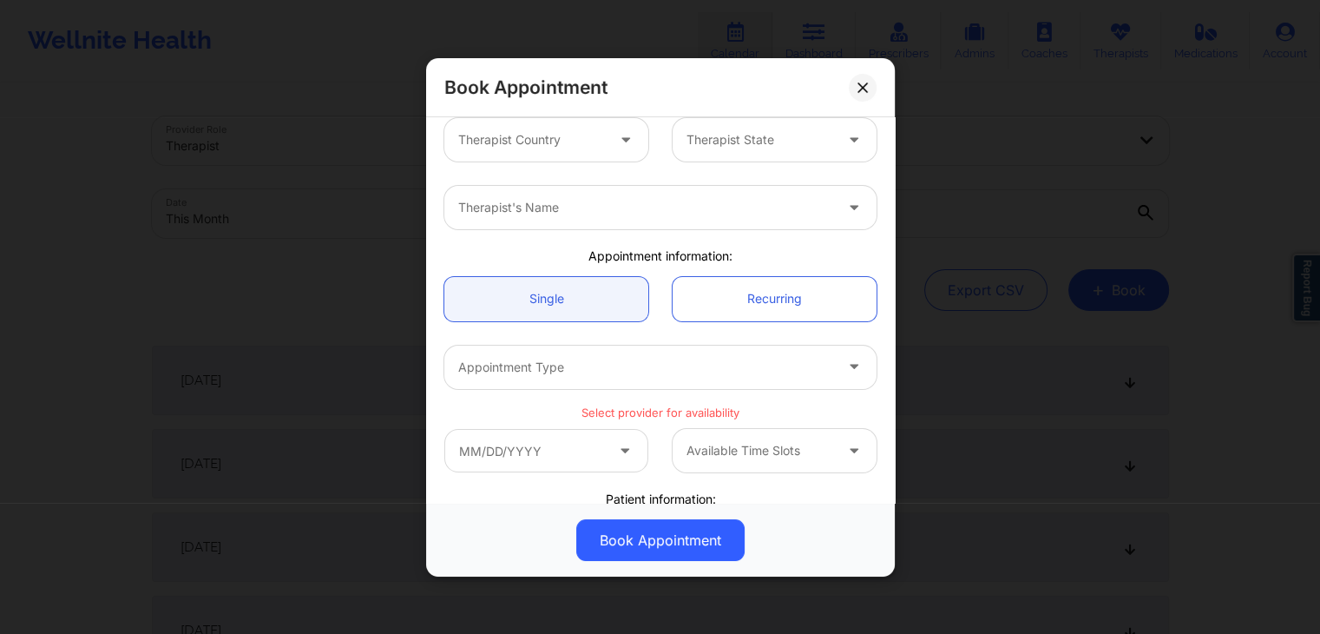
scroll to position [0, 0]
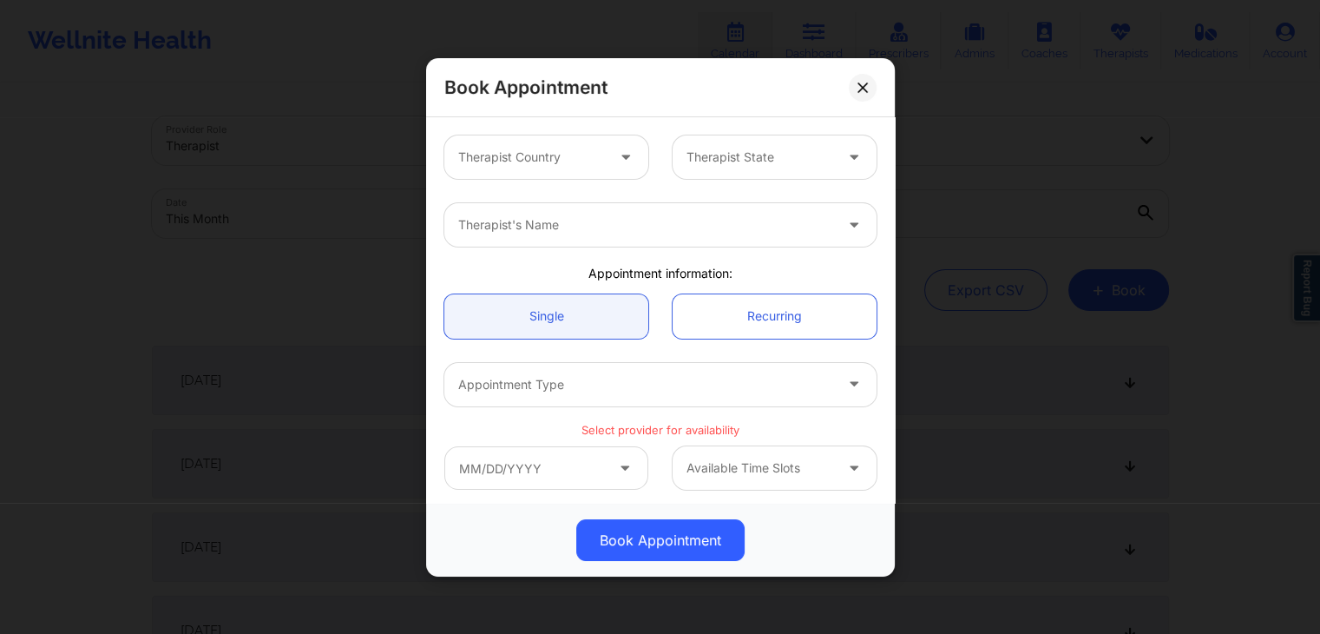
click at [652, 306] on div "Single" at bounding box center [546, 315] width 228 height 44
click at [653, 306] on div "Single" at bounding box center [546, 315] width 228 height 44
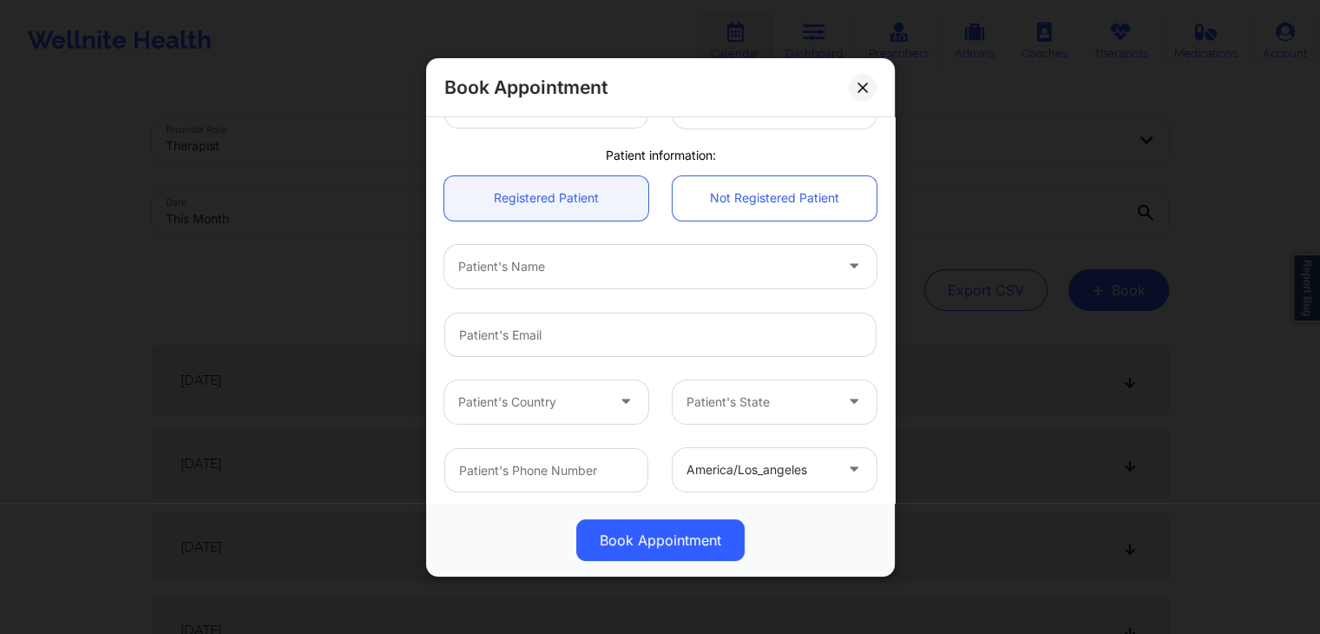
scroll to position [359, 0]
click at [663, 292] on div "Patient's Name" at bounding box center [660, 267] width 456 height 68
click at [652, 397] on div "Patient's Country" at bounding box center [546, 402] width 228 height 43
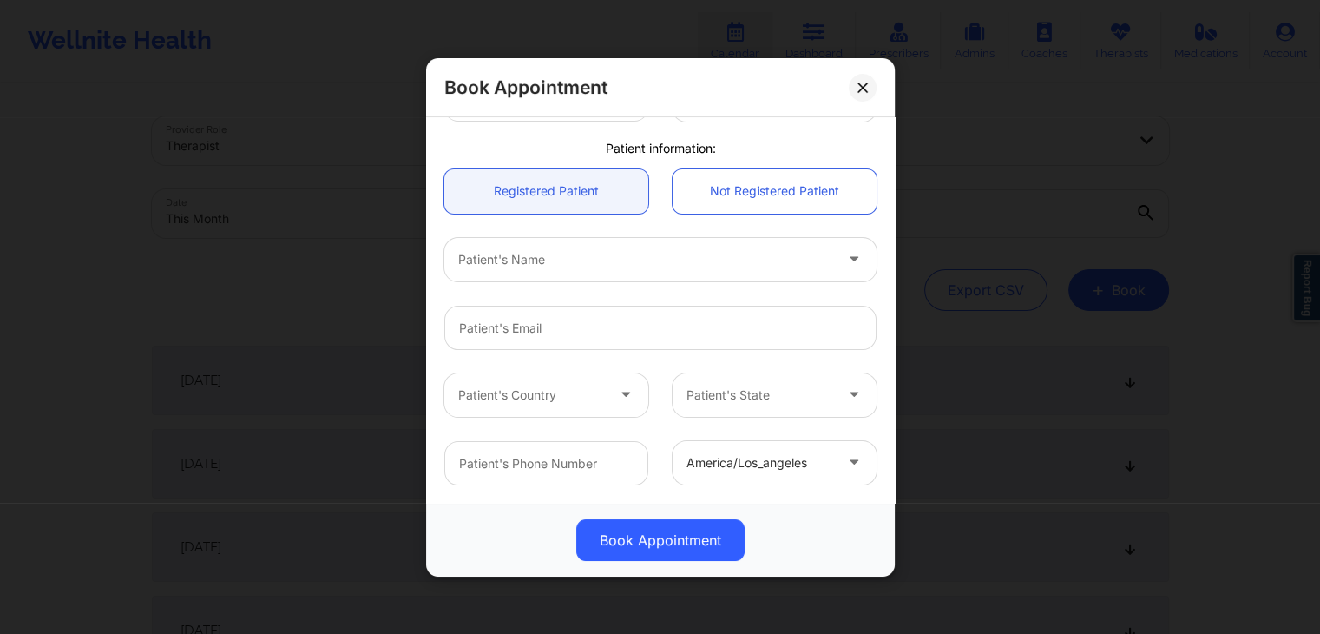
scroll to position [0, 0]
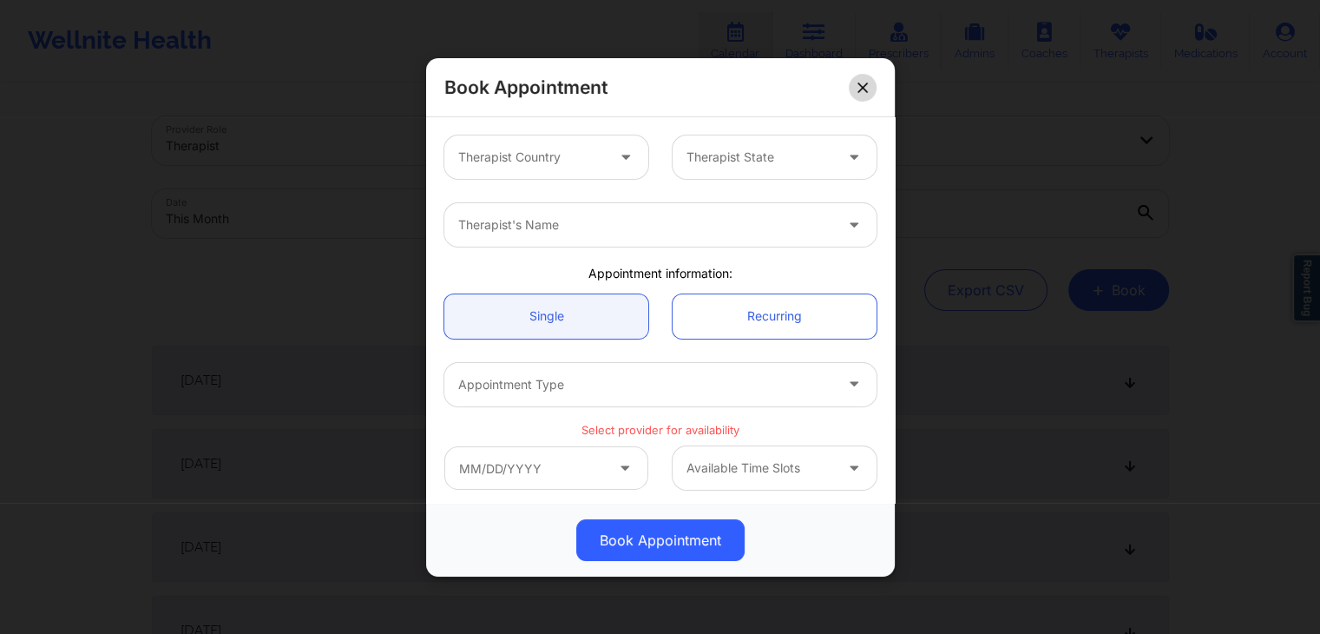
click at [863, 85] on icon at bounding box center [862, 87] width 10 height 10
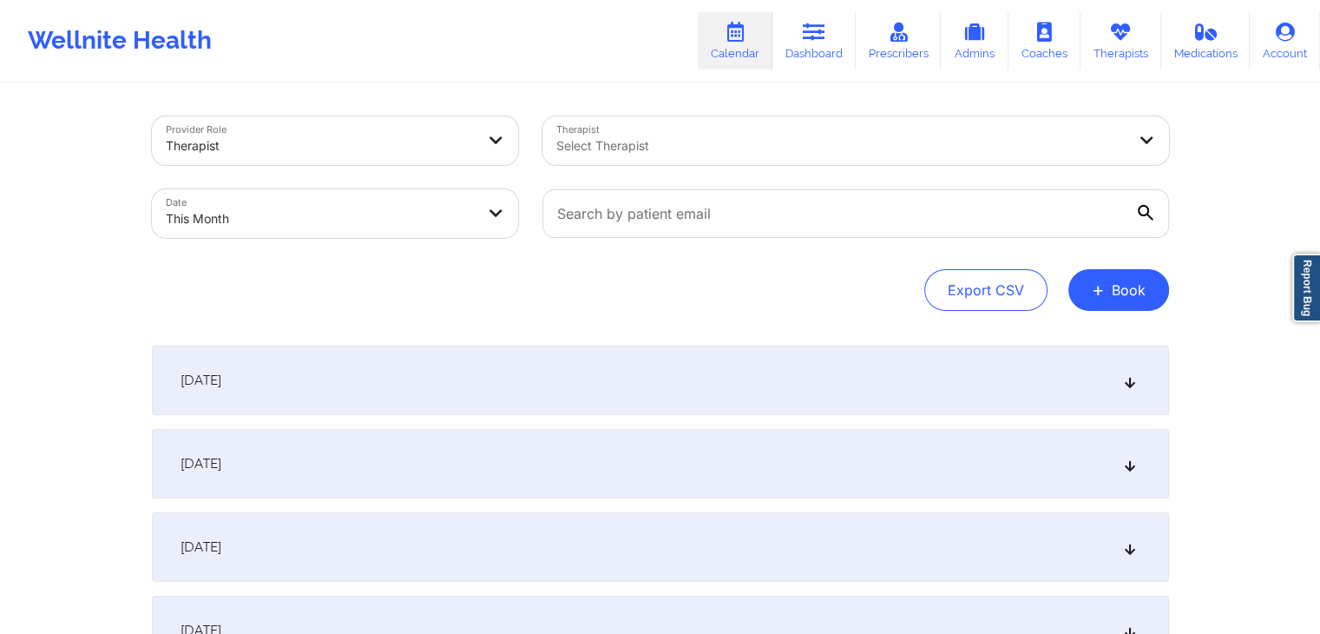
click at [712, 274] on div "Export CSV + Book" at bounding box center [660, 290] width 1017 height 42
click at [1047, 292] on button "Export CSV" at bounding box center [985, 290] width 123 height 42
select select "2025-7"
select select "2025-8"
click at [973, 296] on button "Export CSV" at bounding box center [985, 290] width 123 height 42
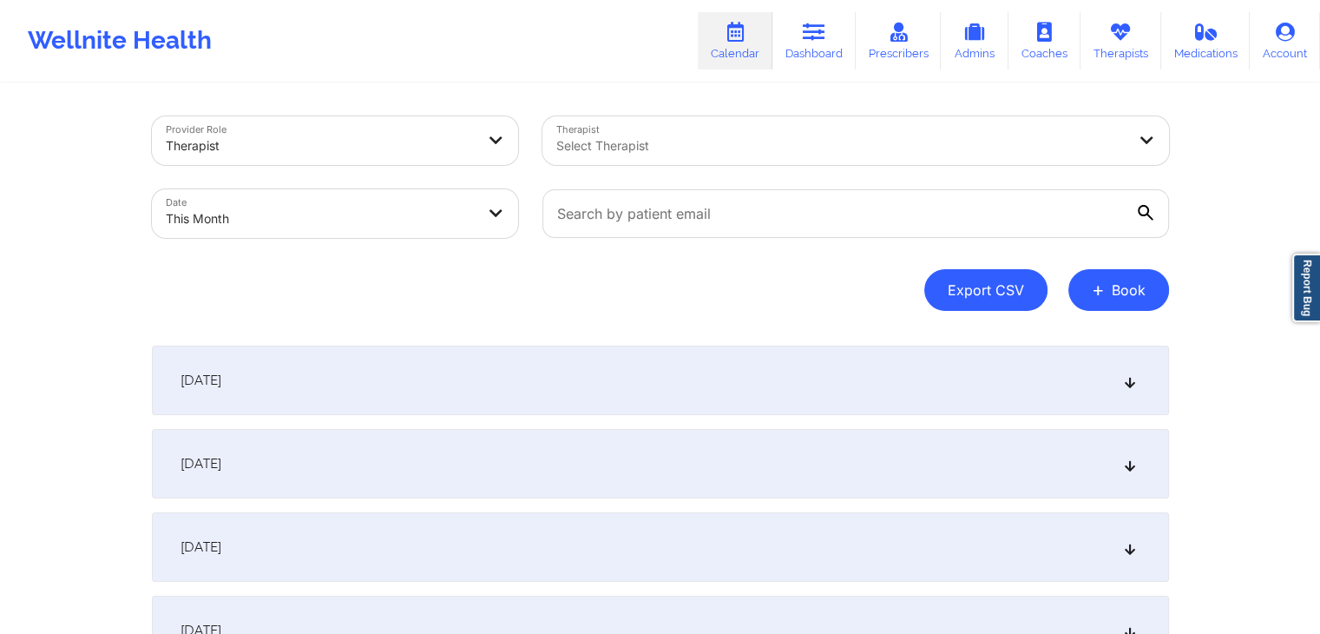
select select "2025-7"
select select "2025-8"
click at [975, 290] on button "Export CSV" at bounding box center [985, 290] width 123 height 42
select select "2025-7"
select select "2025-8"
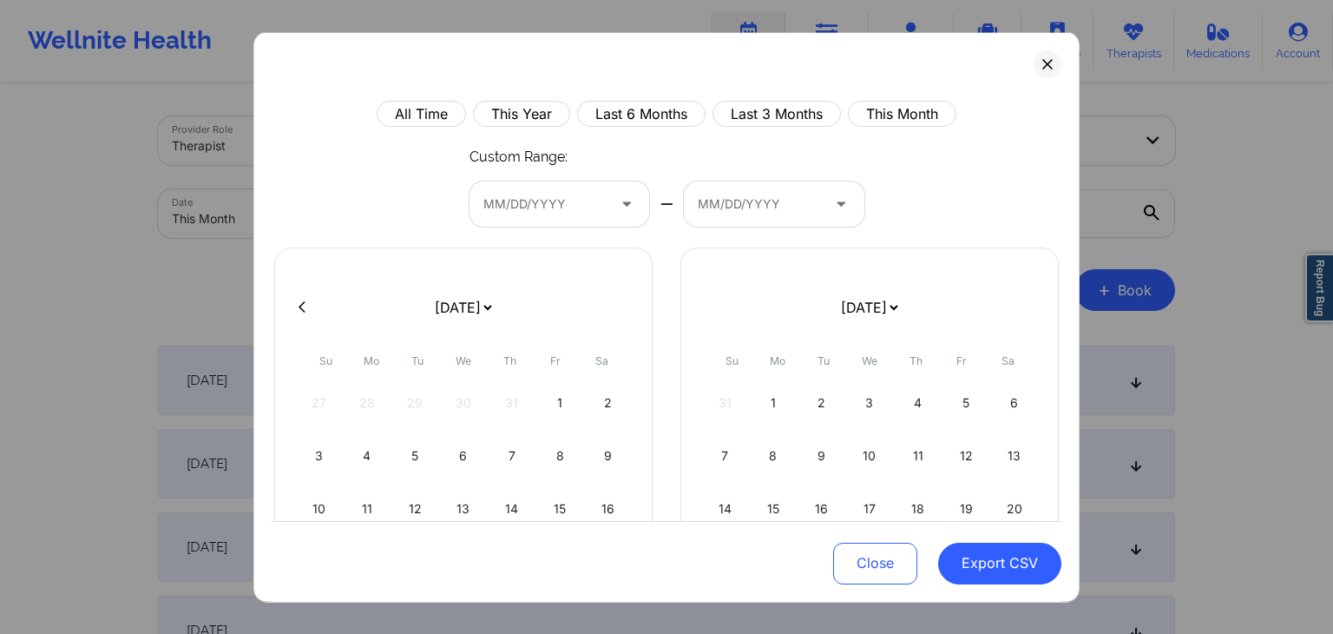
click at [905, 199] on div "All Time This Year Last 6 Months Last 3 Months This Month Custom Range: MM/DD/Y…" at bounding box center [667, 465] width 790 height 728
click at [1042, 64] on icon at bounding box center [1047, 64] width 10 height 10
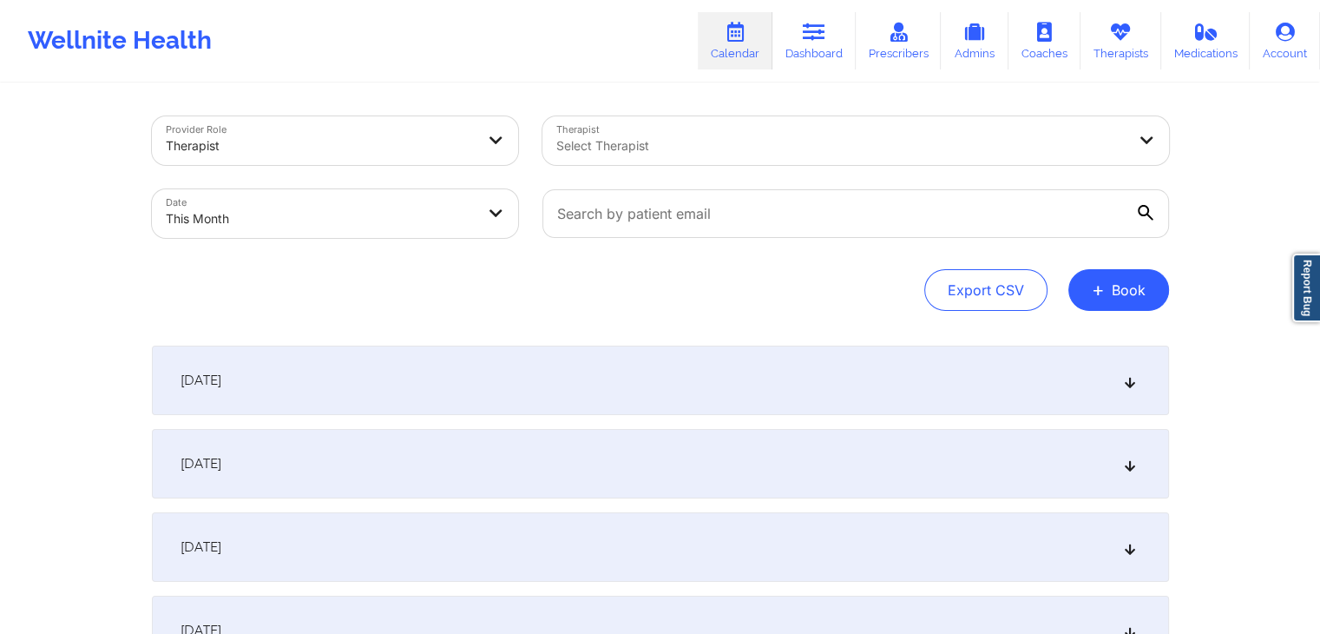
select select "2025-8"
select select "2025-9"
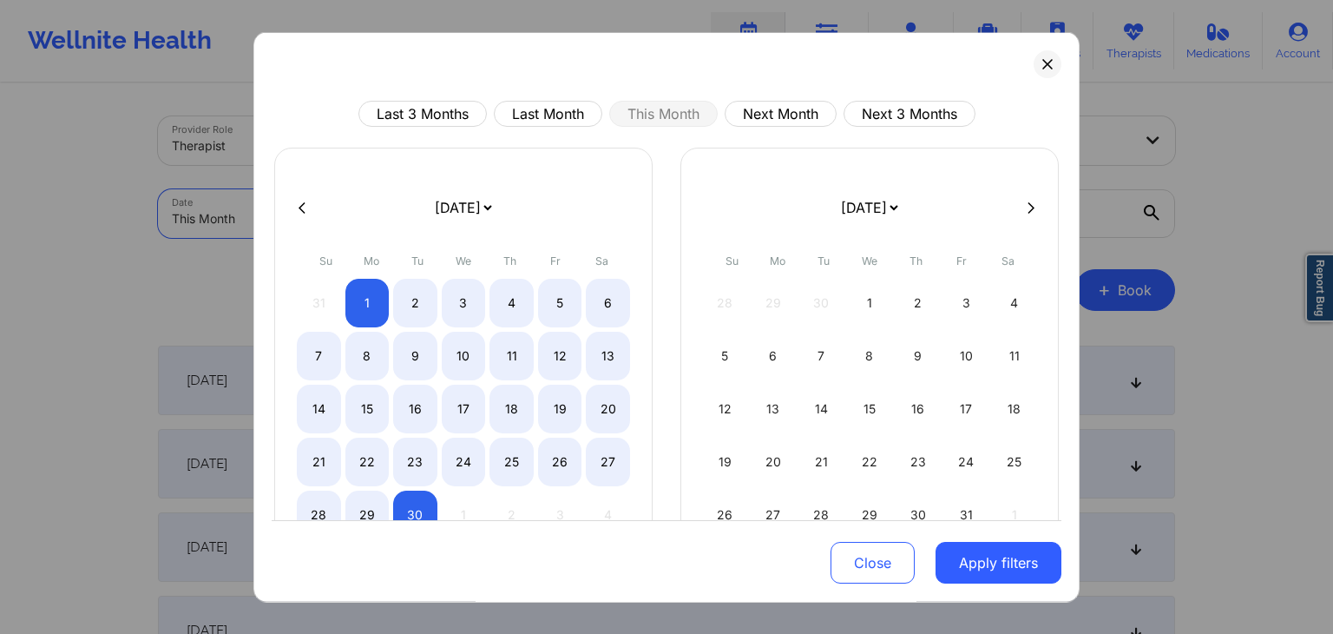
click at [427, 208] on body "Wellnite Health Calendar Dashboard Prescribers Admins Coaches Therapists Medica…" at bounding box center [666, 317] width 1333 height 634
click at [664, 189] on div "[DATE] [DATE] [DATE] [DATE] [DATE] [DATE] [DATE] [DATE] [DATE] [DATE] [DATE] [D…" at bounding box center [667, 361] width 790 height 427
click at [658, 209] on div at bounding box center [667, 207] width 790 height 26
click at [1042, 72] on button at bounding box center [1048, 64] width 28 height 28
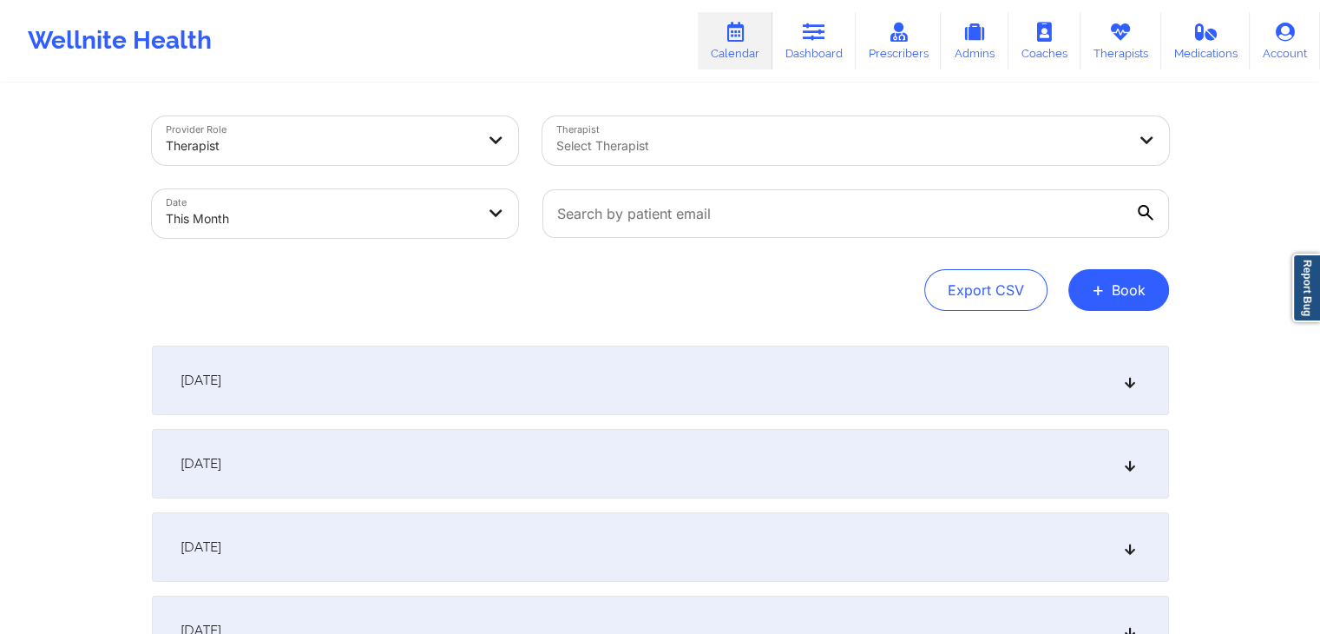
click at [1003, 305] on button "Export CSV" at bounding box center [985, 290] width 123 height 42
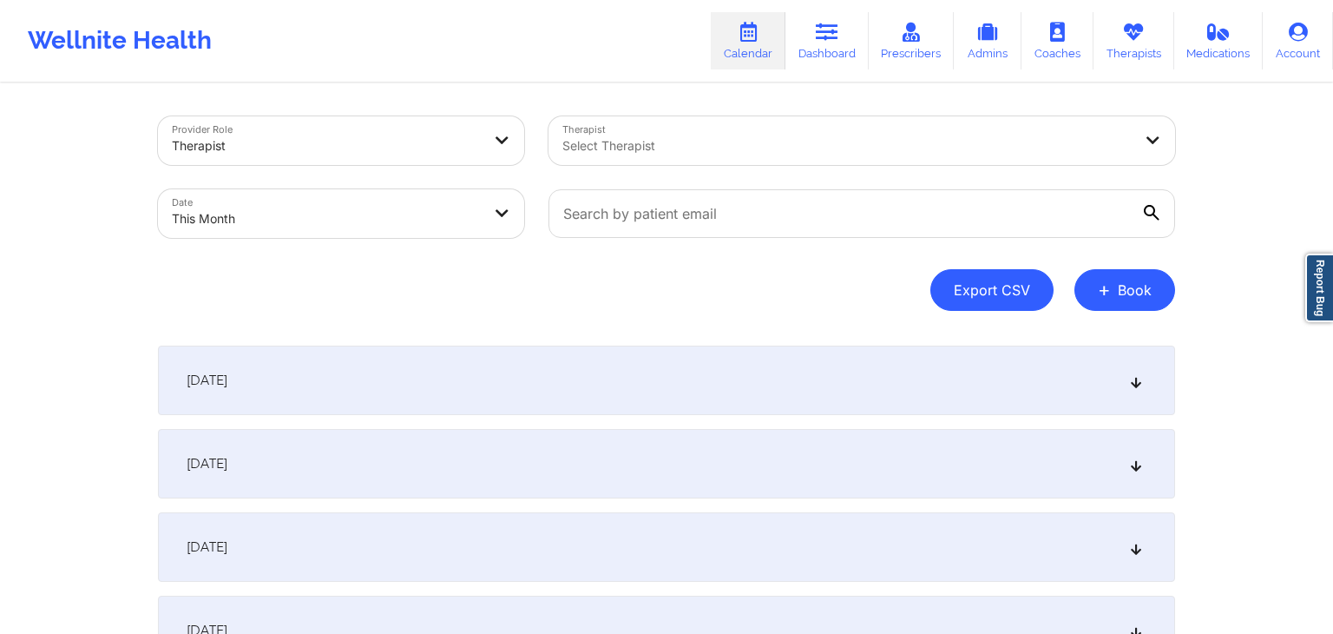
select select "2025-7"
select select "2025-8"
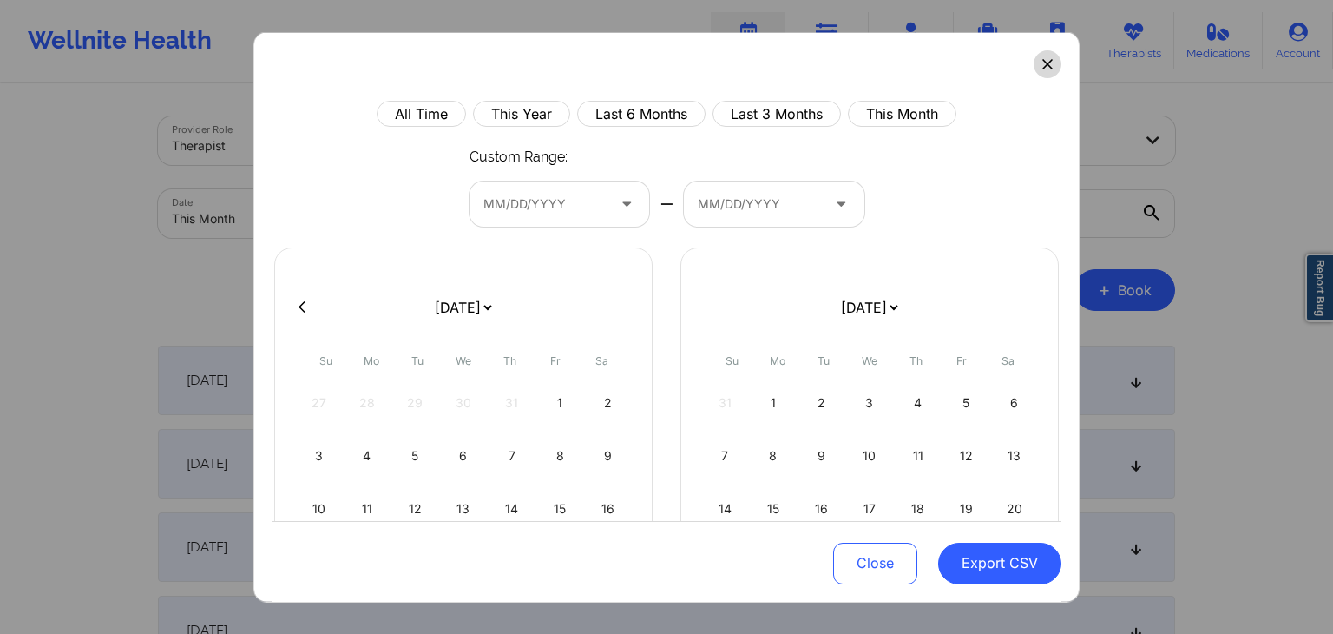
click at [1042, 62] on icon at bounding box center [1047, 64] width 10 height 10
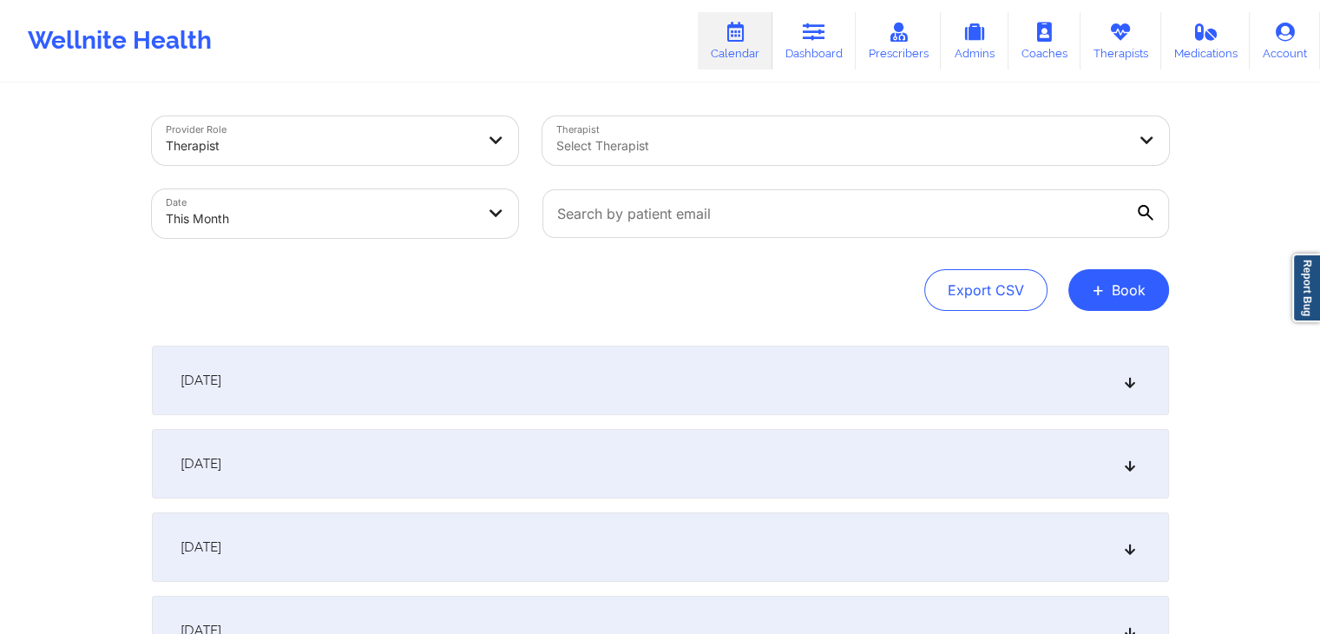
click at [609, 265] on div "Provider Role Therapist Therapist Select Therapist Date This Month Export CSV +…" at bounding box center [660, 213] width 1017 height 194
click at [542, 364] on div "[DATE]" at bounding box center [660, 379] width 1017 height 69
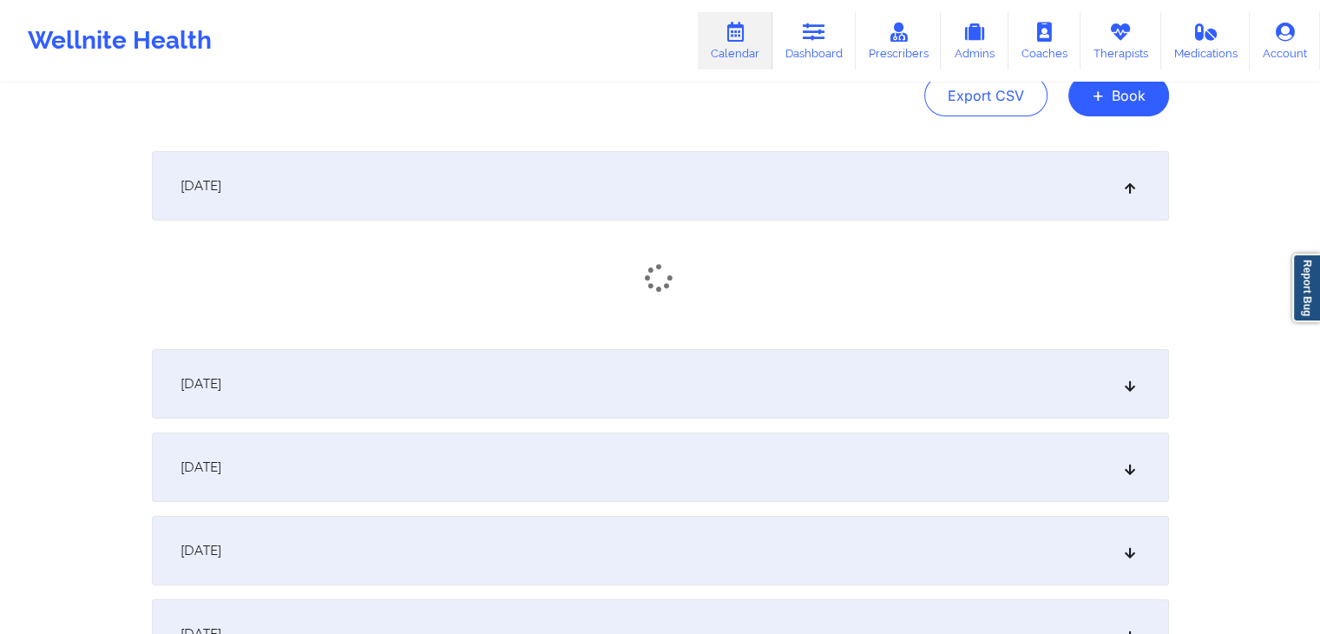
scroll to position [194, 0]
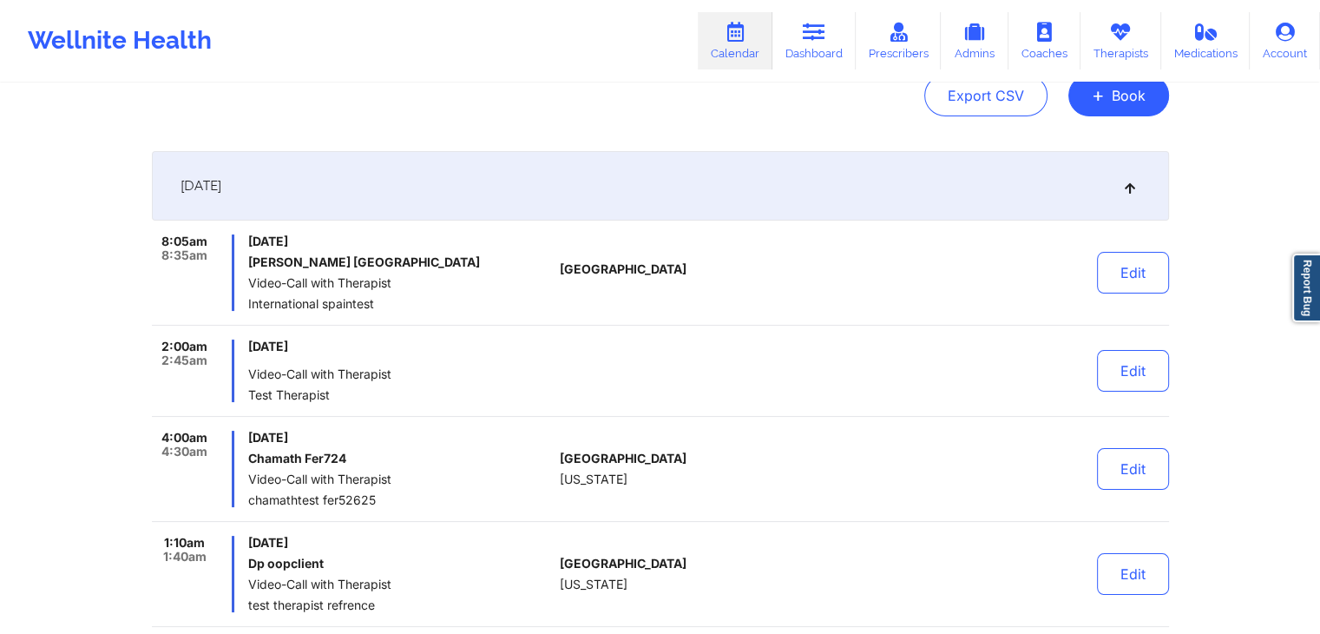
click at [1034, 202] on div "[DATE]" at bounding box center [660, 185] width 1017 height 69
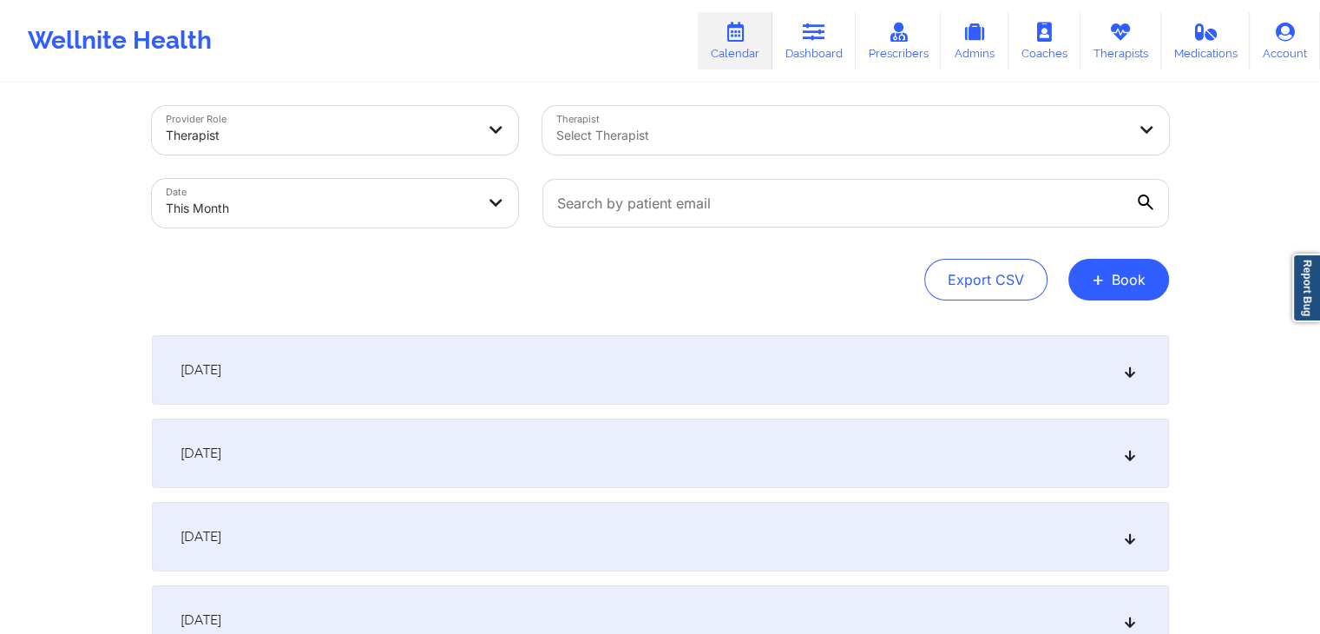
scroll to position [0, 0]
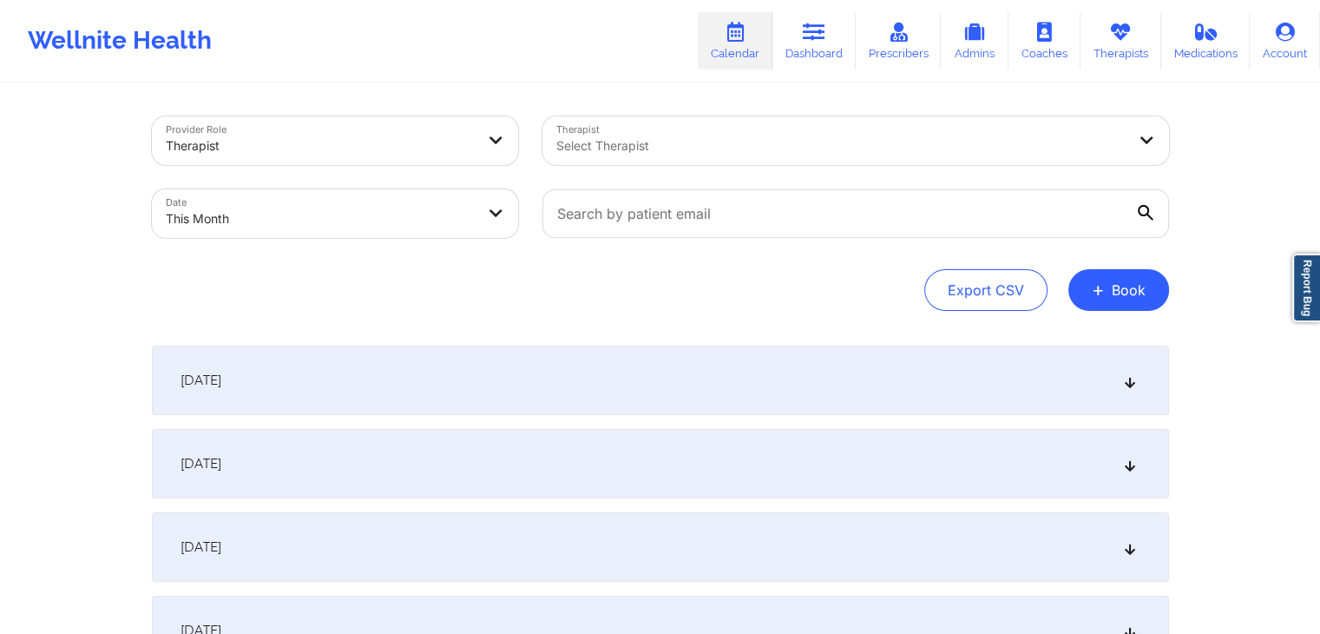
click at [749, 379] on div "[DATE]" at bounding box center [660, 379] width 1017 height 69
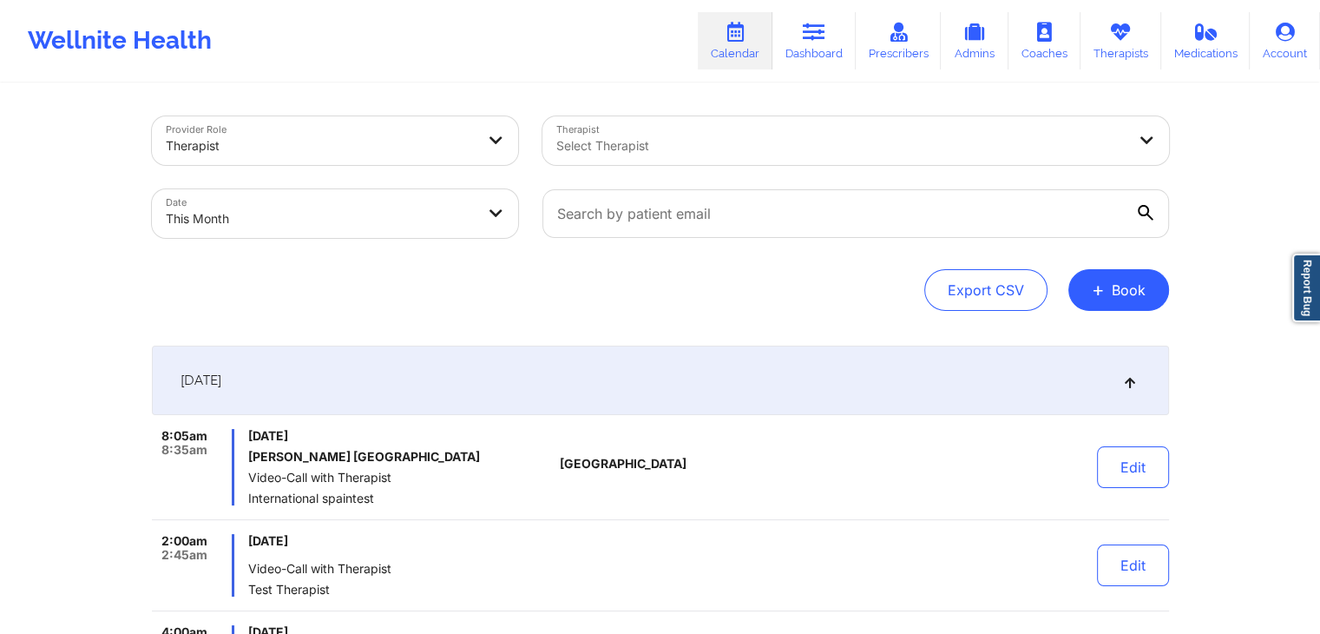
click at [811, 154] on div at bounding box center [840, 145] width 569 height 21
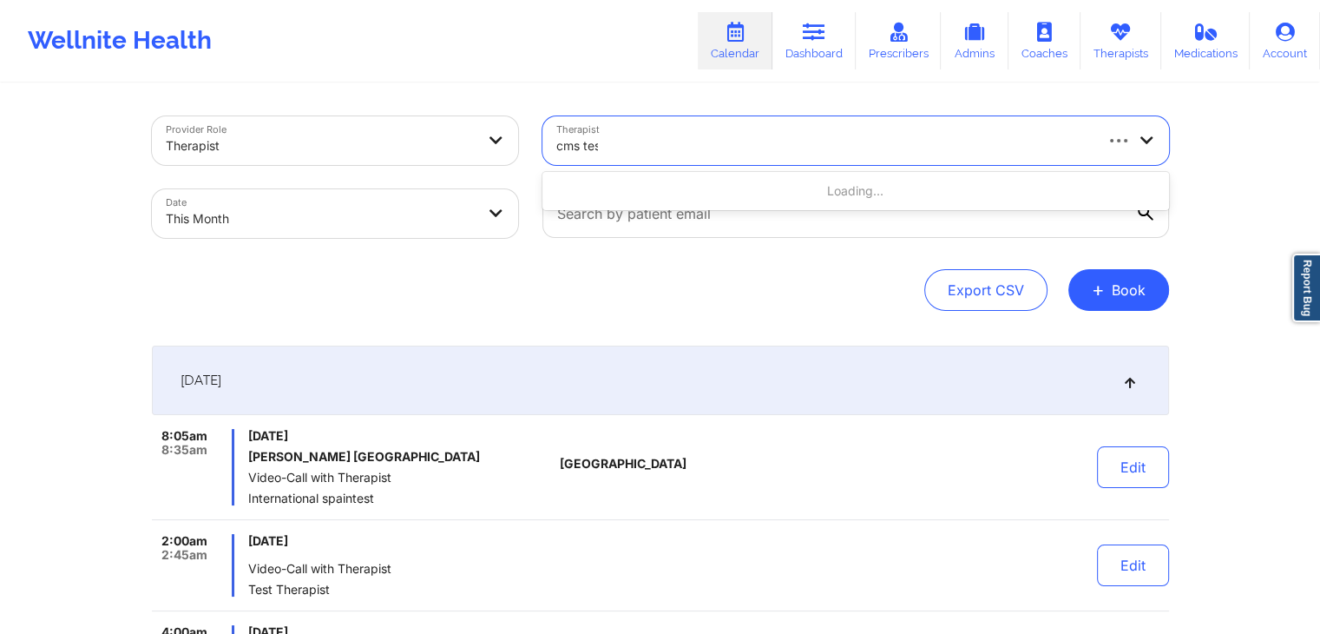
type input "cms test"
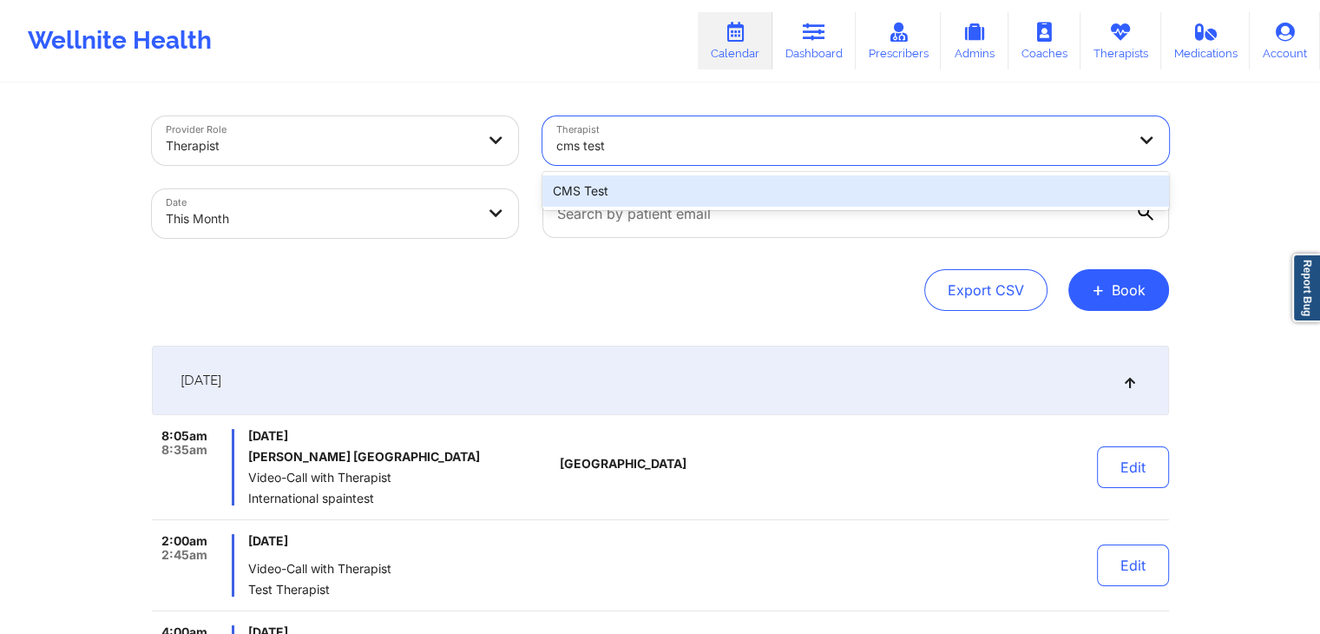
click at [773, 184] on div "CMS Test" at bounding box center [855, 190] width 627 height 31
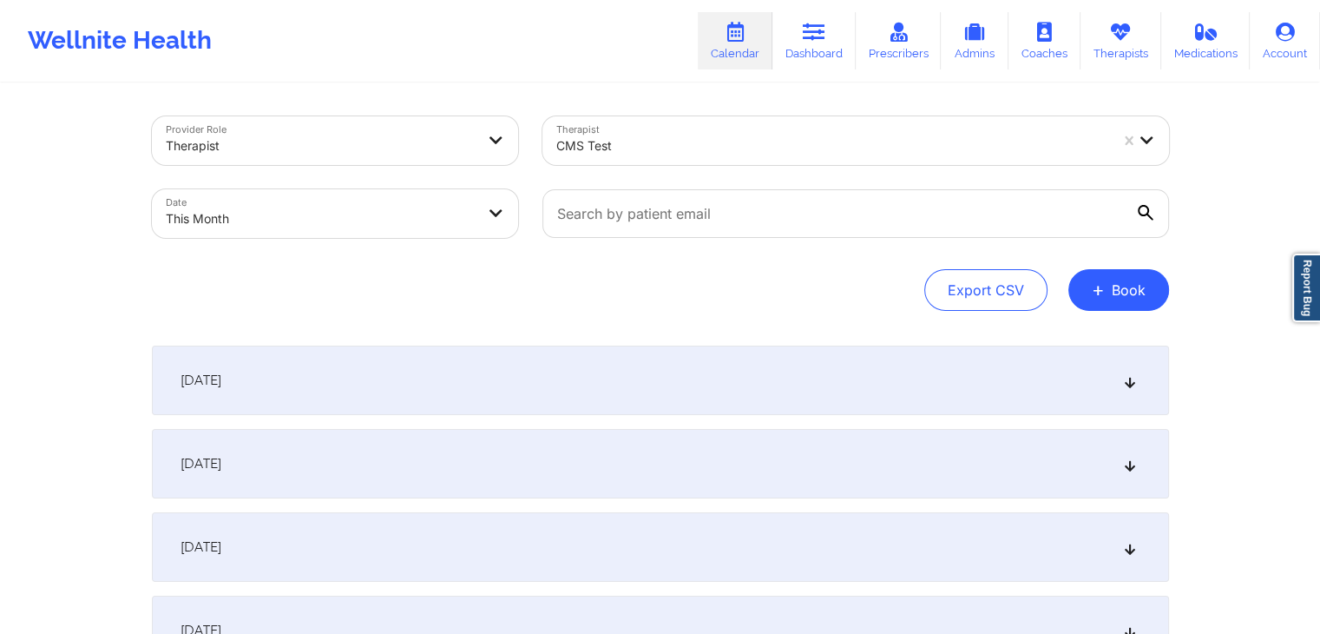
click at [653, 399] on div "[DATE]" at bounding box center [660, 379] width 1017 height 69
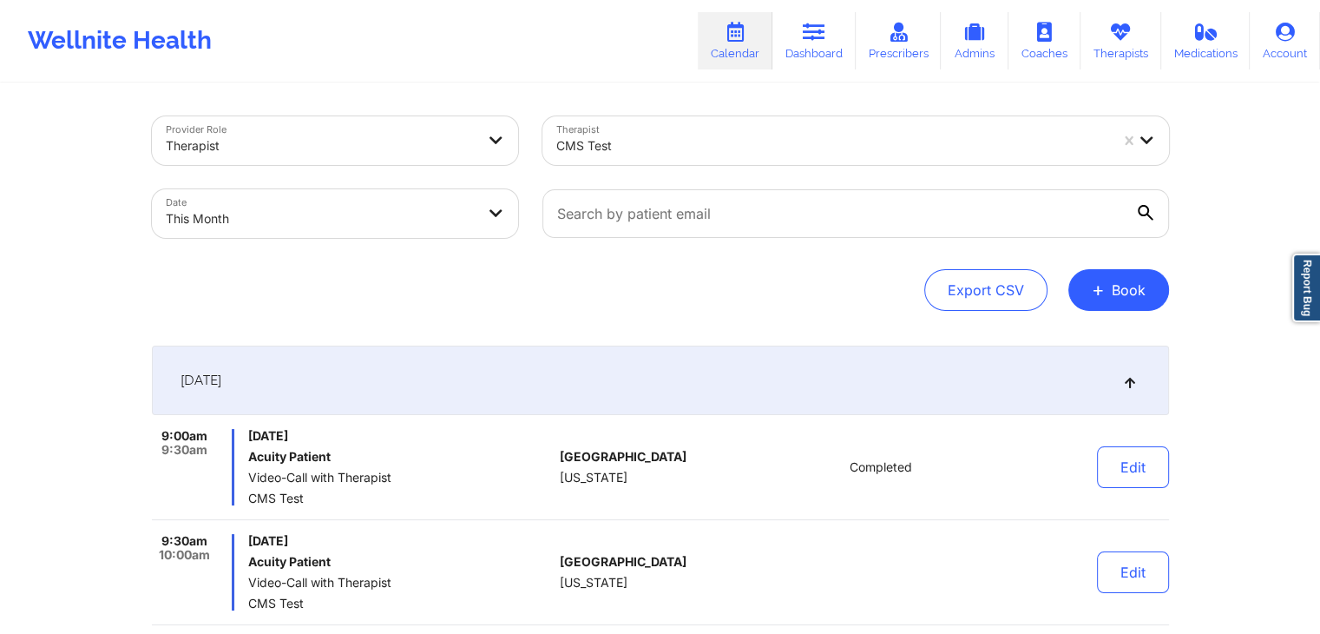
click at [777, 299] on div "Export CSV + Book" at bounding box center [660, 290] width 1017 height 42
click at [1137, 566] on button "Edit" at bounding box center [1133, 572] width 72 height 42
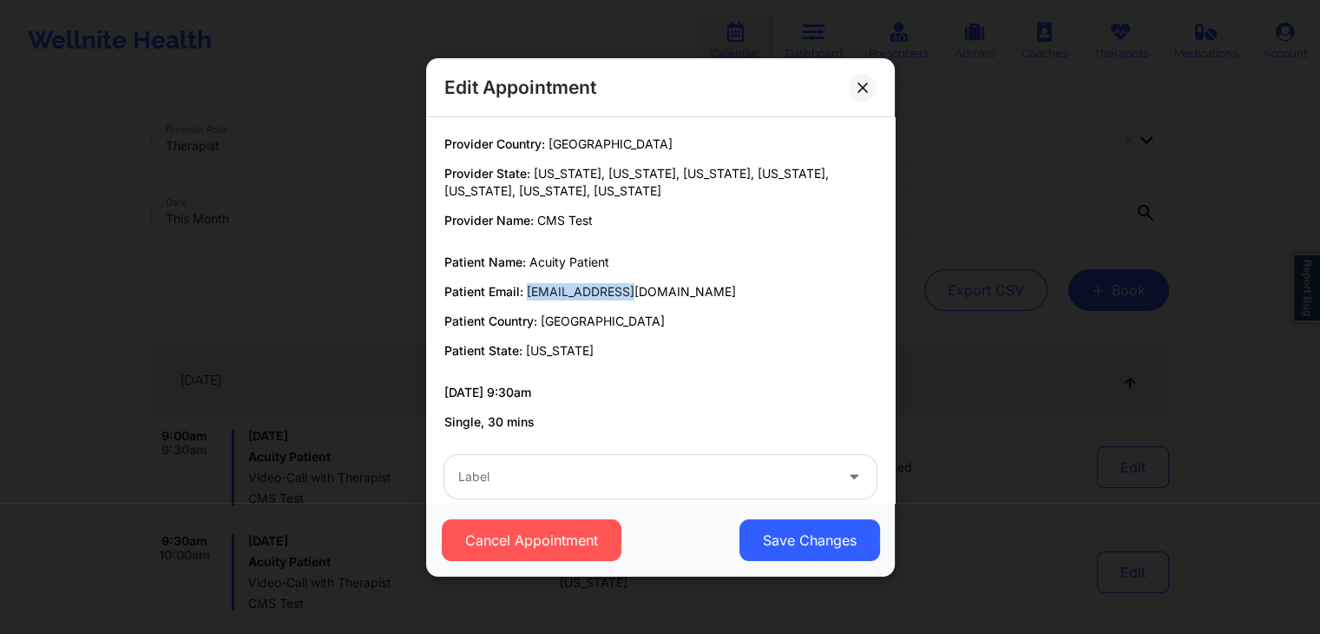
drag, startPoint x: 615, startPoint y: 293, endPoint x: 524, endPoint y: 293, distance: 91.1
click at [527, 293] on span "[EMAIL_ADDRESS][DOMAIN_NAME]" at bounding box center [631, 291] width 209 height 15
copy span "[EMAIL_ADDRESS][DOMAIN_NAME]"
click at [863, 92] on button at bounding box center [863, 87] width 28 height 28
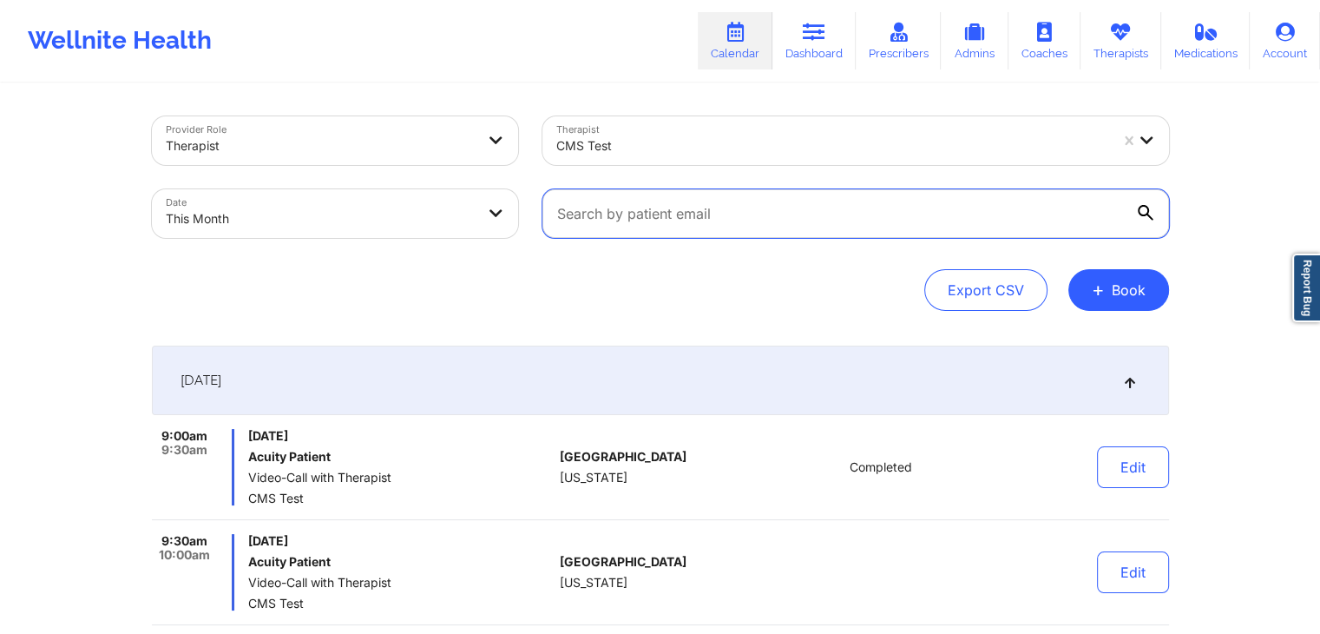
click at [741, 216] on input "text" at bounding box center [855, 213] width 627 height 49
paste input "[EMAIL_ADDRESS][DOMAIN_NAME]"
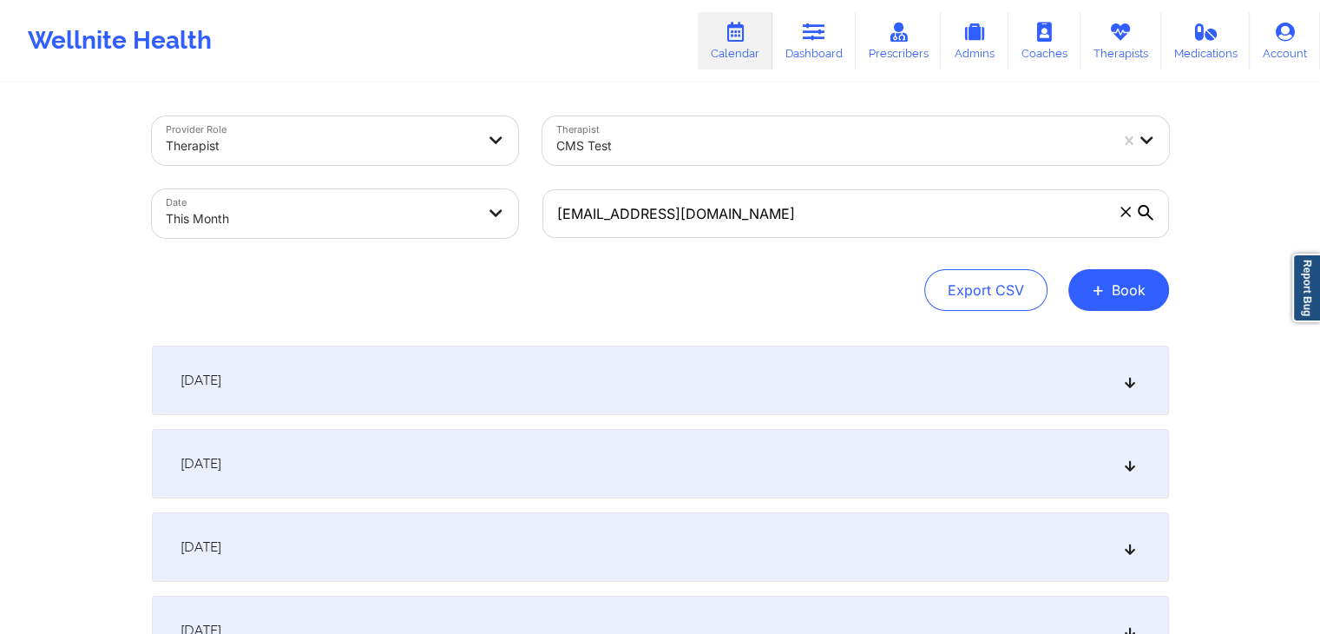
click at [727, 355] on div "[DATE]" at bounding box center [660, 379] width 1017 height 69
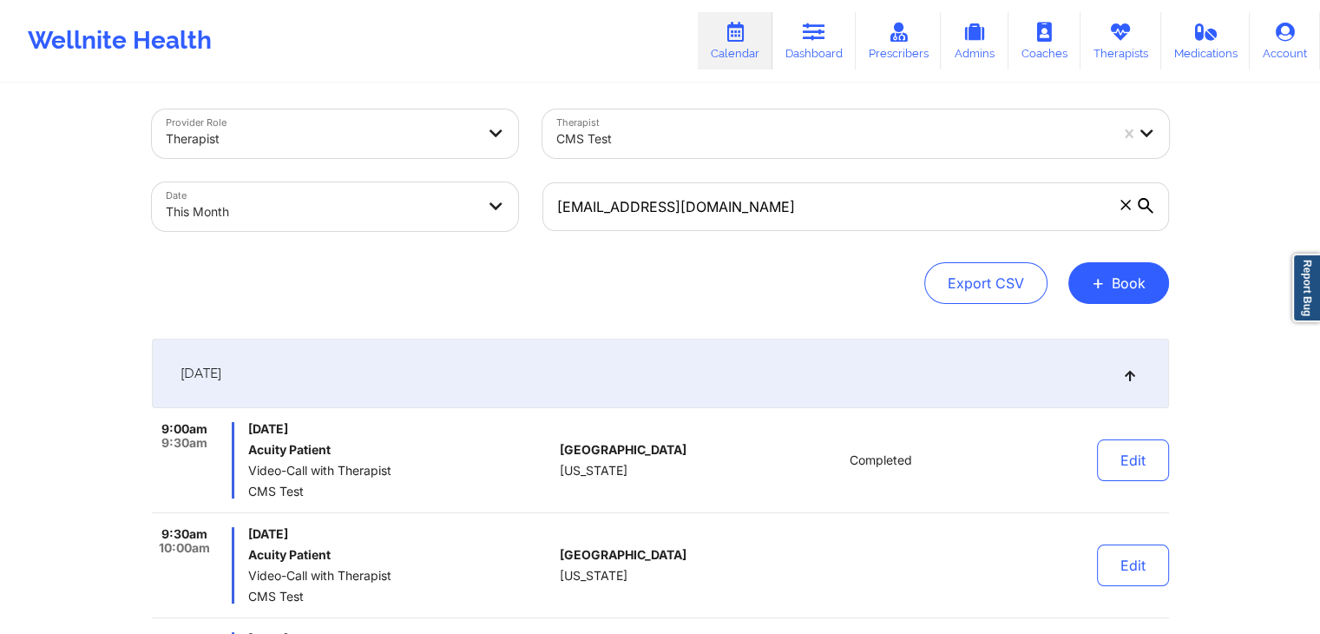
scroll to position [5, 0]
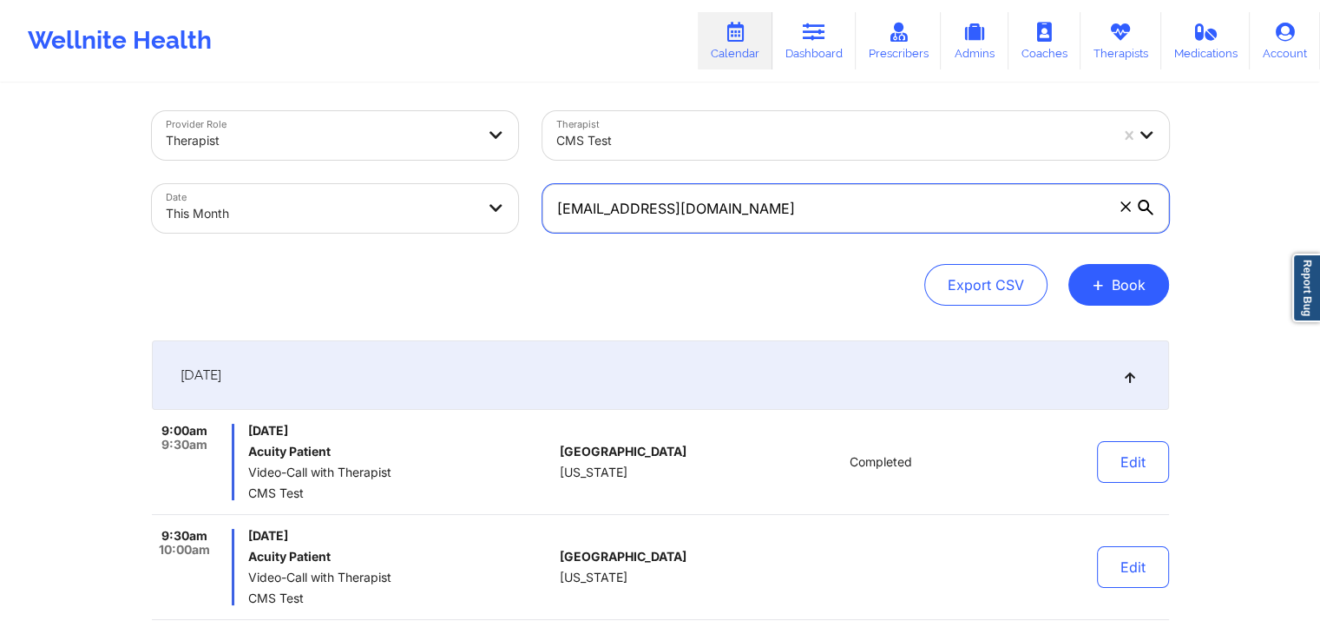
click at [783, 205] on input "[EMAIL_ADDRESS][DOMAIN_NAME]" at bounding box center [855, 208] width 627 height 49
type input "[EMAIL_ADDRESS][DOMAIN_NAME]"
click at [653, 299] on div "Export CSV + Book" at bounding box center [660, 285] width 1017 height 42
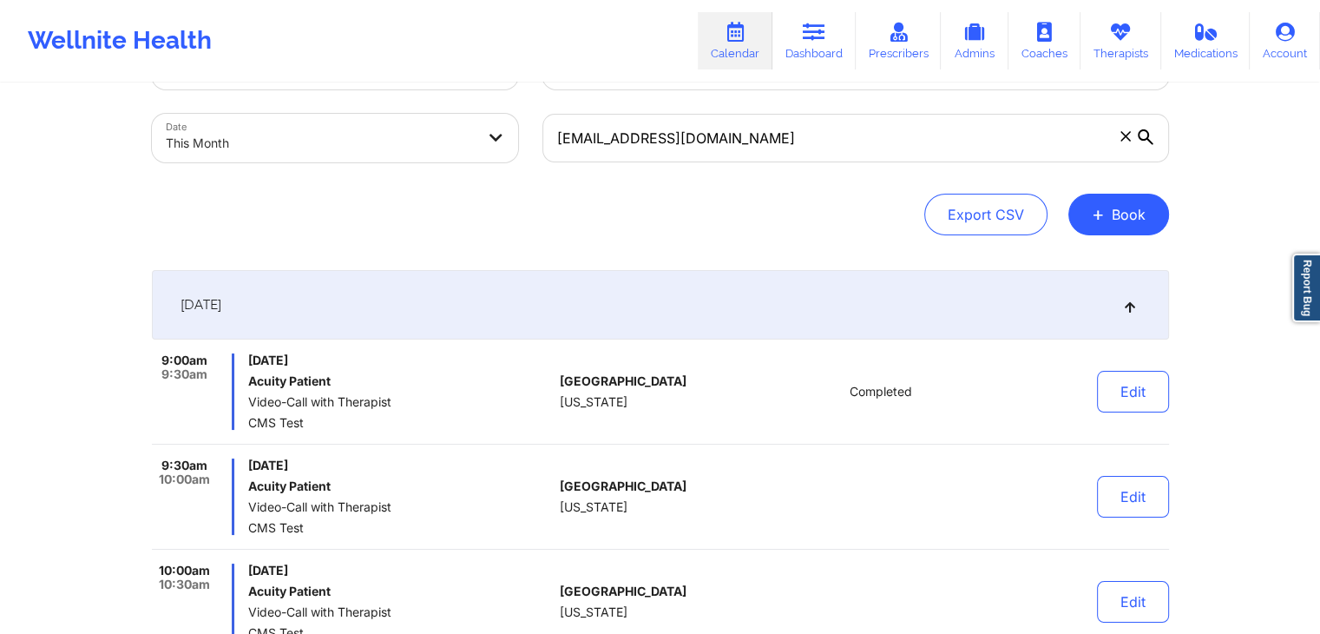
scroll to position [69, 0]
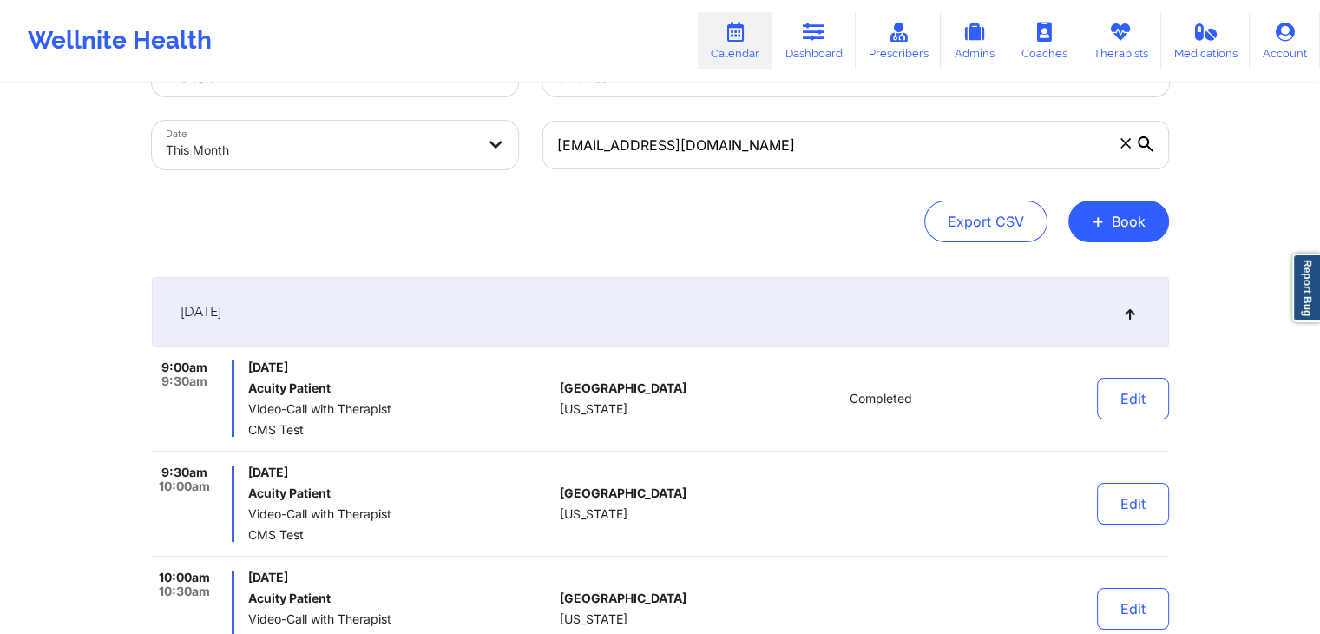
click at [794, 322] on div "[DATE]" at bounding box center [660, 311] width 1017 height 69
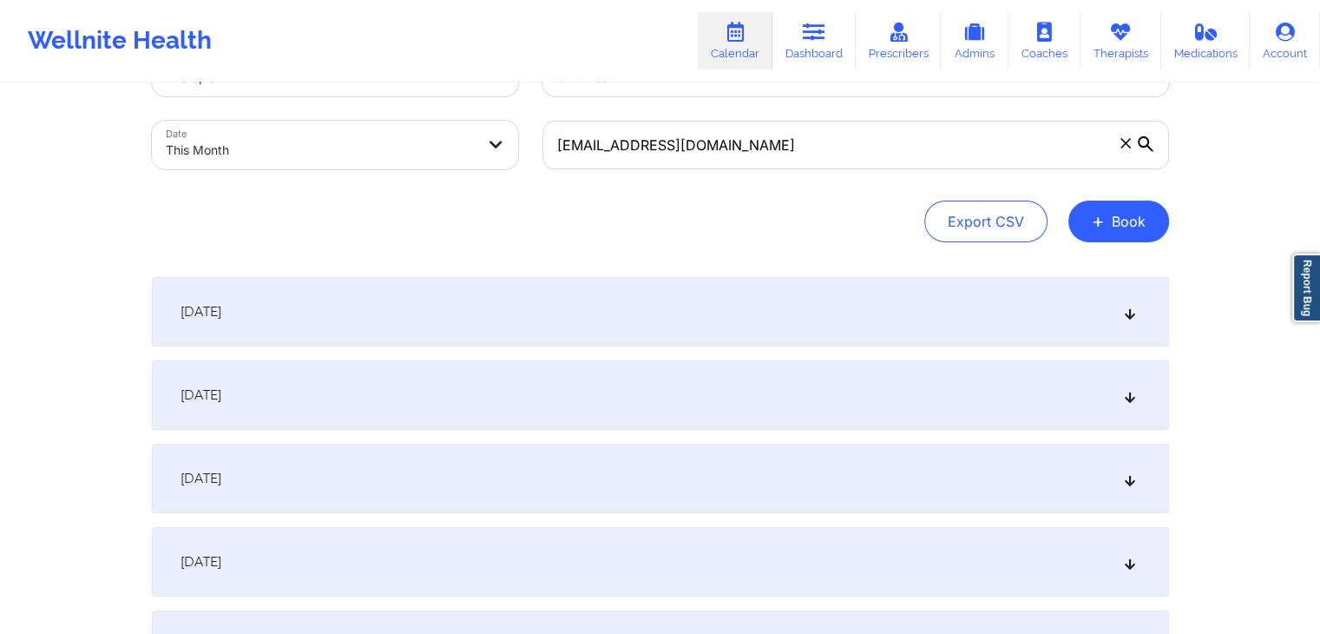
click at [794, 322] on div "[DATE]" at bounding box center [660, 311] width 1017 height 69
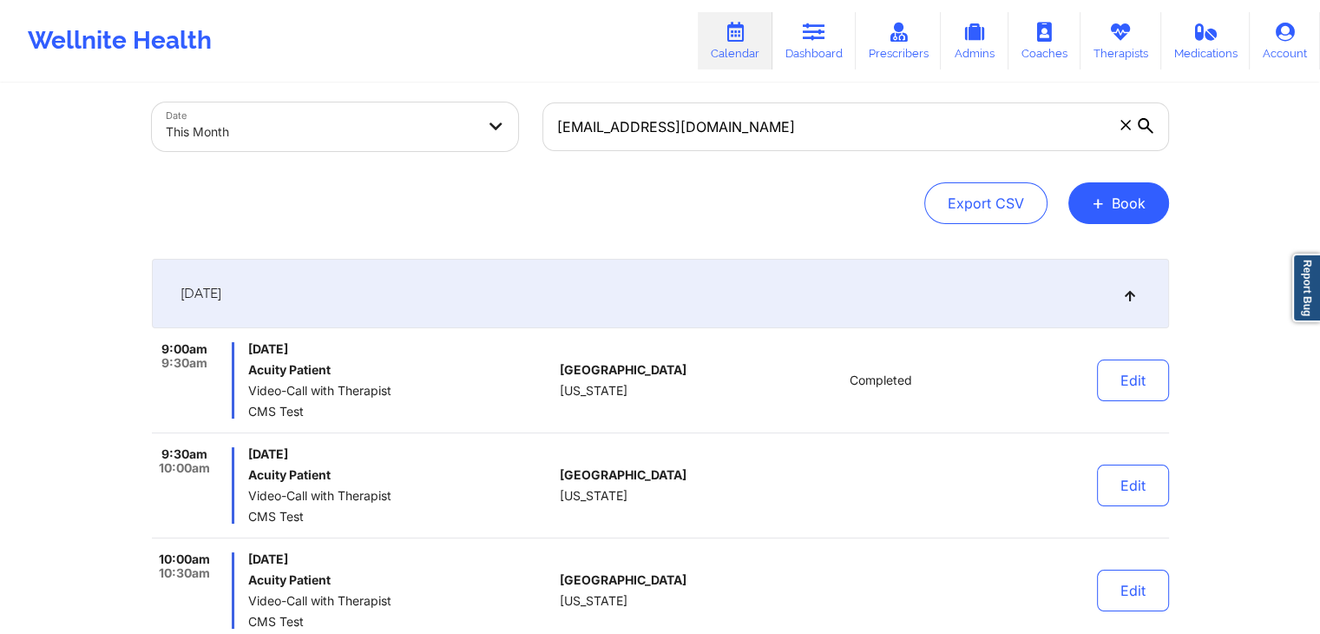
scroll to position [76, 0]
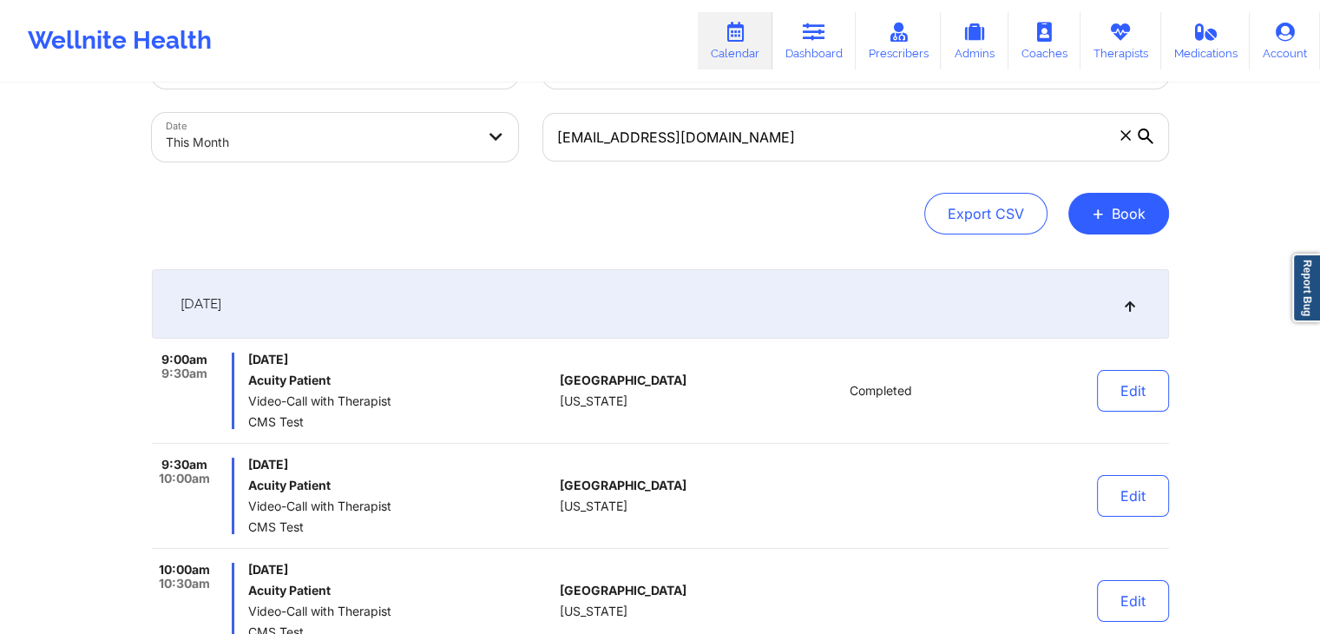
click at [786, 296] on div "[DATE]" at bounding box center [660, 303] width 1017 height 69
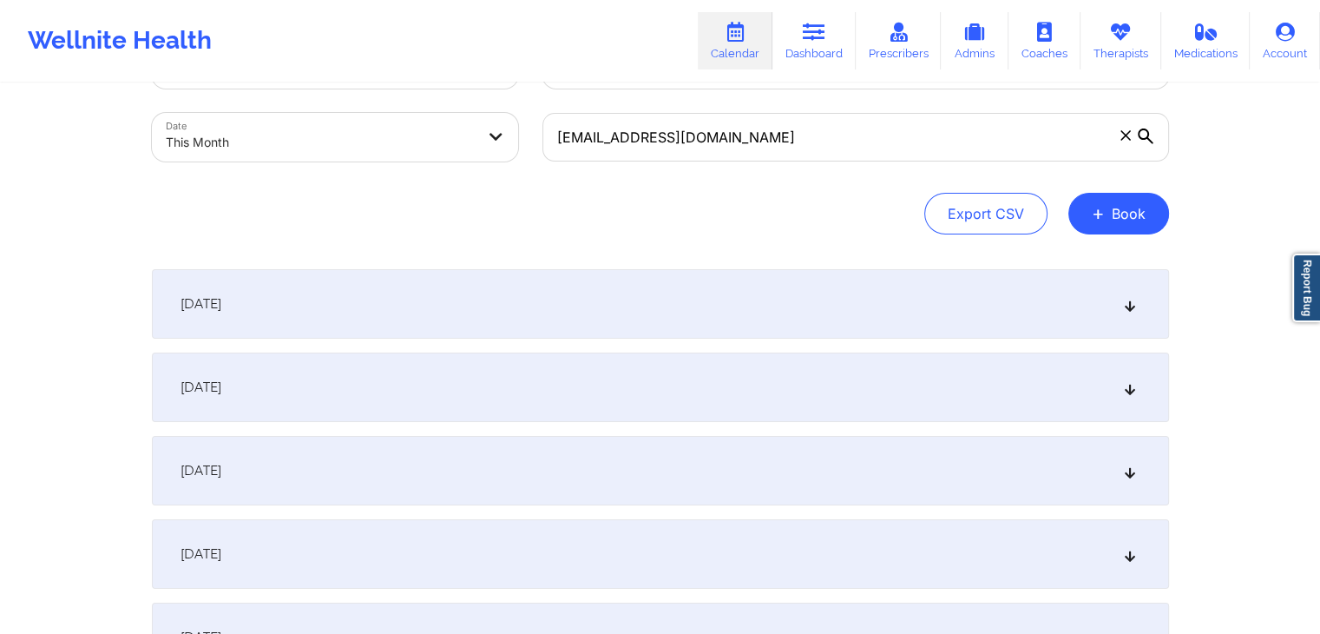
click at [786, 296] on div "[DATE]" at bounding box center [660, 303] width 1017 height 69
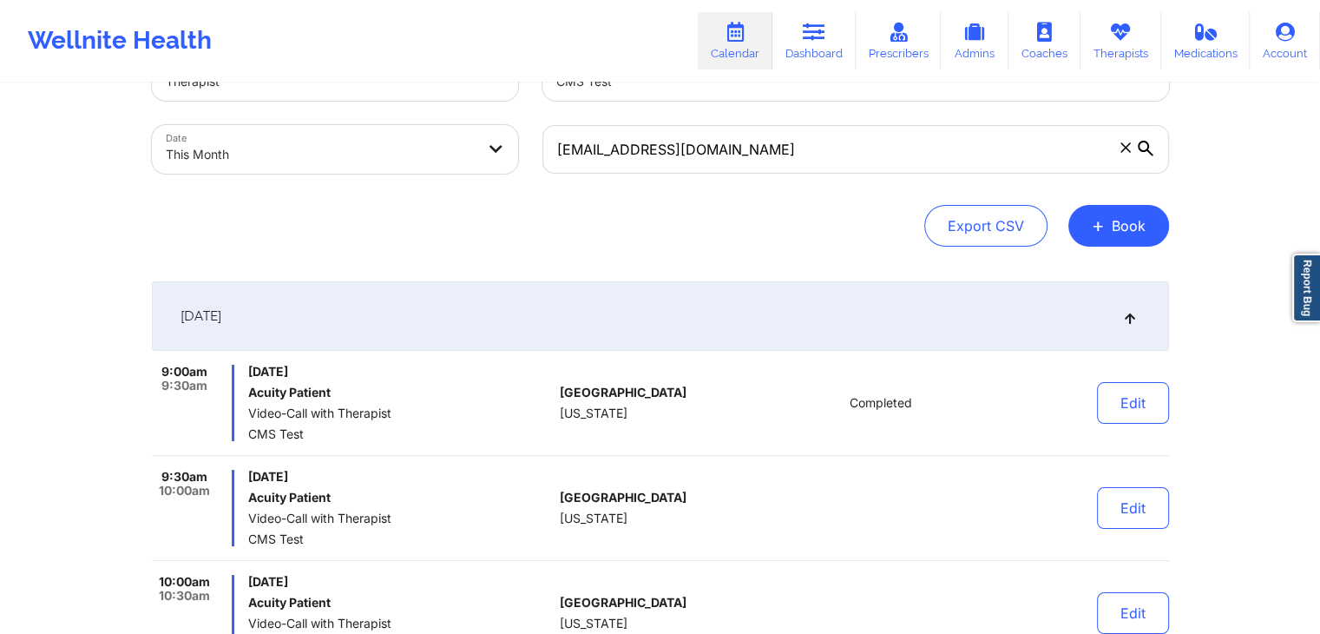
scroll to position [0, 0]
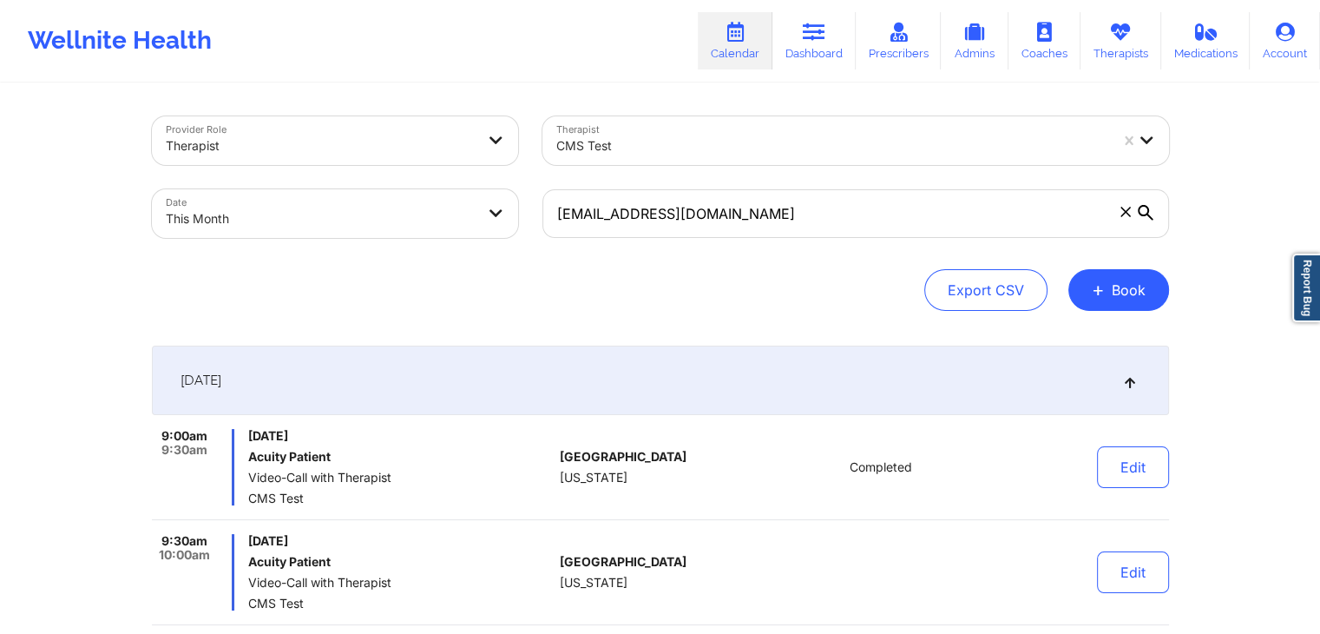
drag, startPoint x: 724, startPoint y: 274, endPoint x: 635, endPoint y: 289, distance: 89.7
click at [635, 289] on div "Export CSV + Book" at bounding box center [660, 290] width 1017 height 42
click at [883, 203] on input "[EMAIL_ADDRESS][DOMAIN_NAME]" at bounding box center [855, 213] width 627 height 49
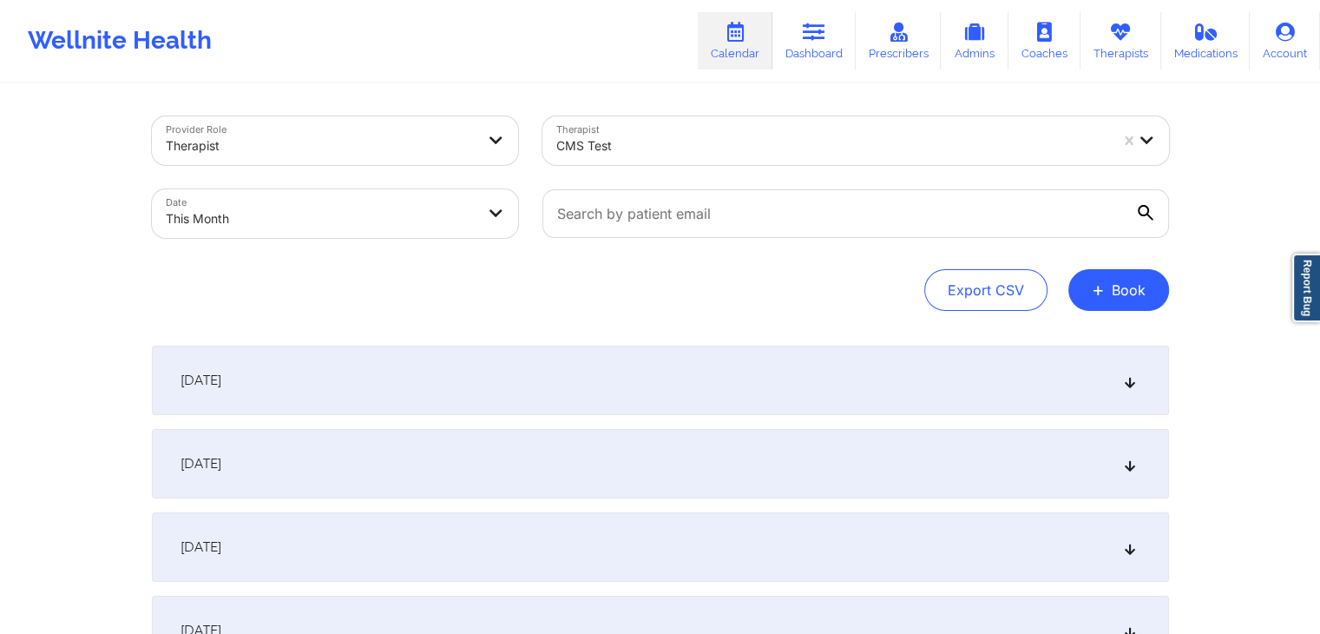
click at [848, 292] on div "Export CSV + Book" at bounding box center [660, 290] width 1017 height 42
click at [785, 381] on div "[DATE]" at bounding box center [660, 379] width 1017 height 69
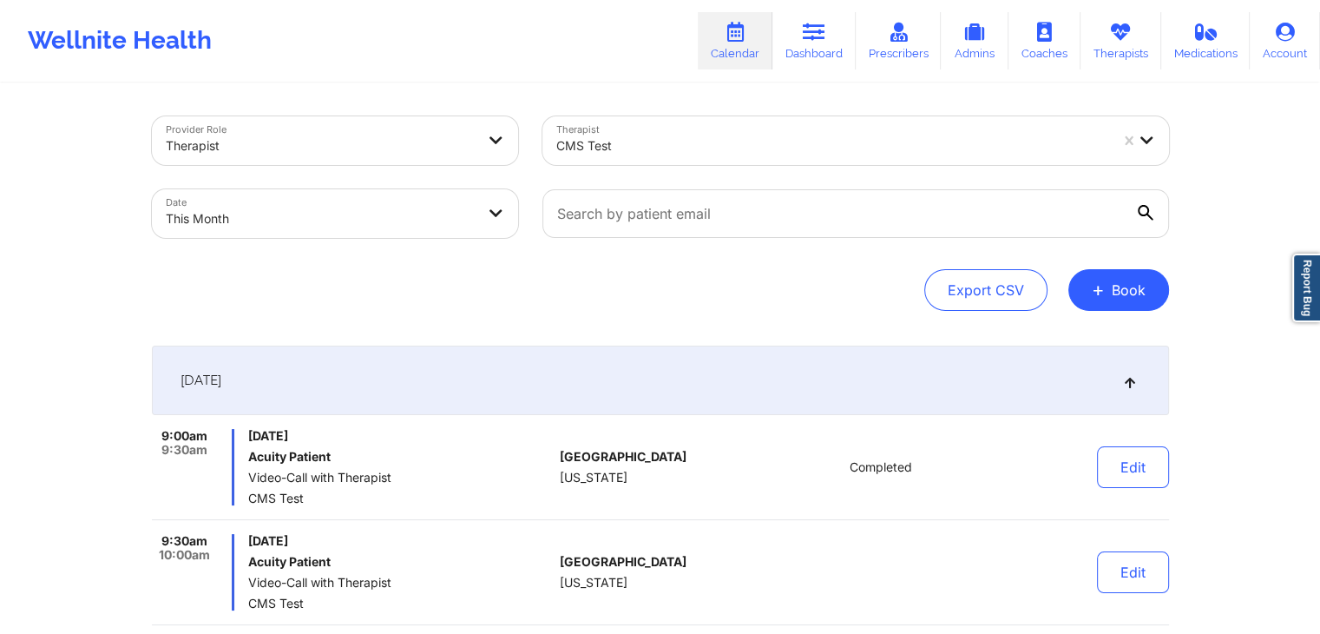
click at [693, 377] on div "[DATE]" at bounding box center [660, 379] width 1017 height 69
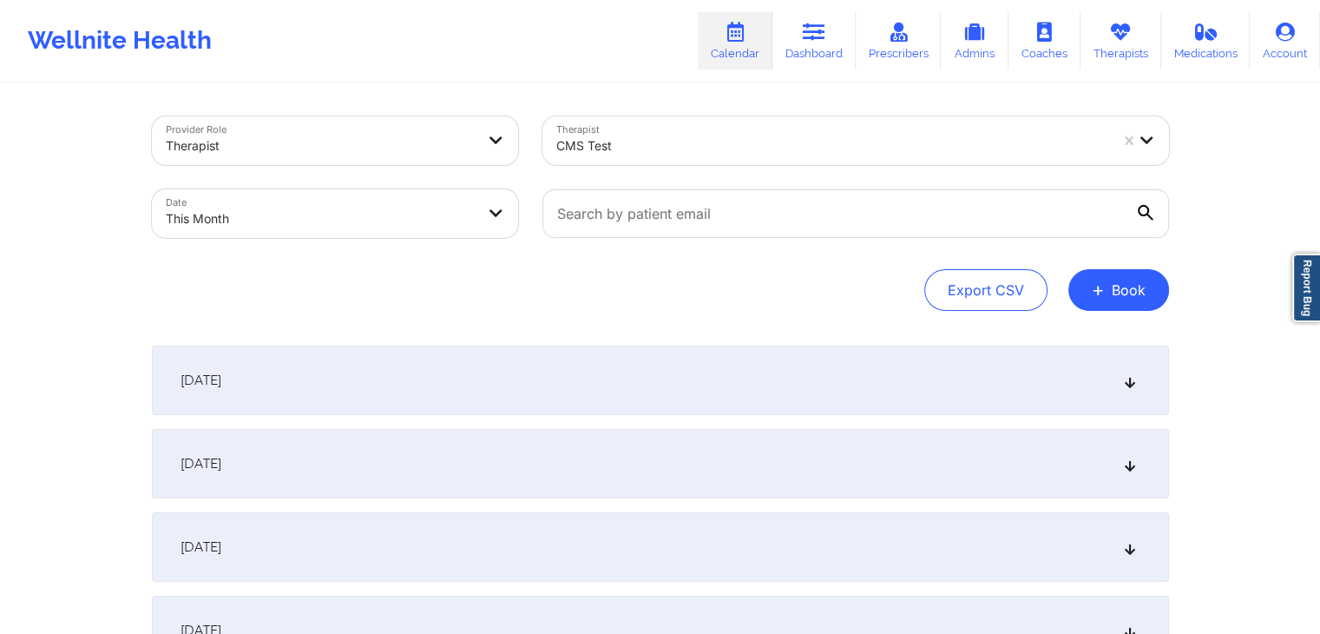
click at [658, 482] on div "[DATE]" at bounding box center [660, 463] width 1017 height 69
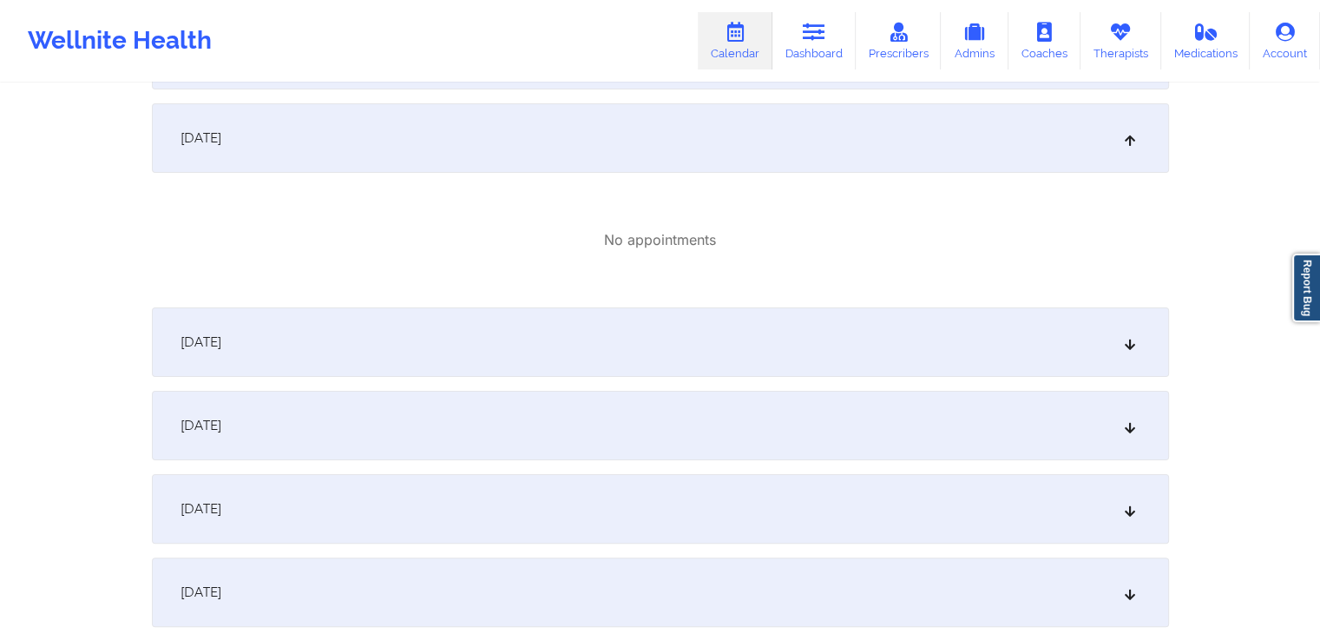
scroll to position [326, 0]
click at [673, 495] on div "[DATE]" at bounding box center [660, 507] width 1017 height 69
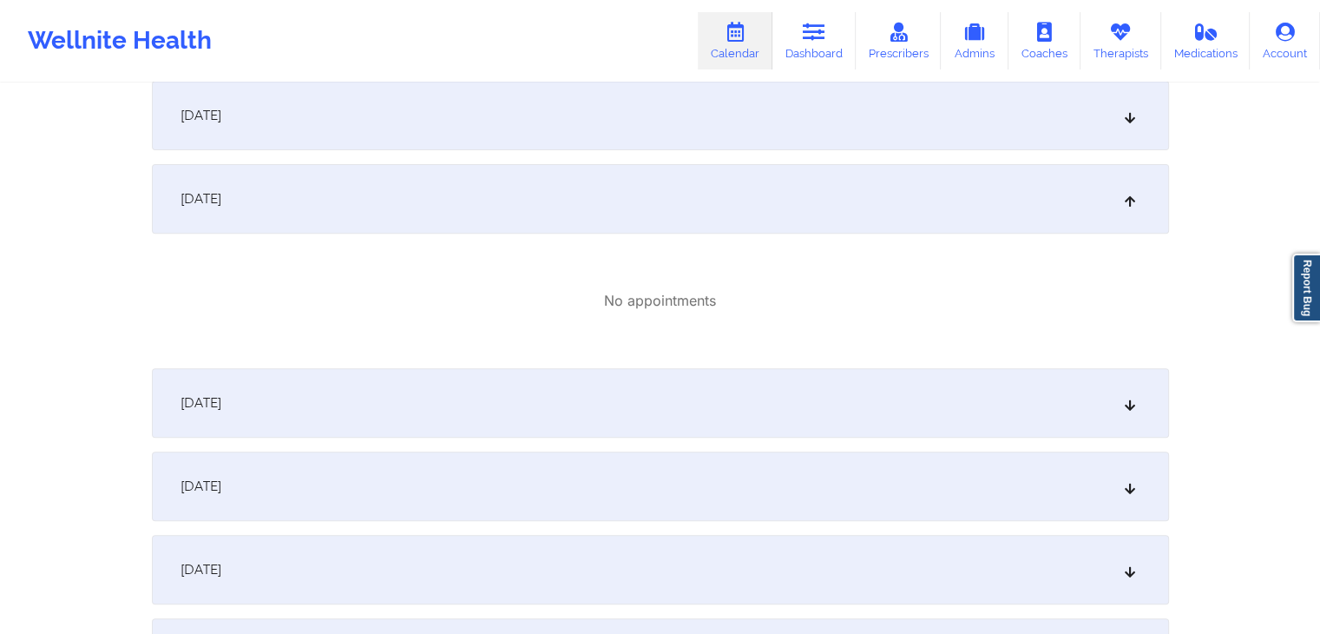
scroll to position [640, 0]
